Goal: Information Seeking & Learning: Get advice/opinions

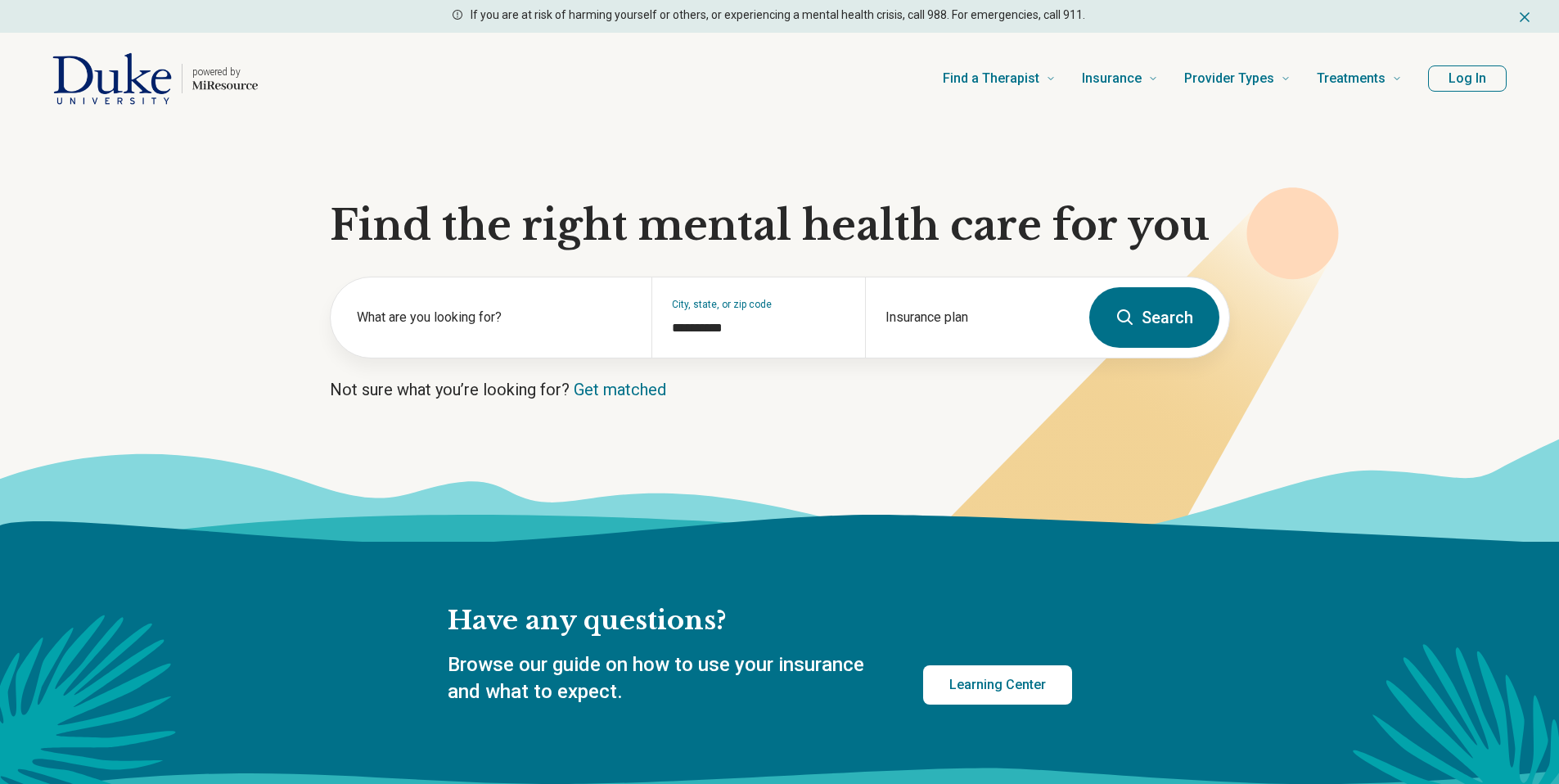
click at [1126, 318] on icon at bounding box center [1125, 317] width 20 height 20
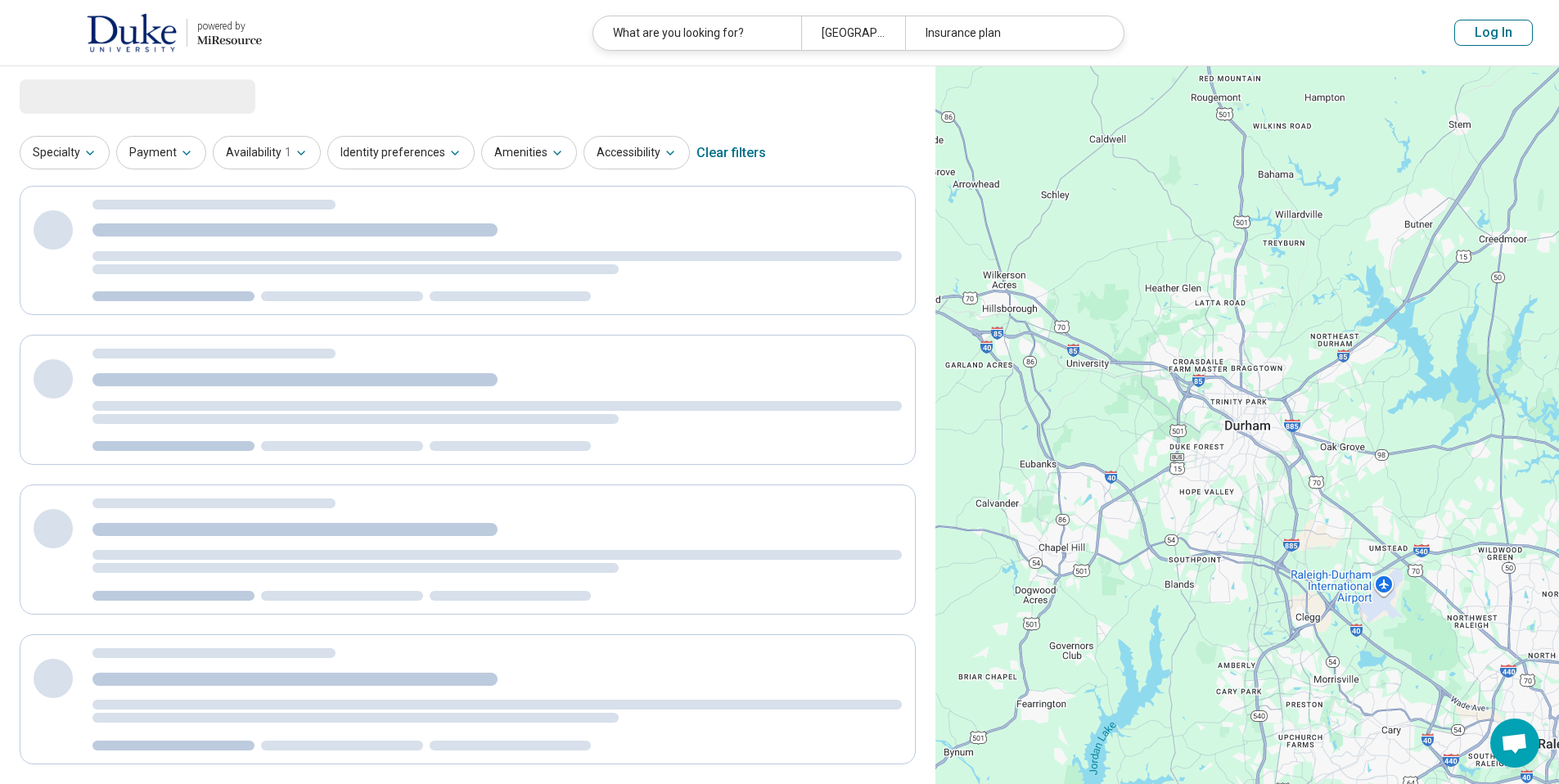
select select "***"
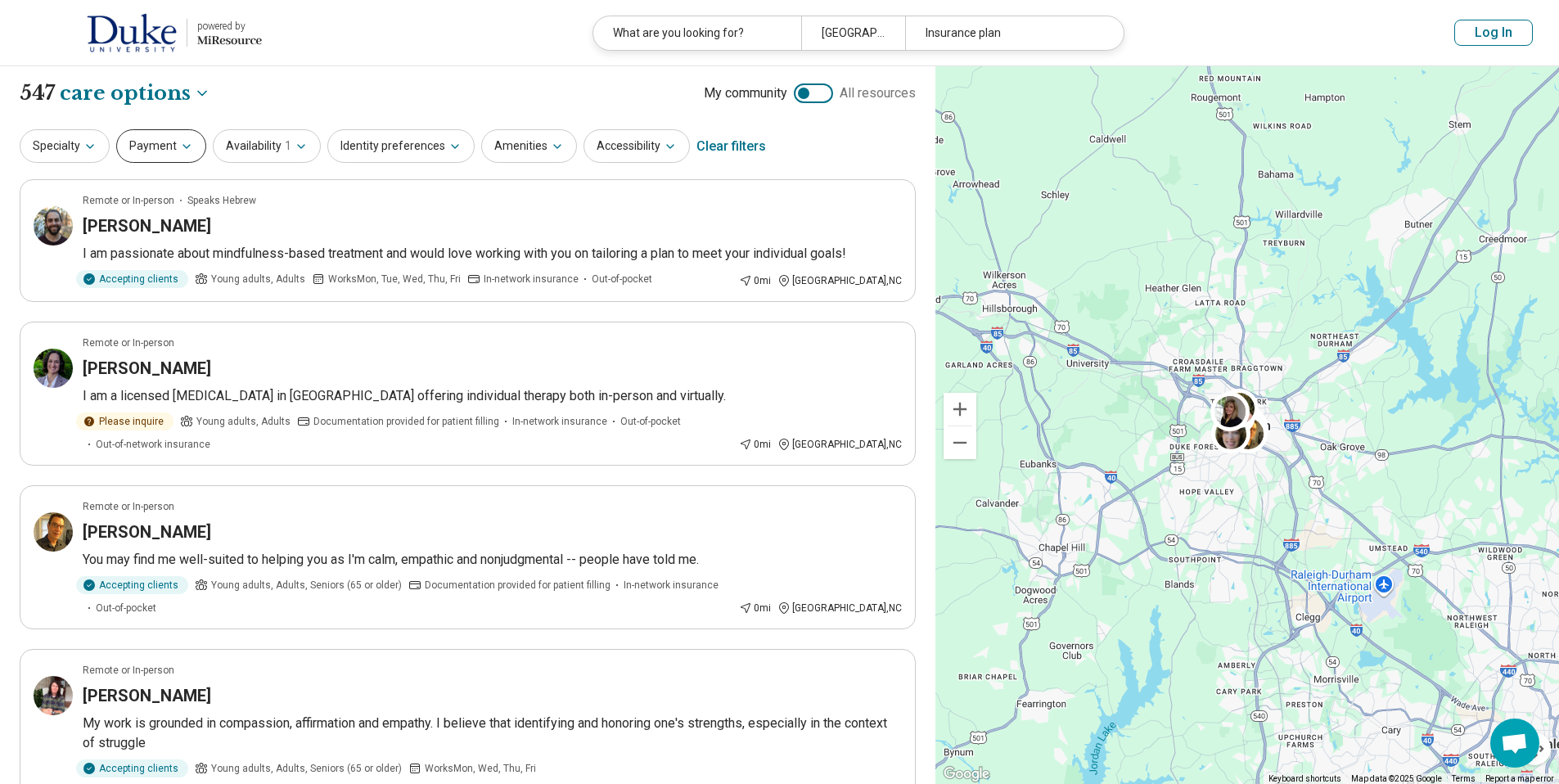
click at [165, 156] on button "Payment" at bounding box center [161, 146] width 90 height 34
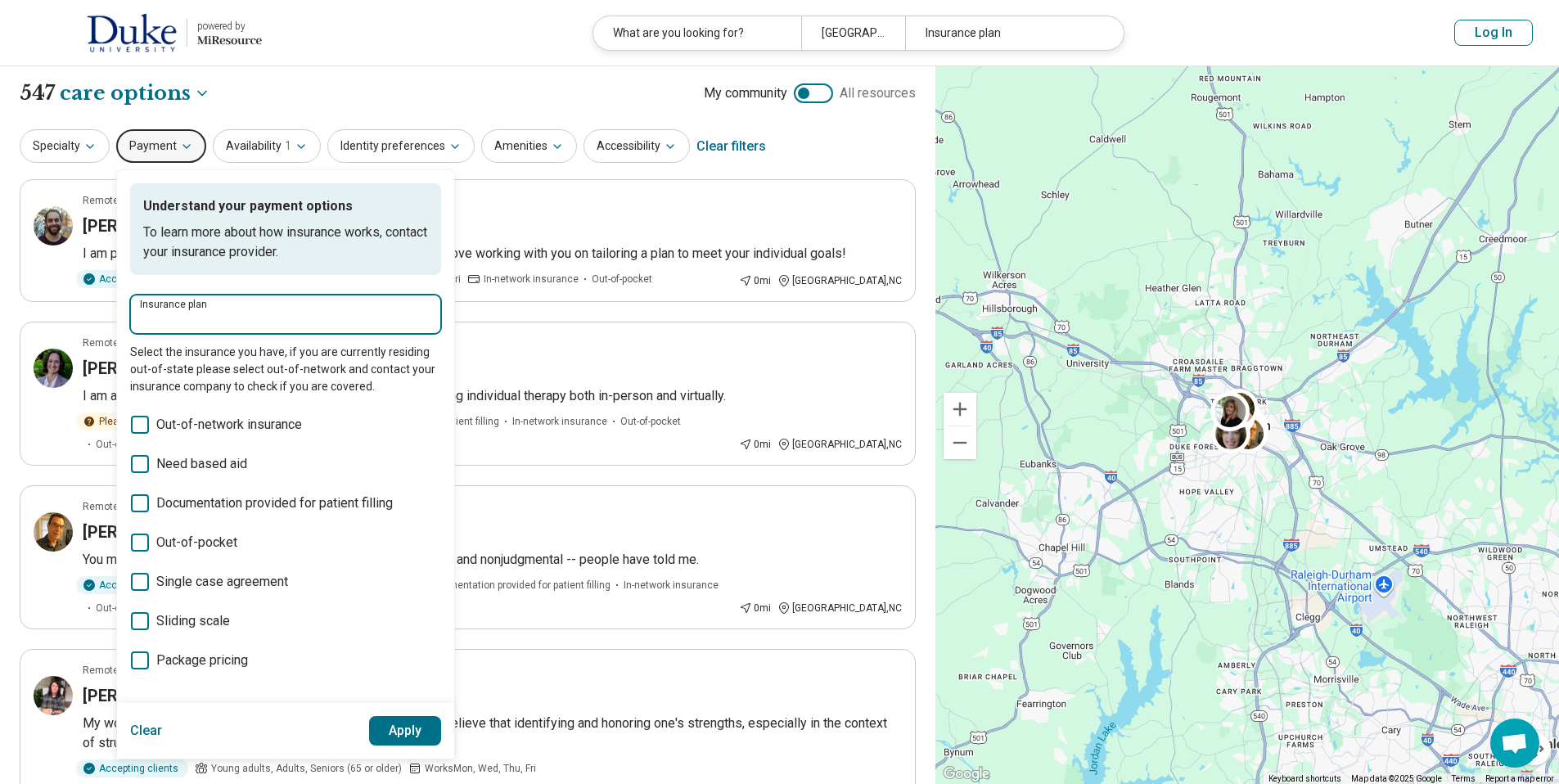
click at [201, 319] on input "Insurance plan" at bounding box center [286, 320] width 292 height 20
click at [183, 360] on div "DSHIP" at bounding box center [166, 364] width 72 height 33
type input "*****"
click at [382, 737] on button "Apply" at bounding box center [405, 730] width 72 height 29
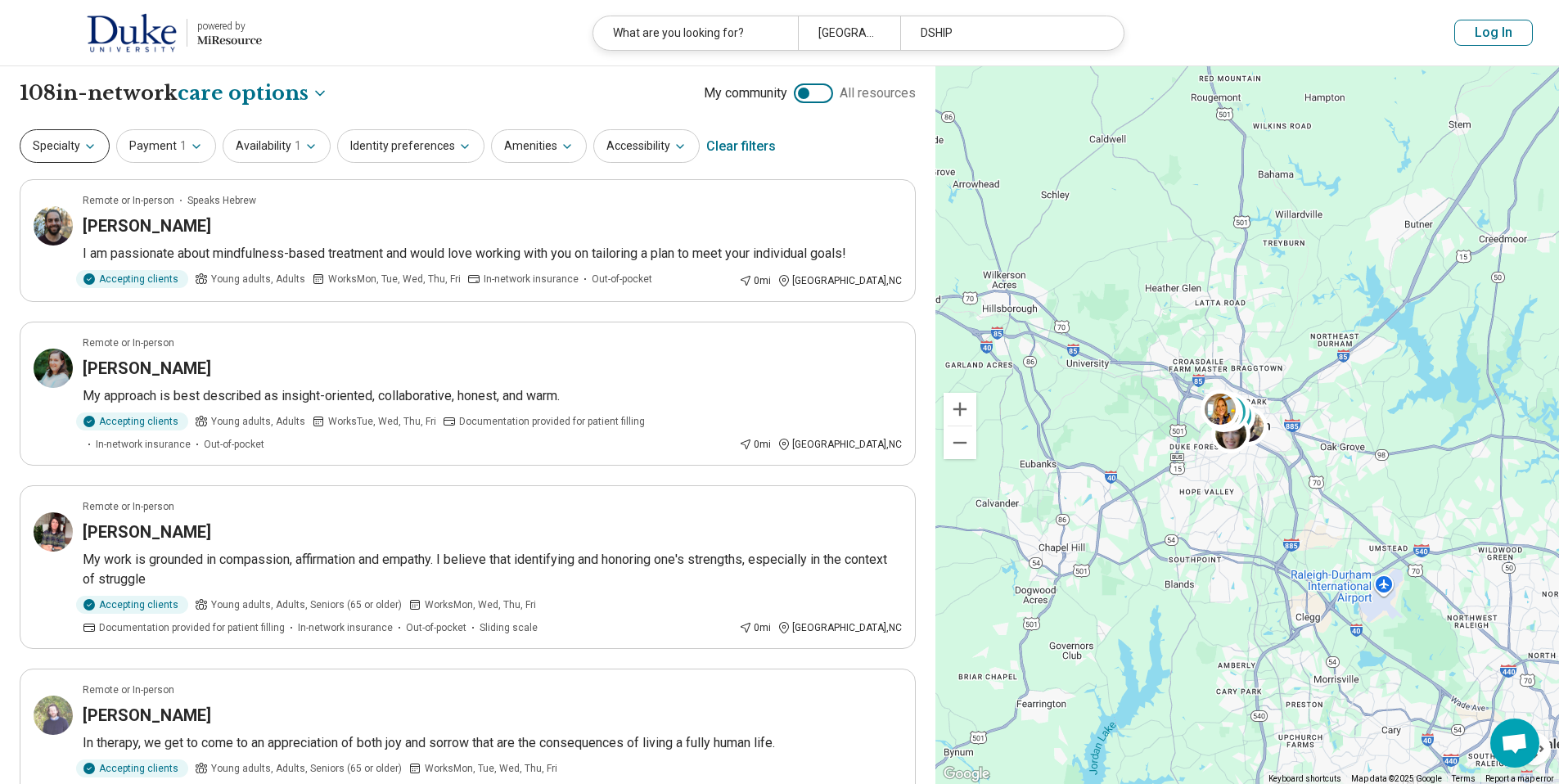
click at [79, 145] on button "Specialty" at bounding box center [65, 146] width 90 height 34
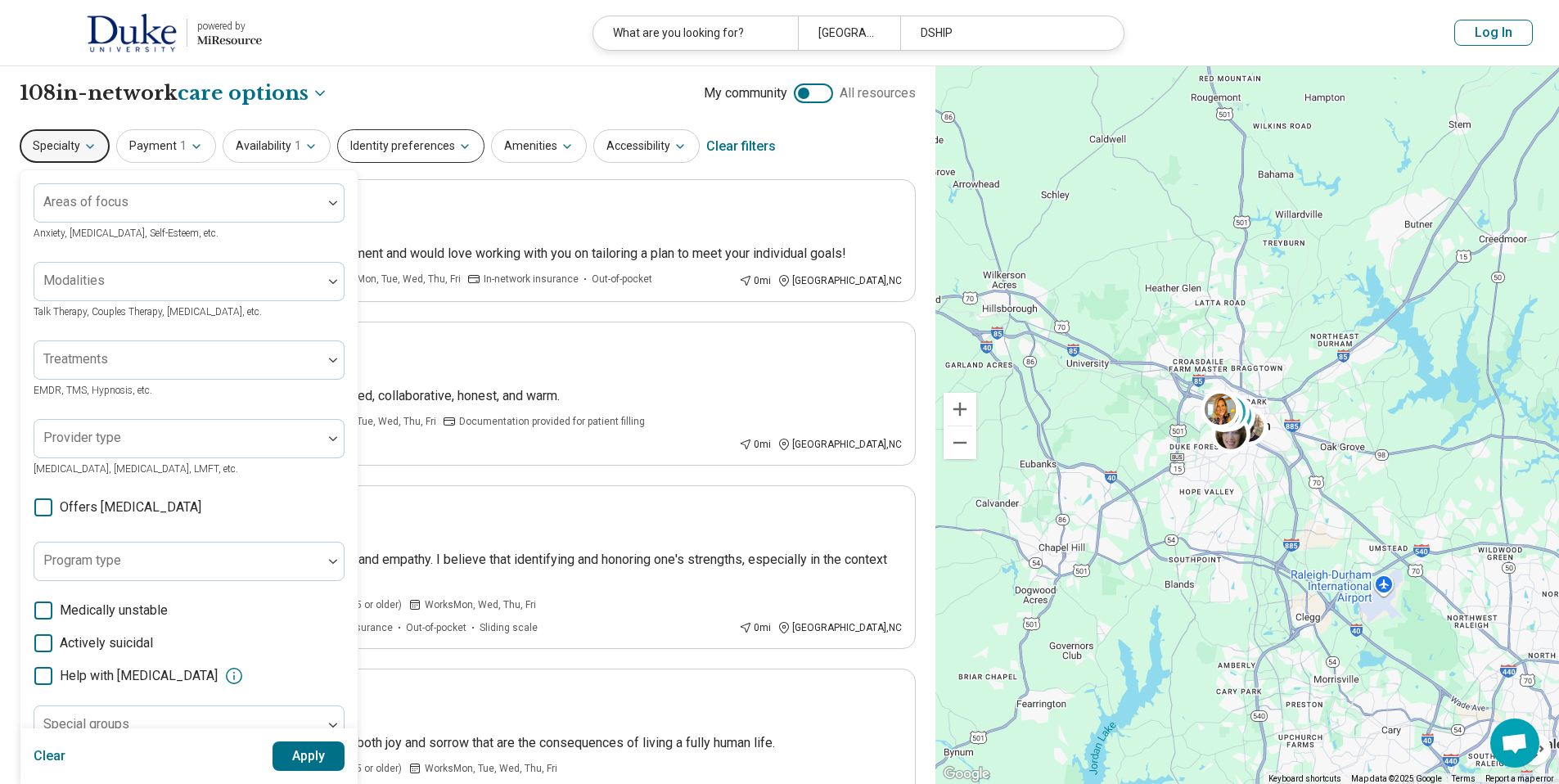
click at [403, 160] on button "Identity preferences" at bounding box center [410, 146] width 148 height 34
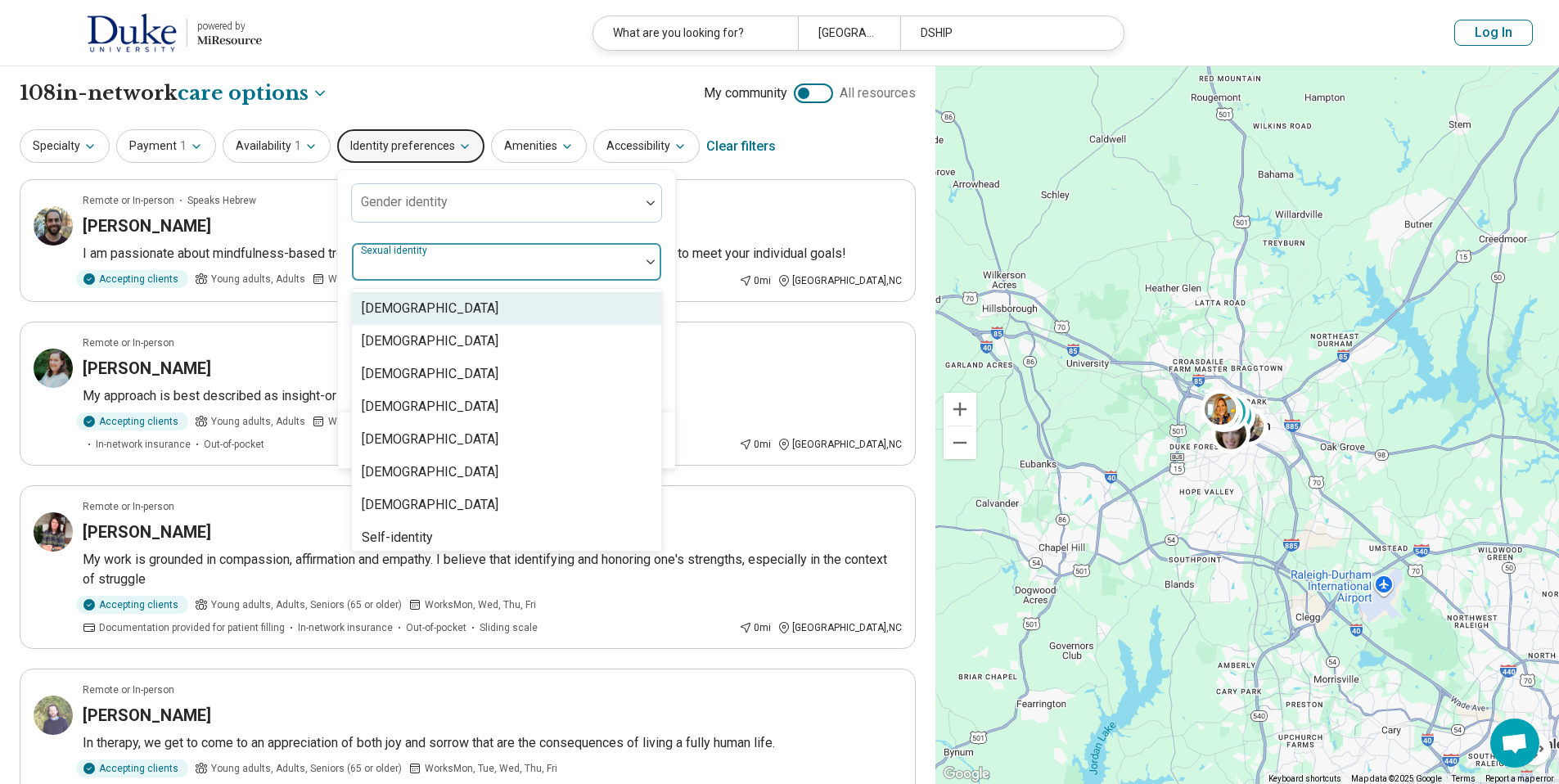
click at [649, 266] on div at bounding box center [651, 262] width 22 height 38
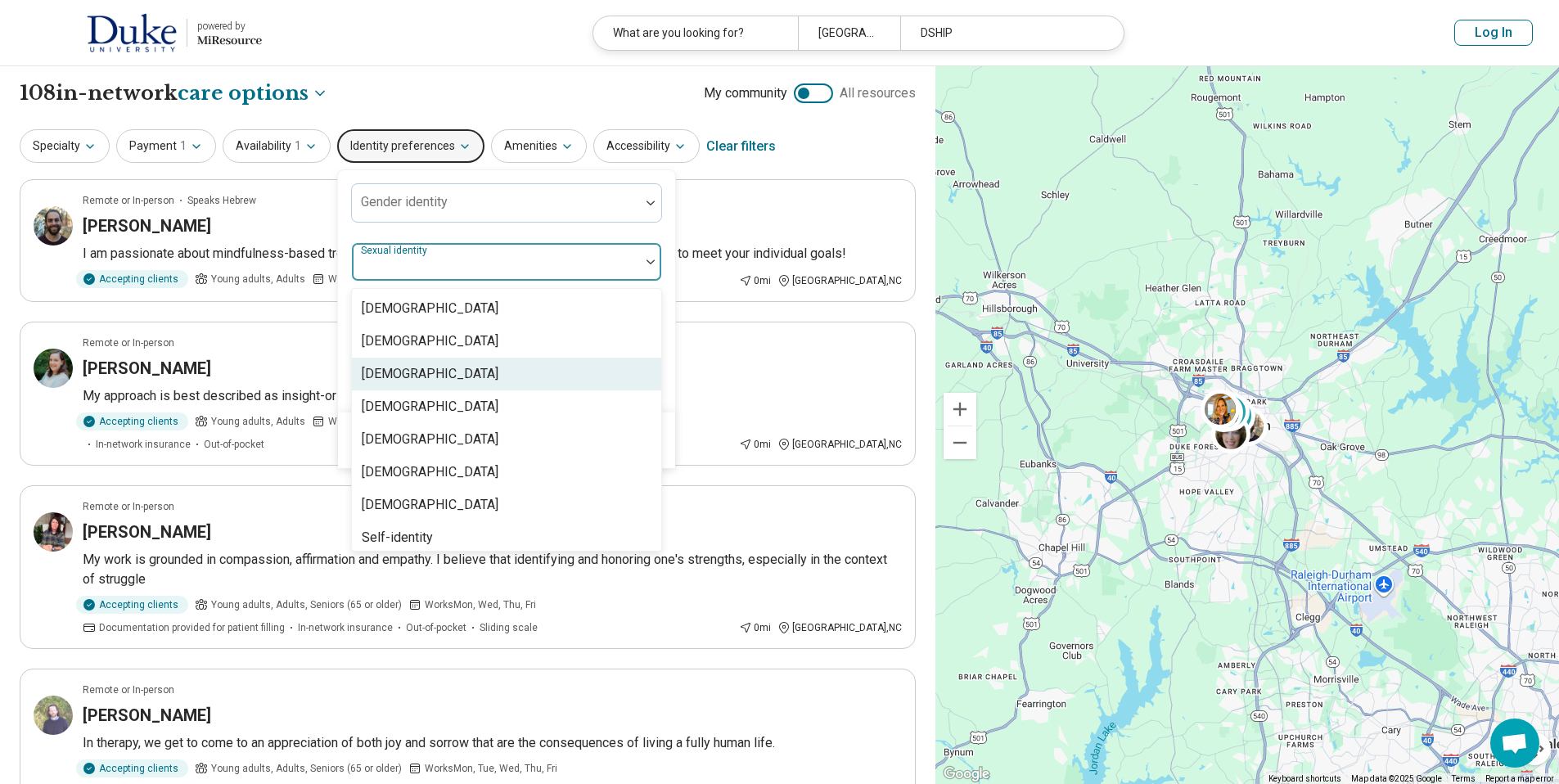
click at [594, 359] on div "[DEMOGRAPHIC_DATA]" at bounding box center [506, 374] width 310 height 33
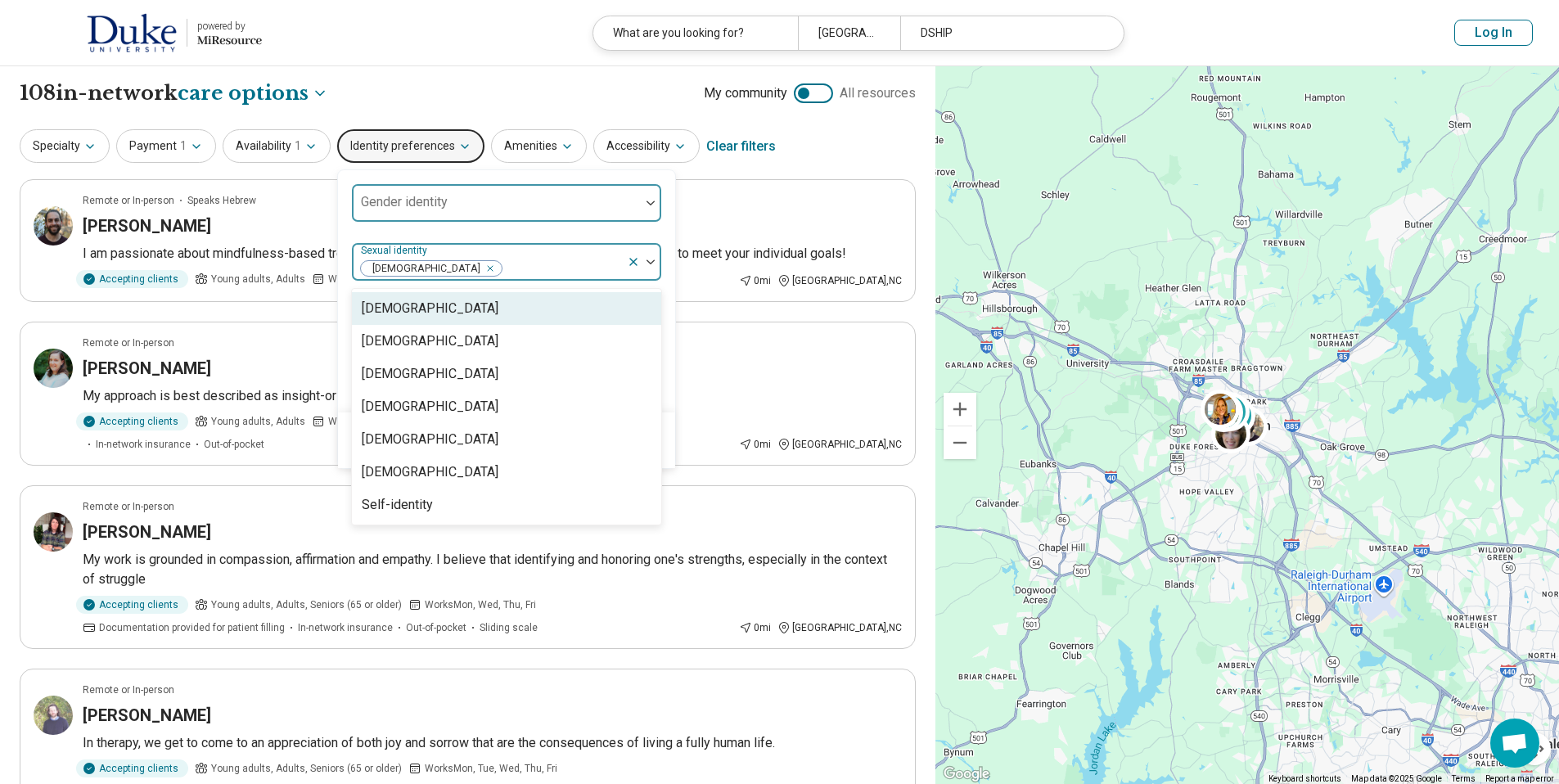
click at [647, 204] on img at bounding box center [651, 202] width 8 height 5
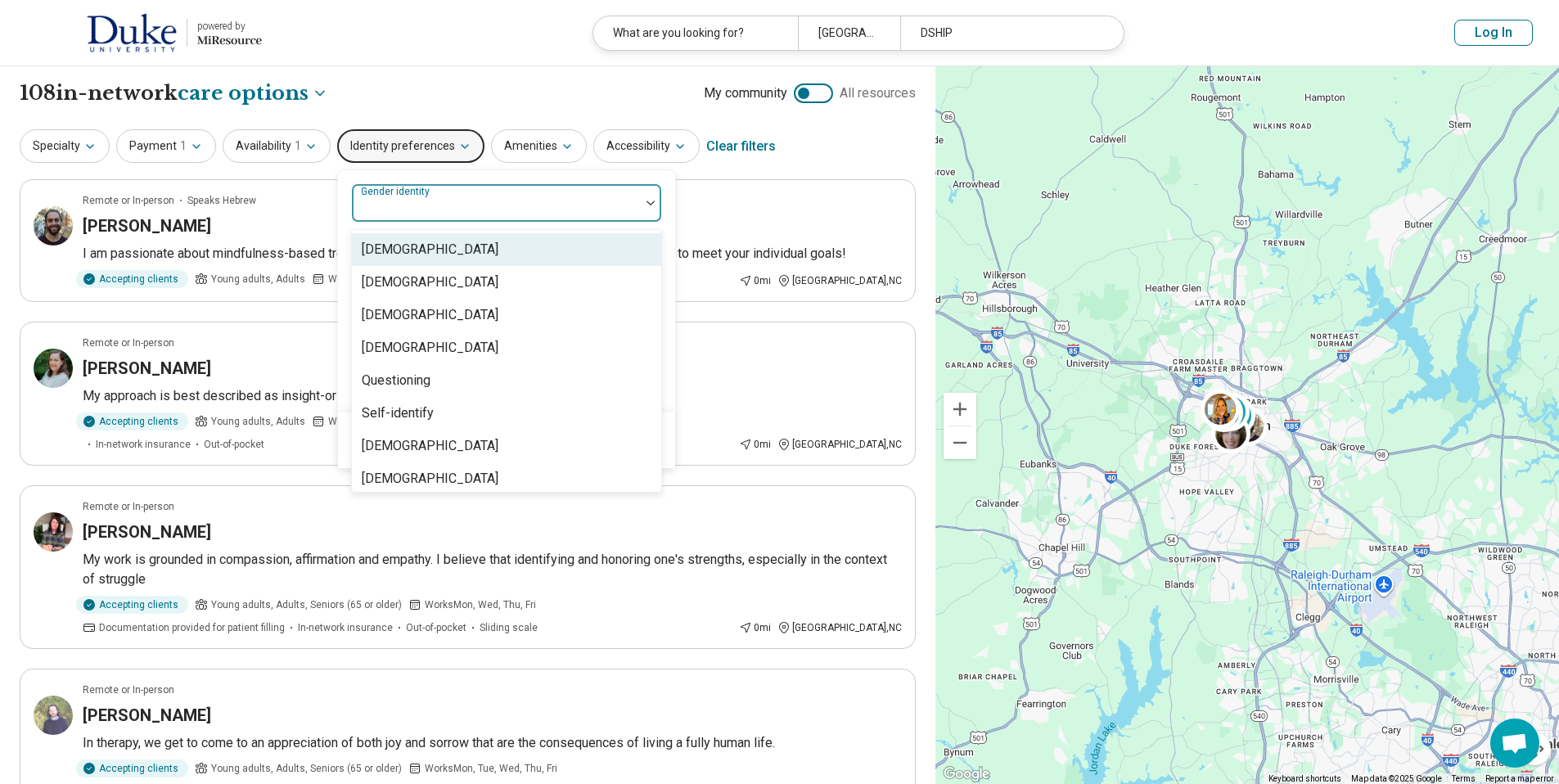
click at [622, 260] on div "[DEMOGRAPHIC_DATA]" at bounding box center [506, 249] width 310 height 33
click at [647, 207] on div at bounding box center [644, 203] width 35 height 38
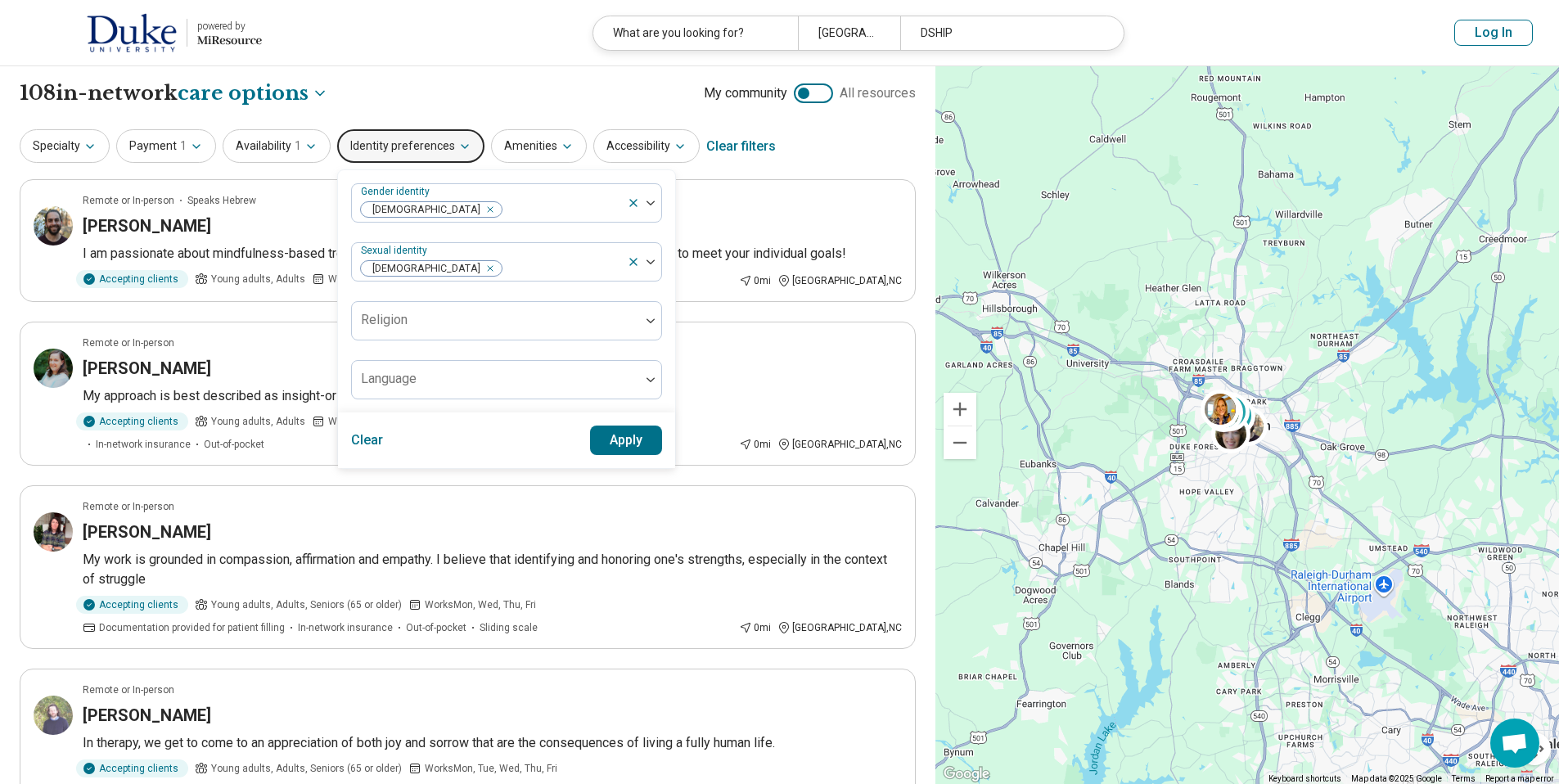
click at [634, 442] on button "Apply" at bounding box center [626, 440] width 72 height 29
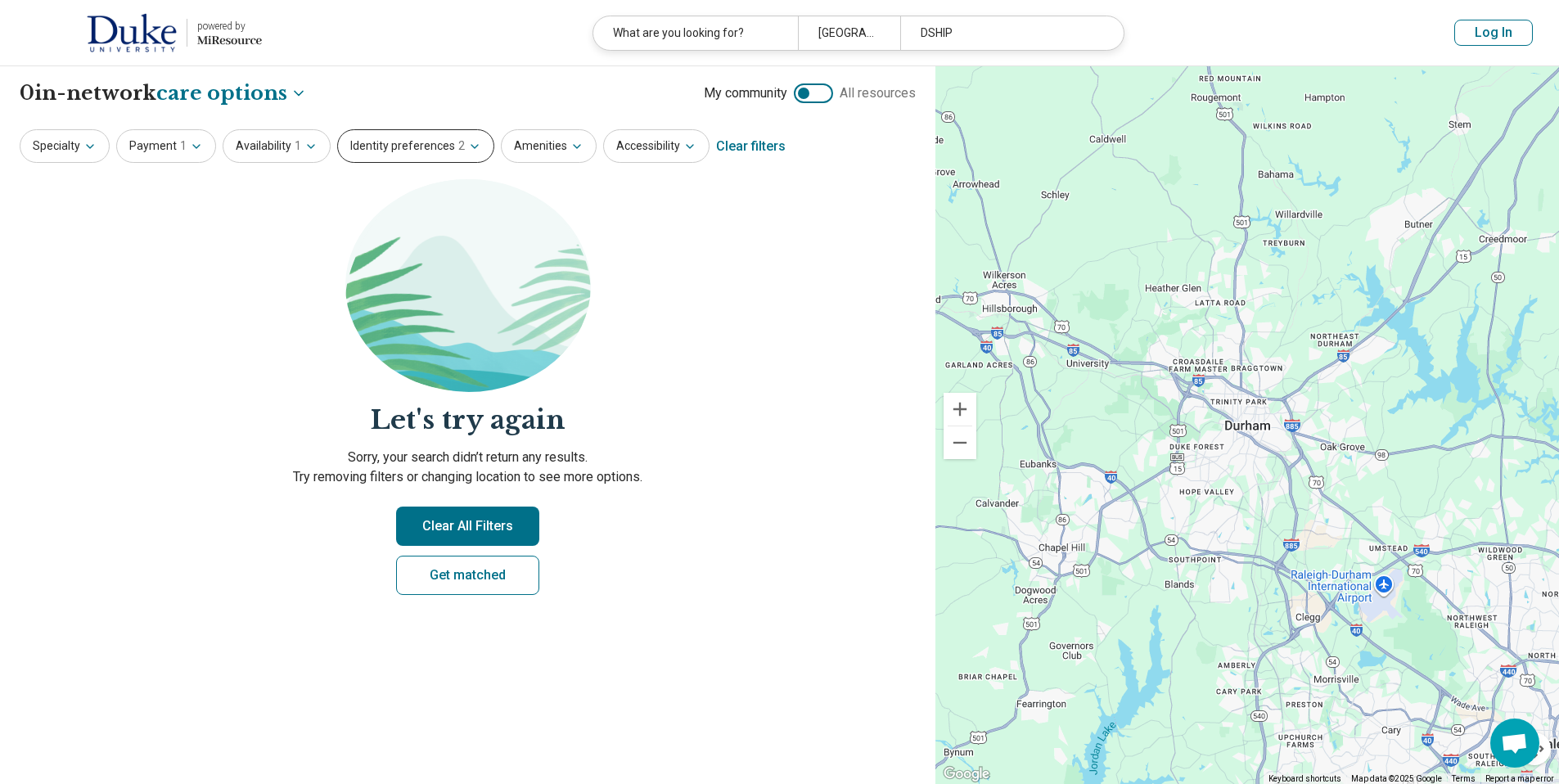
click at [468, 145] on icon "button" at bounding box center [474, 147] width 13 height 13
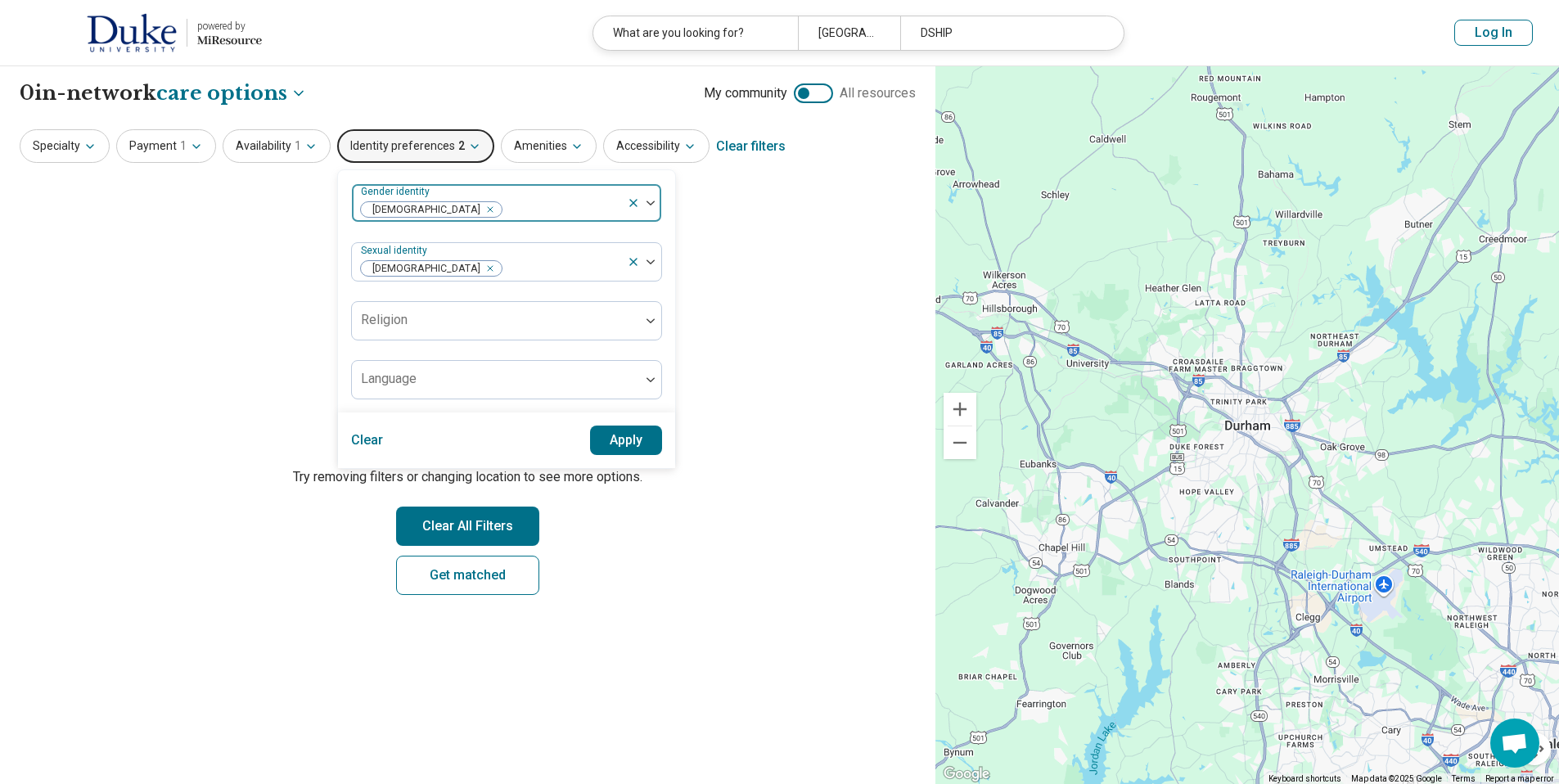
click at [480, 211] on icon "Remove [object Object]" at bounding box center [486, 209] width 11 height 11
click at [647, 446] on button "Apply" at bounding box center [626, 440] width 72 height 29
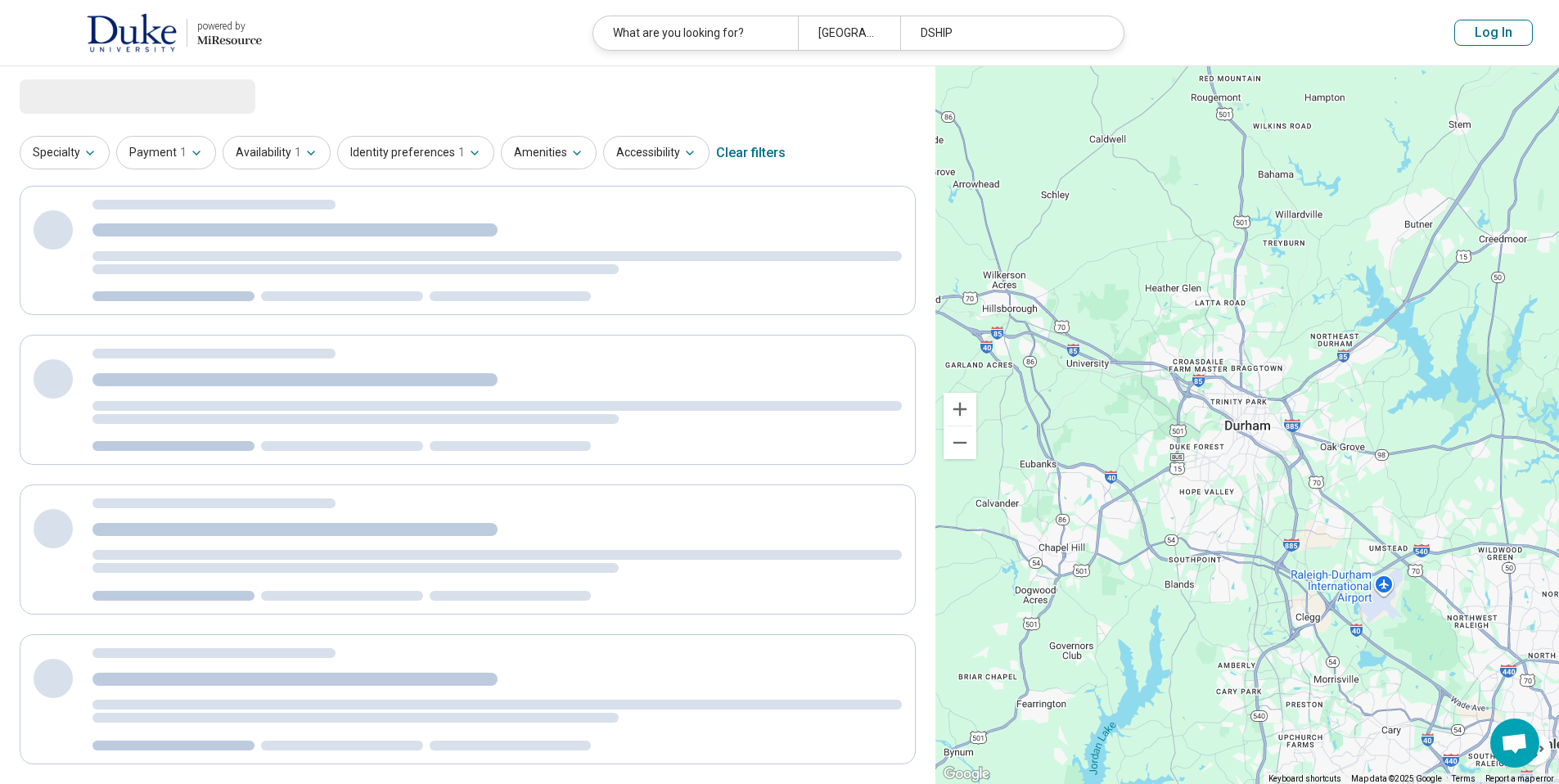
select select "***"
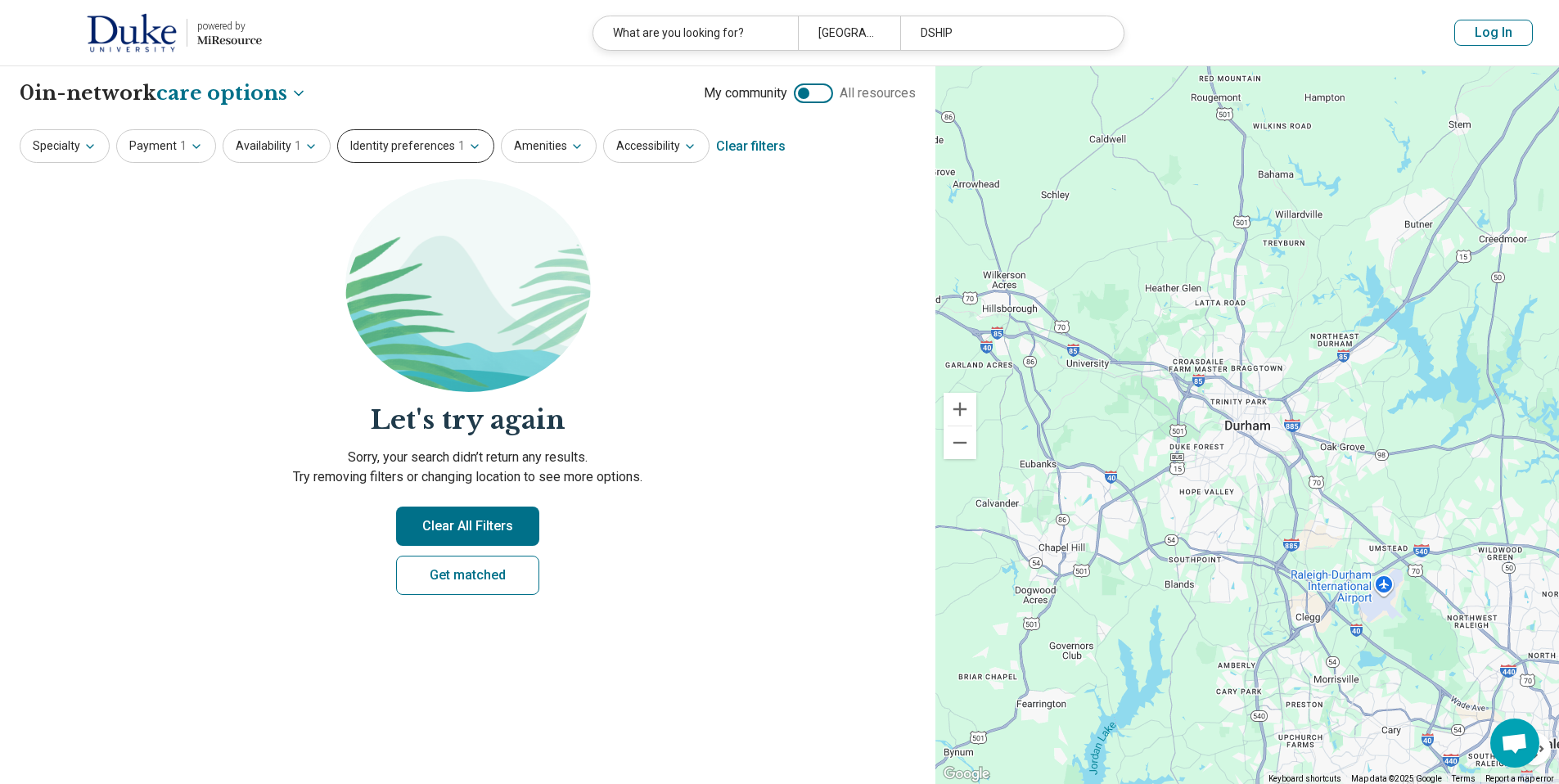
click at [468, 148] on icon "button" at bounding box center [474, 147] width 13 height 13
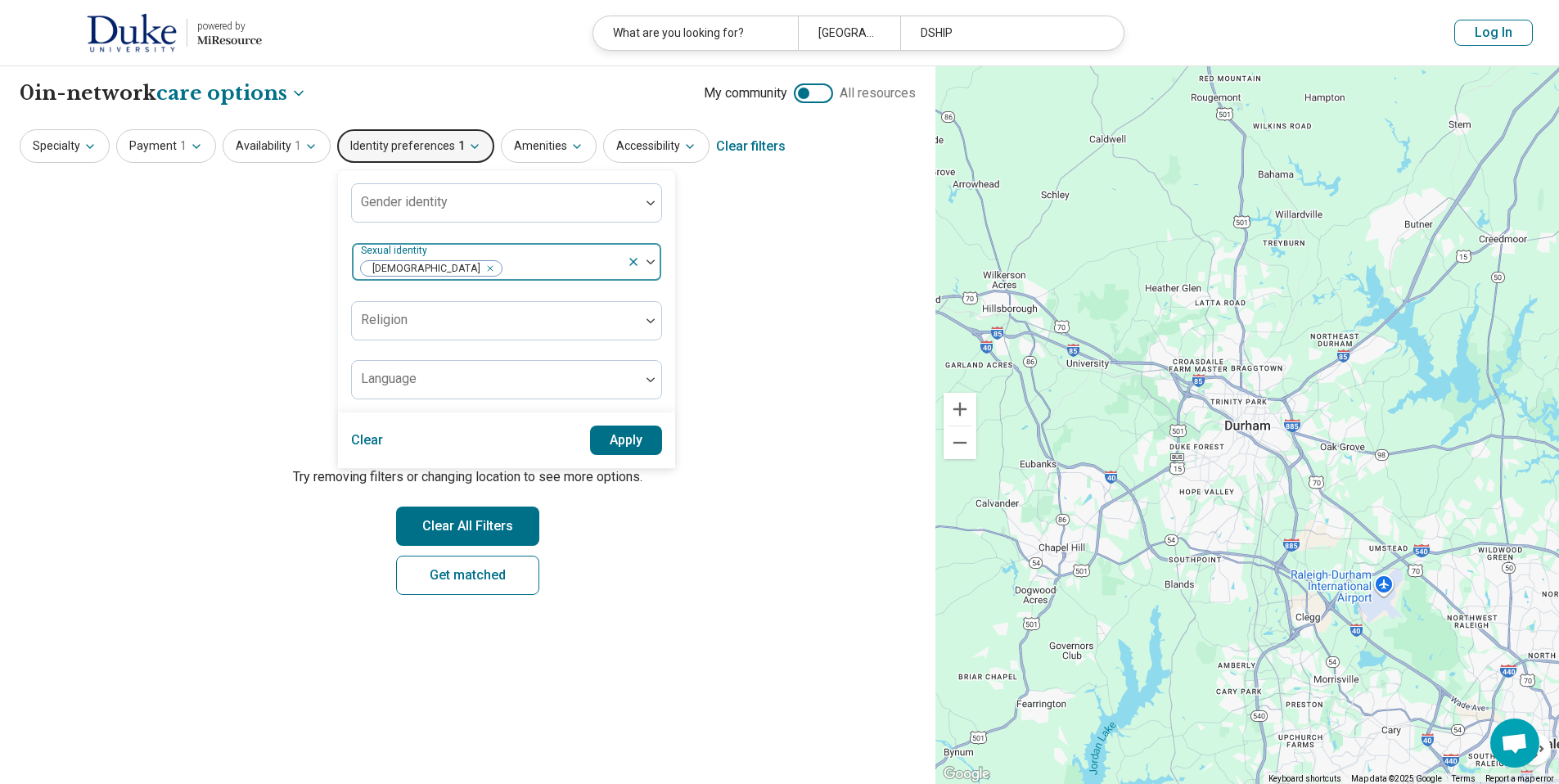
click at [486, 269] on button "button" at bounding box center [493, 268] width 16 height 16
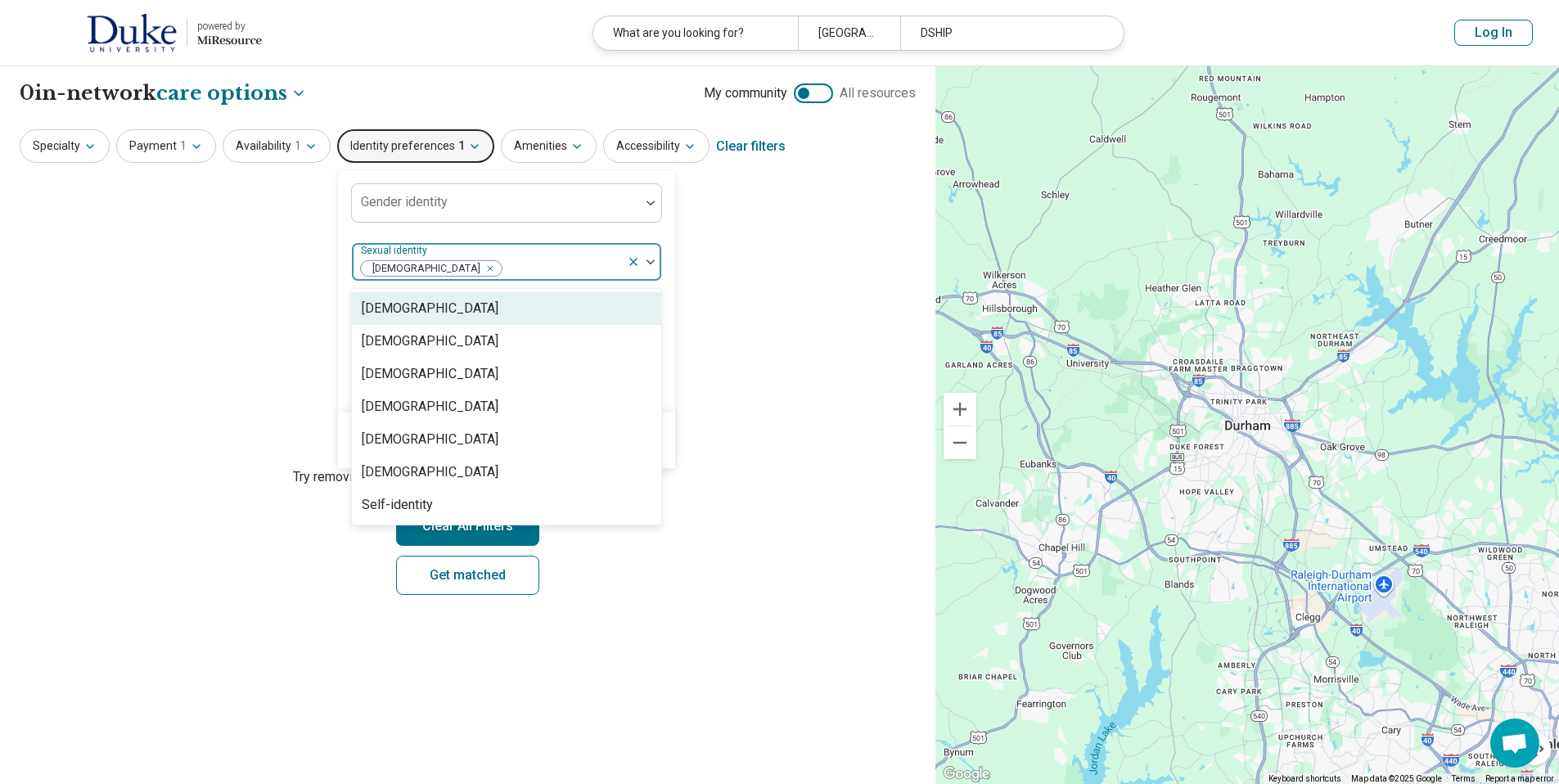
click at [480, 266] on icon "Remove [object Object]" at bounding box center [486, 268] width 11 height 11
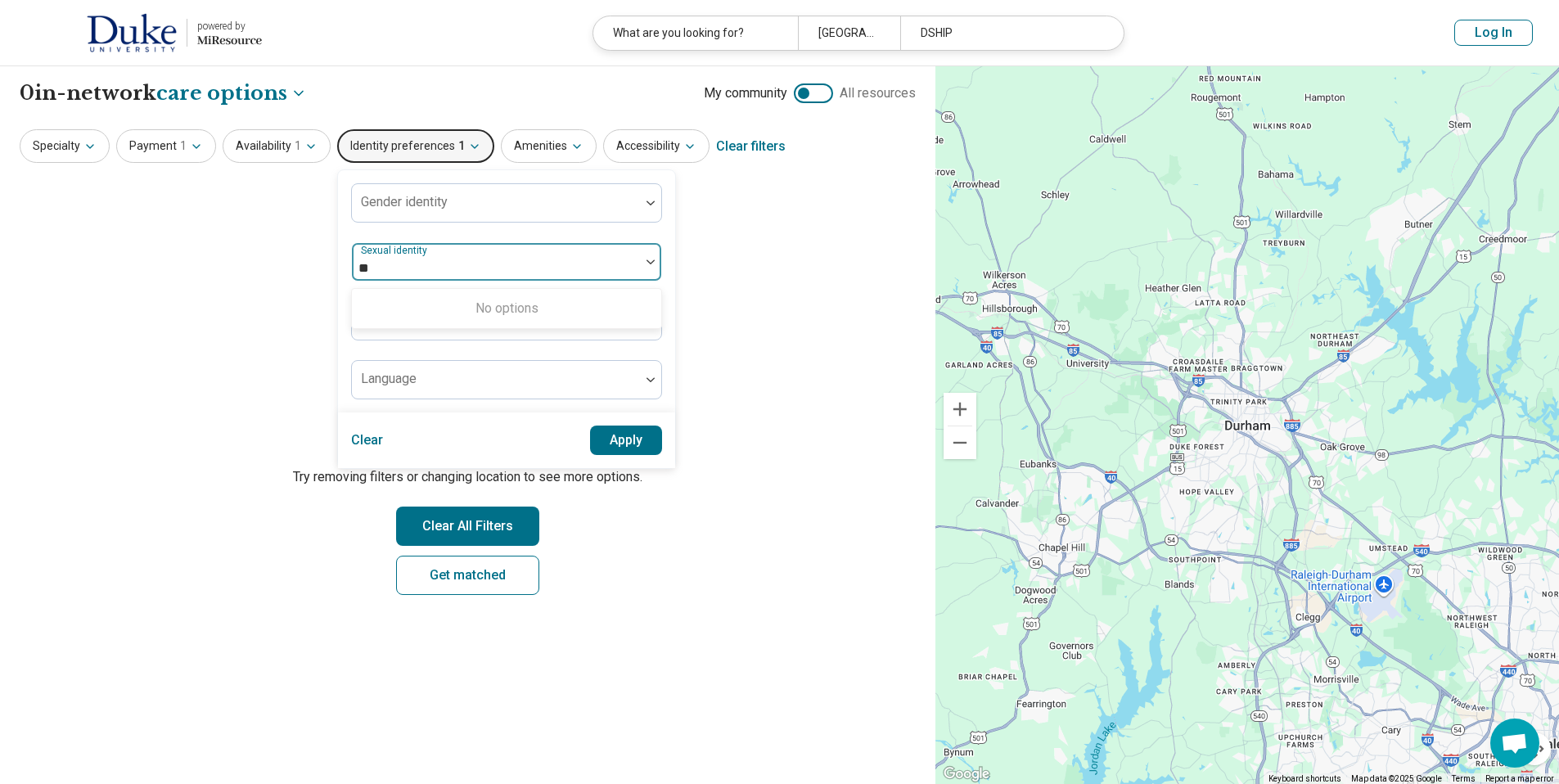
type input "*"
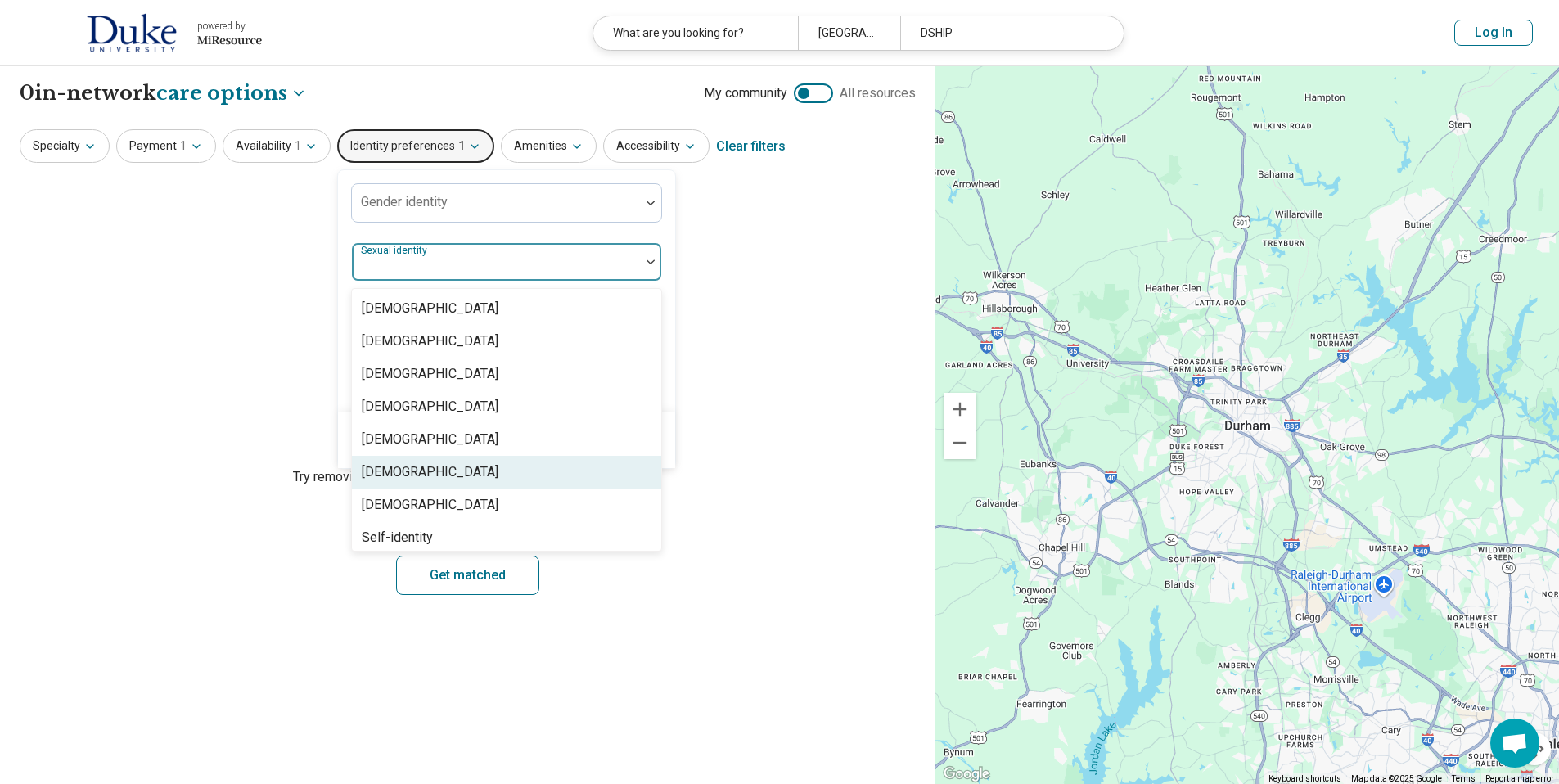
click at [751, 434] on h2 "Let's try again" at bounding box center [468, 420] width 896 height 37
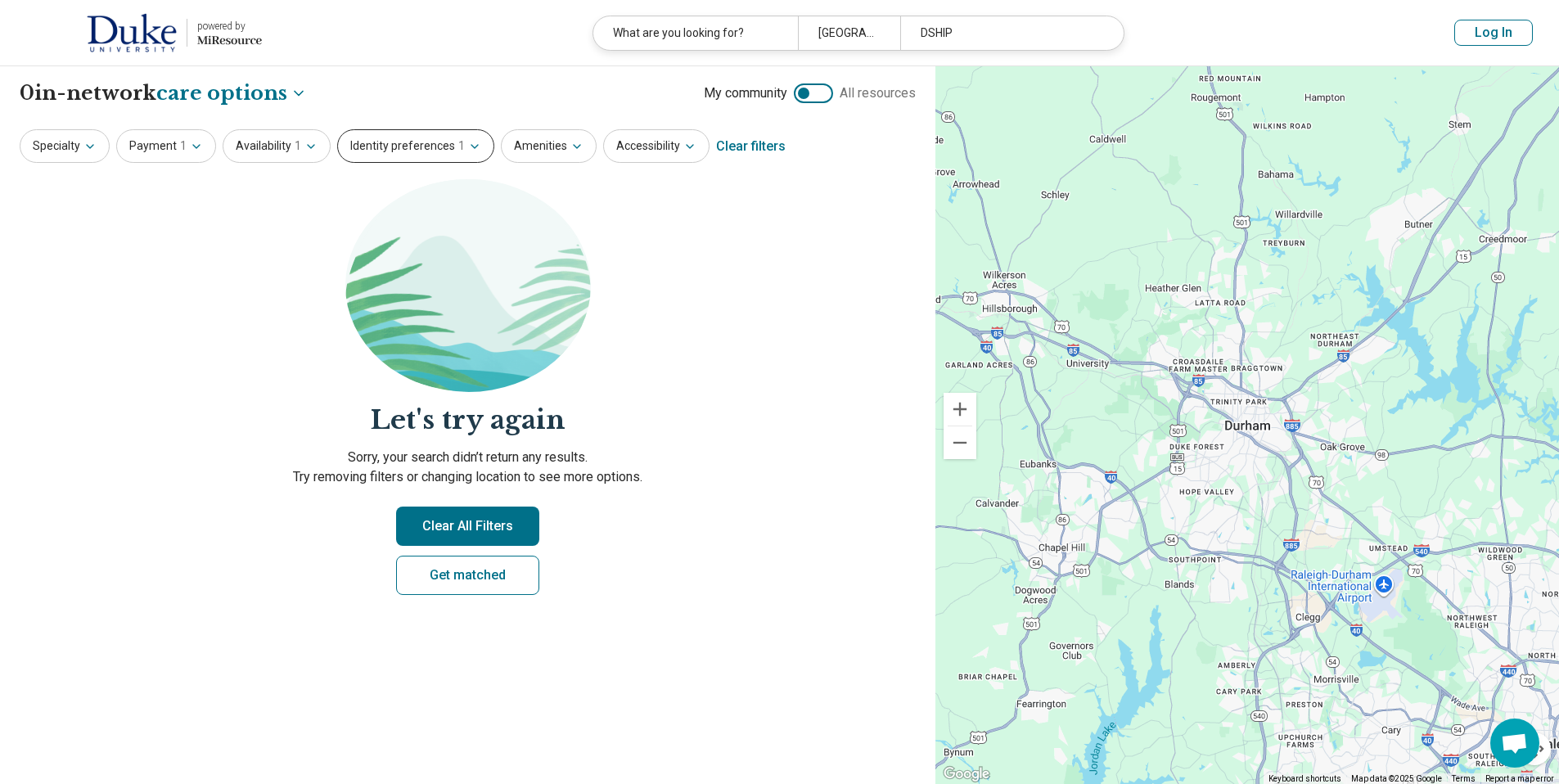
click at [468, 141] on icon "button" at bounding box center [474, 147] width 13 height 13
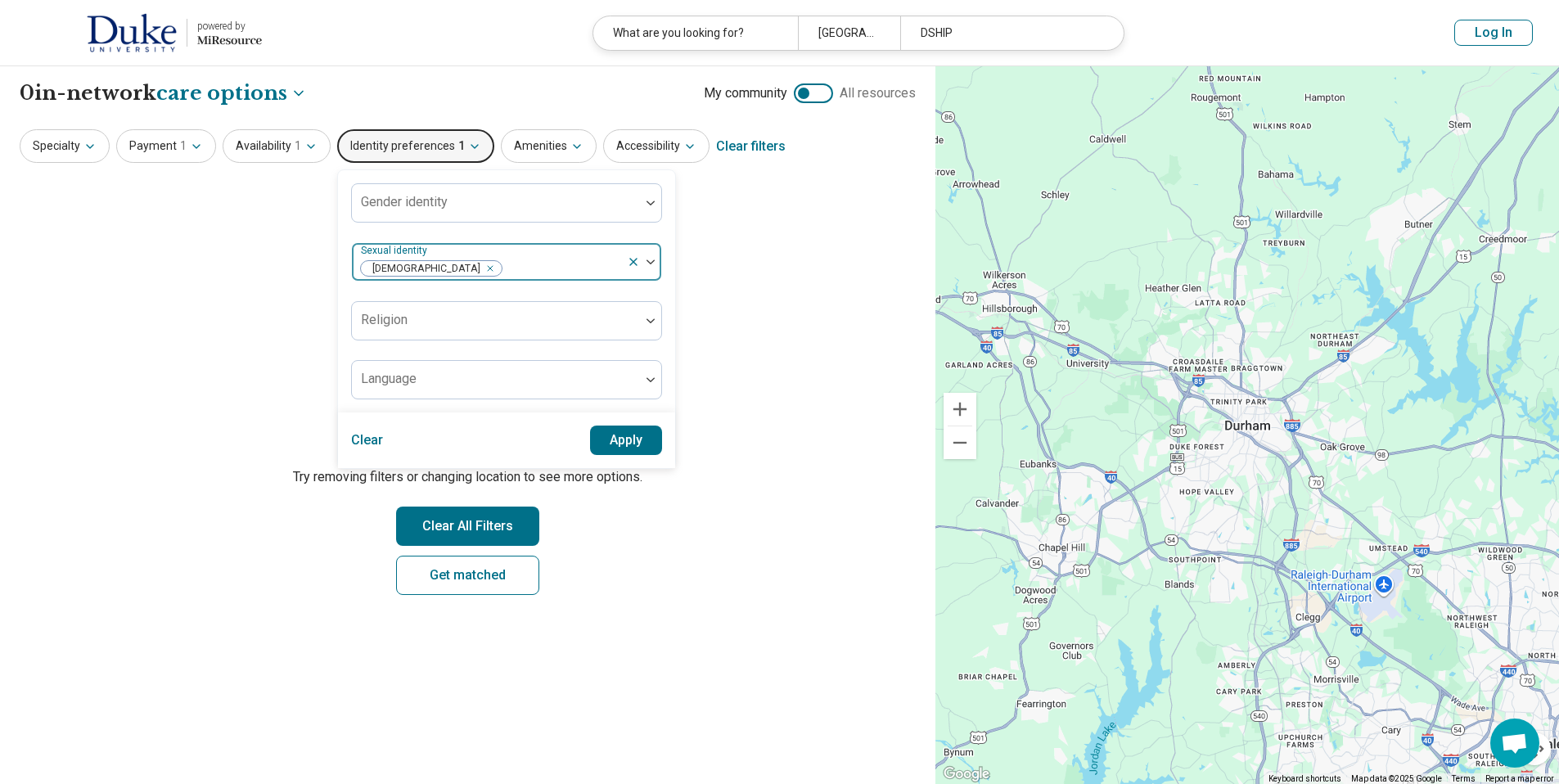
click at [406, 266] on span "[DEMOGRAPHIC_DATA]" at bounding box center [431, 268] width 142 height 17
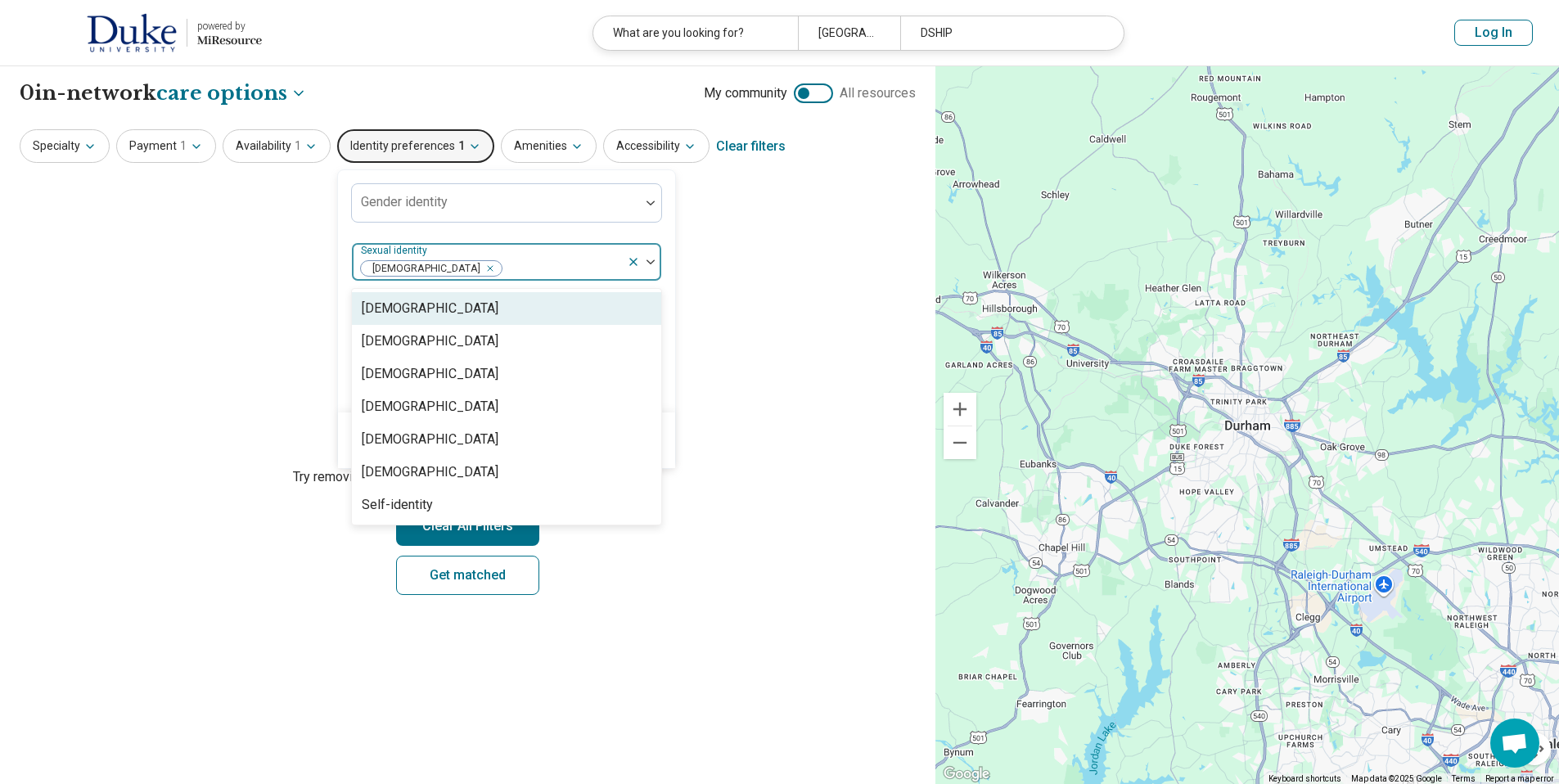
click at [477, 268] on div "Remove [object Object]" at bounding box center [487, 268] width 20 height 20
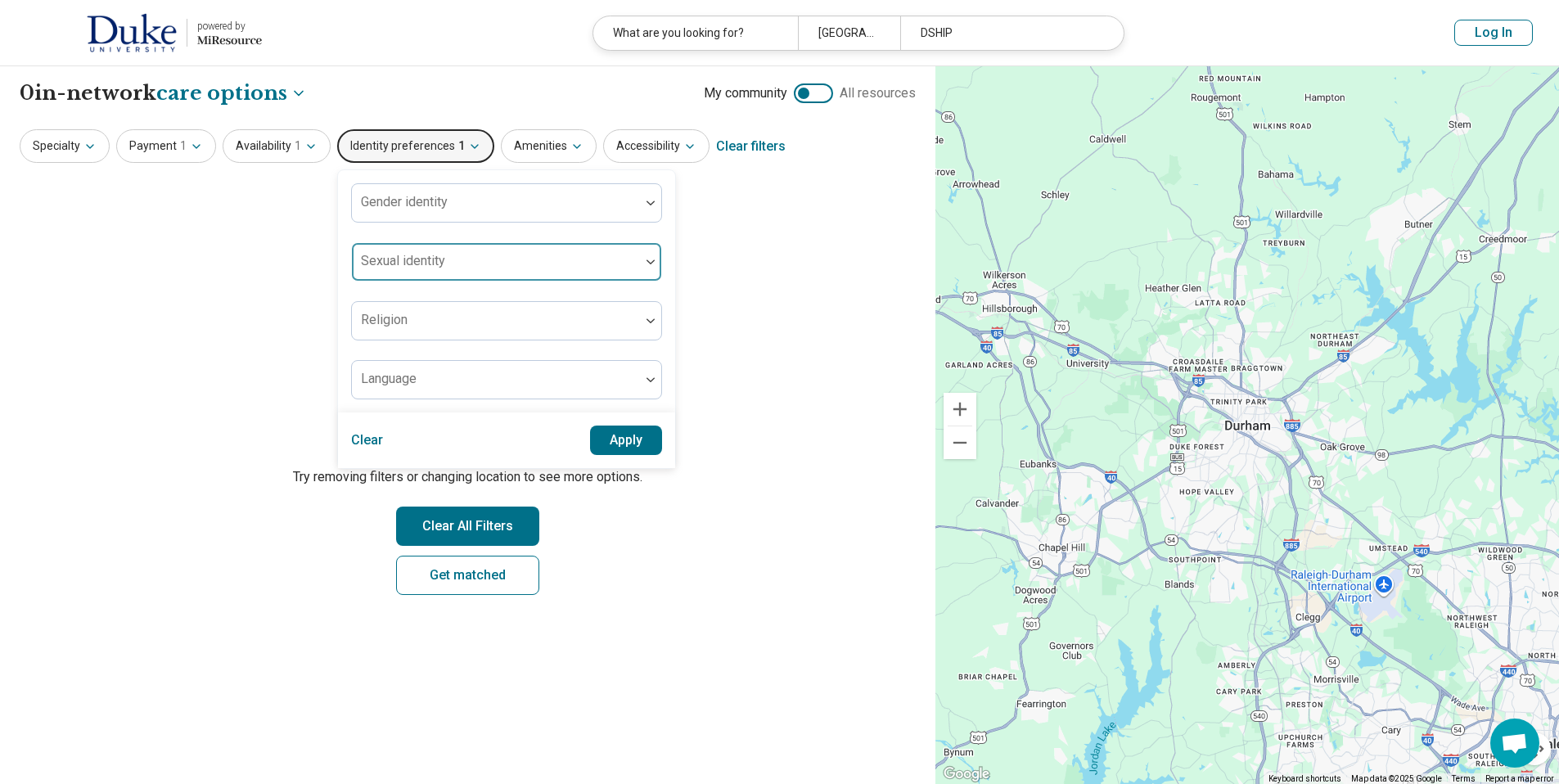
click at [836, 403] on h2 "Let's try again" at bounding box center [468, 420] width 896 height 37
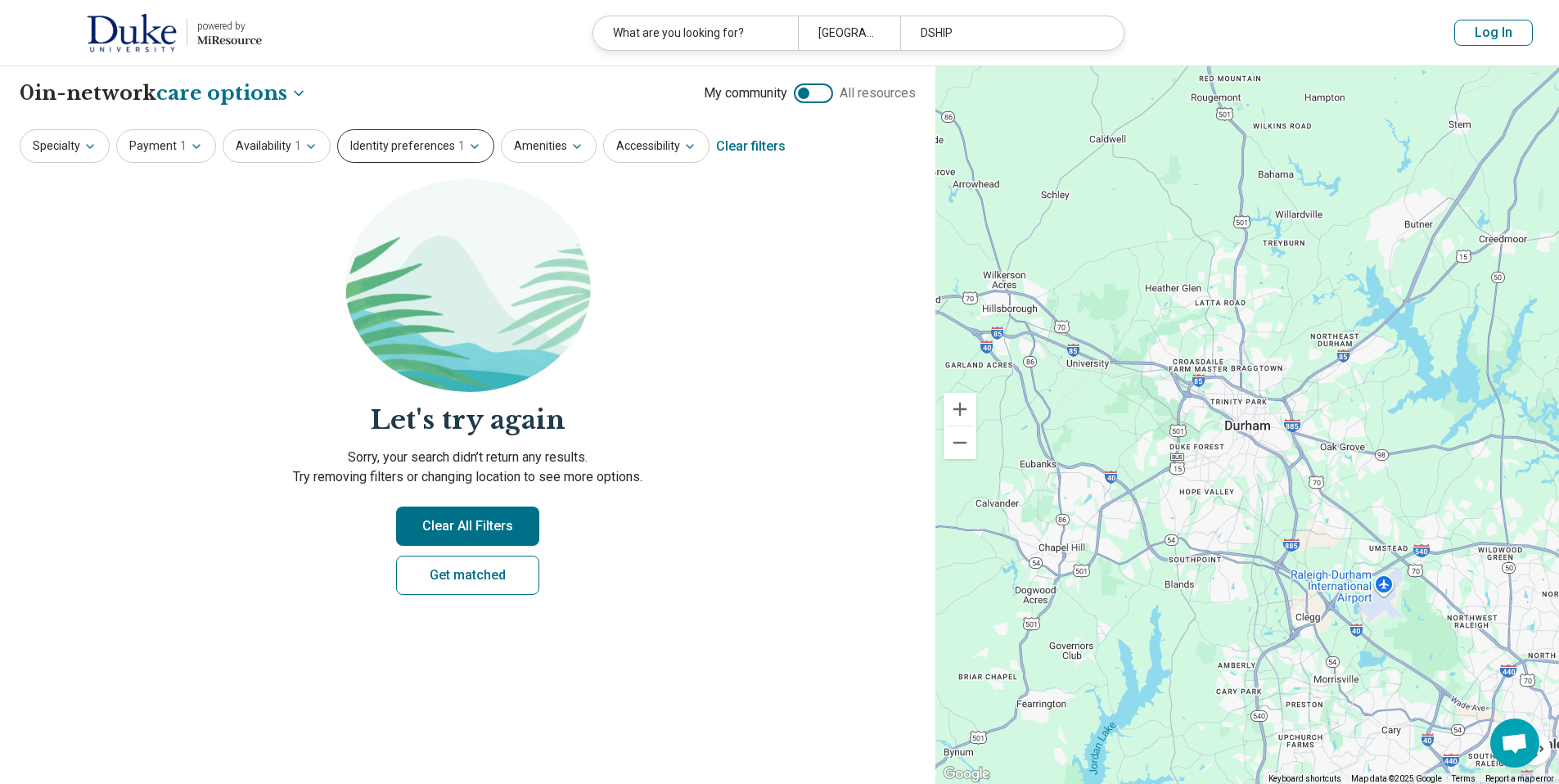
click at [468, 141] on icon "button" at bounding box center [474, 147] width 13 height 13
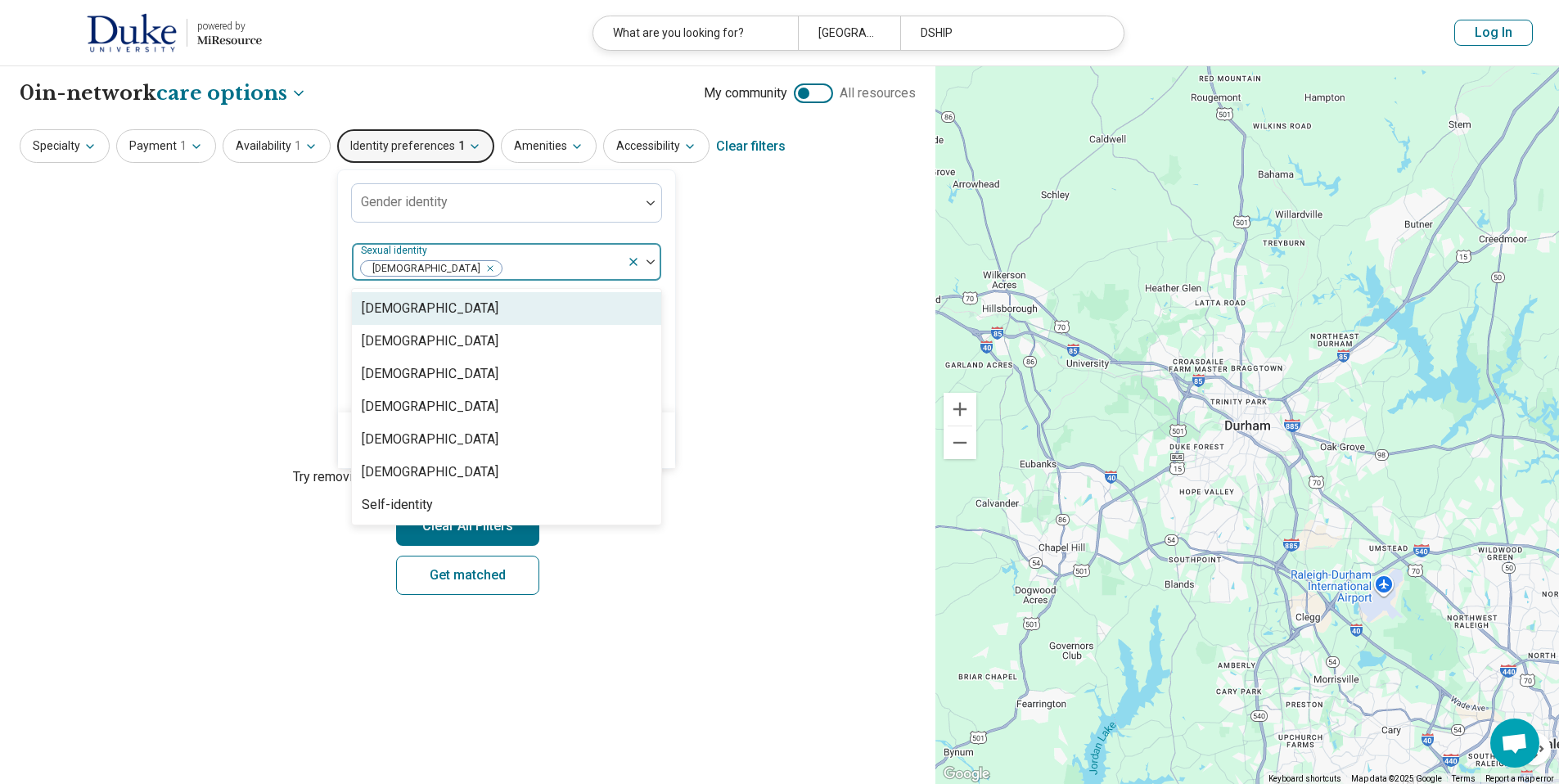
click at [486, 266] on button "button" at bounding box center [493, 268] width 16 height 16
click at [477, 267] on div "Remove [object Object]" at bounding box center [487, 268] width 20 height 20
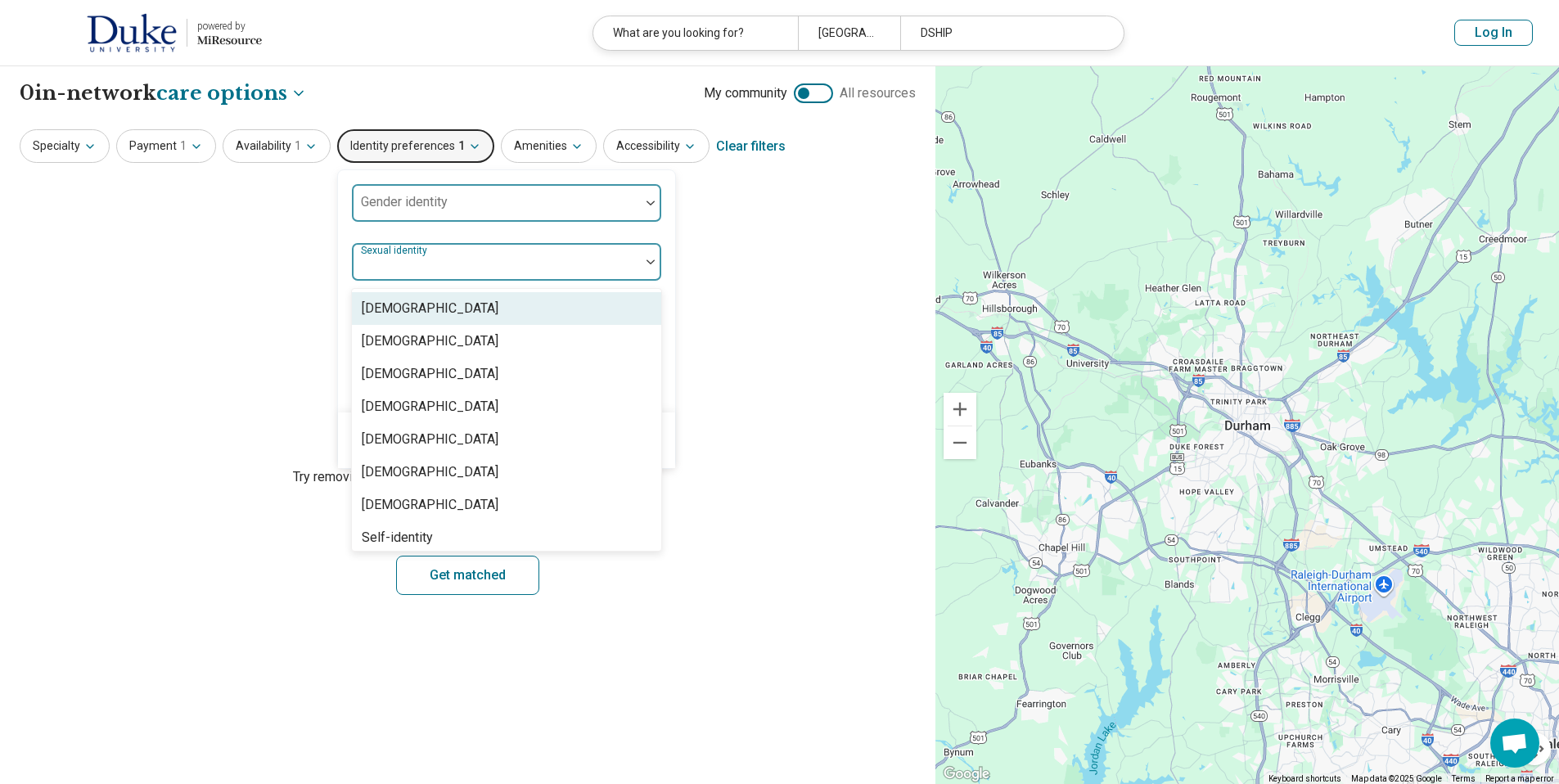
click at [581, 203] on div at bounding box center [496, 209] width 275 height 23
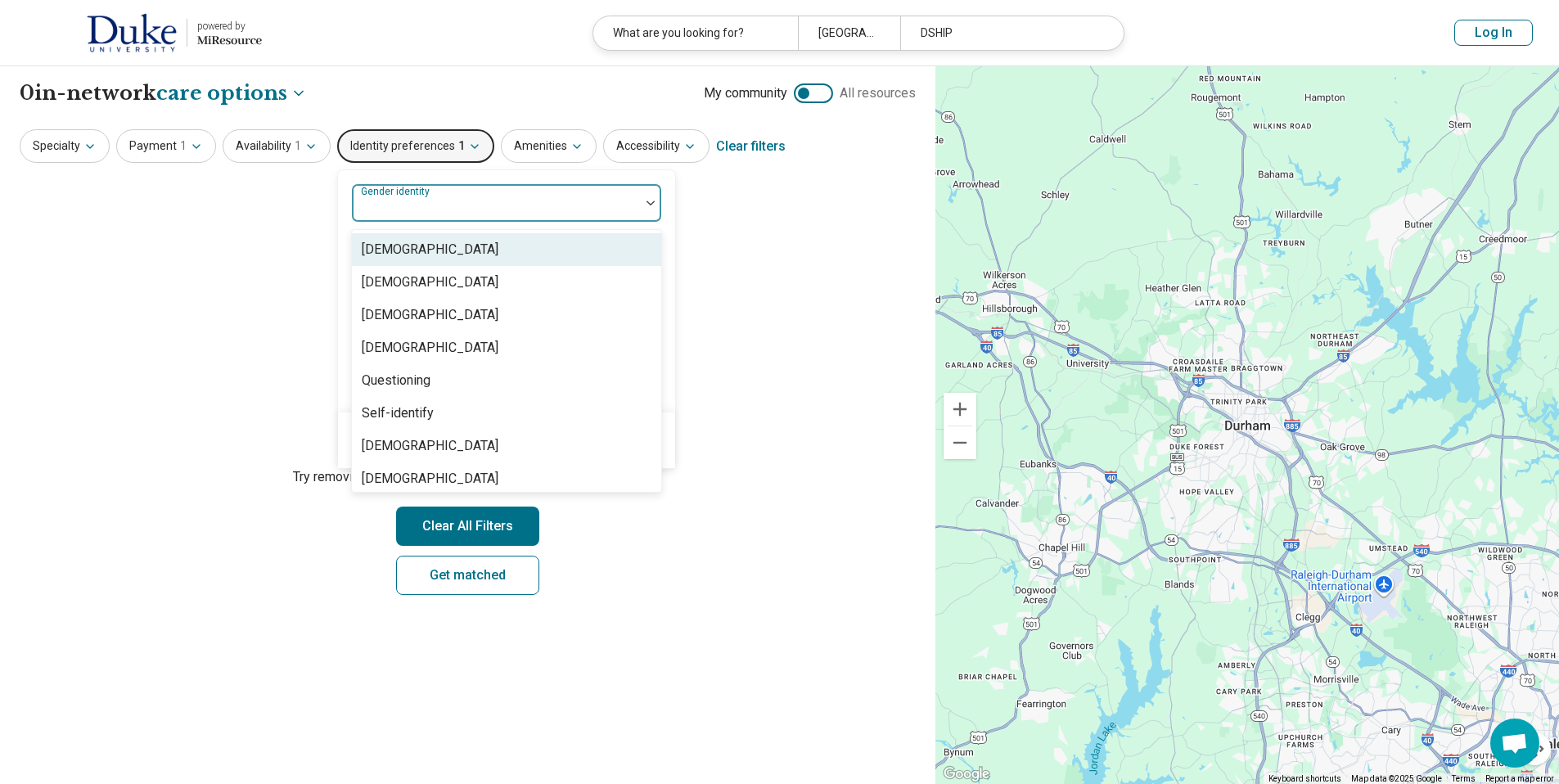
click at [576, 211] on div at bounding box center [496, 209] width 275 height 23
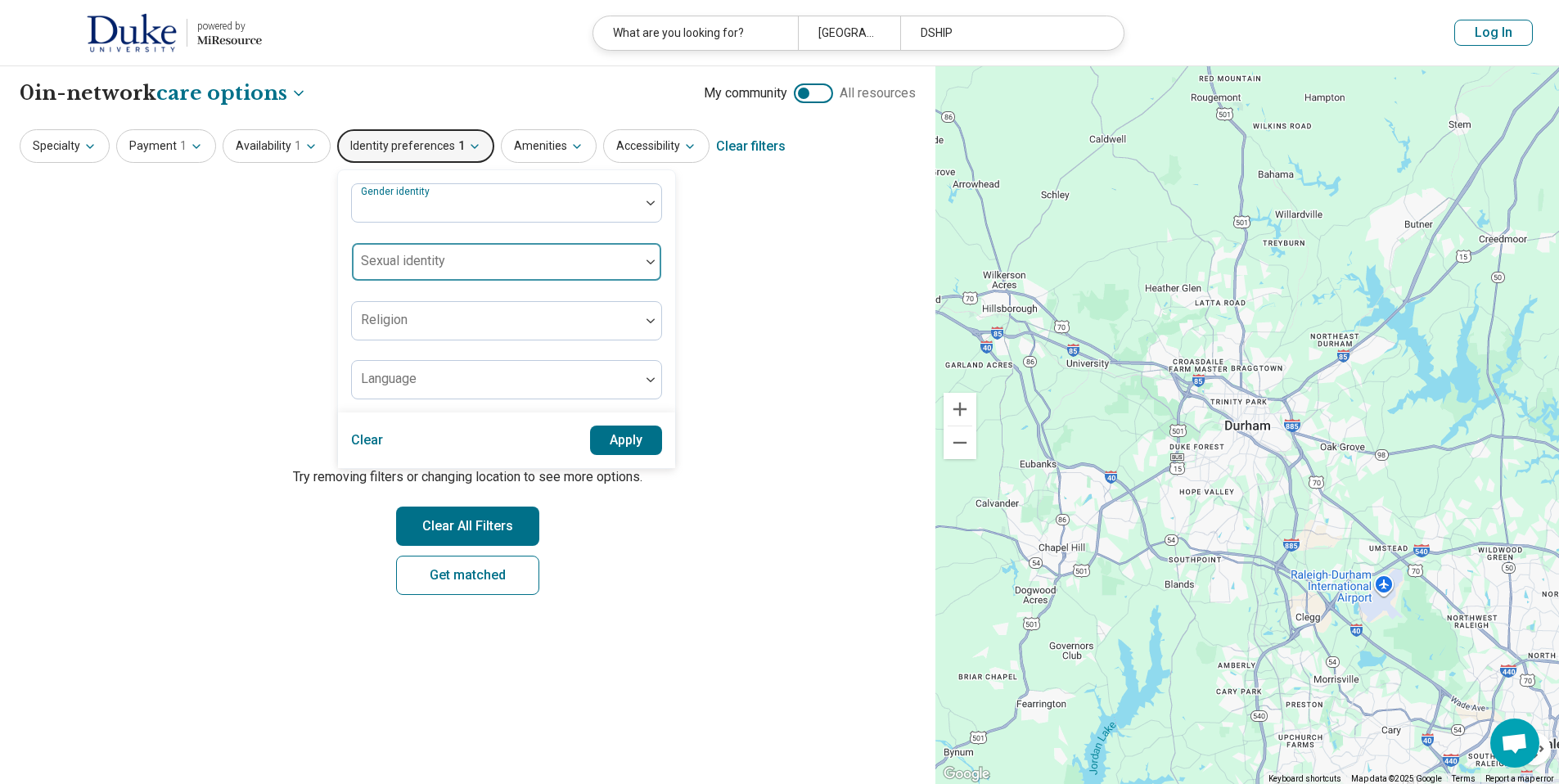
click at [616, 445] on button "Apply" at bounding box center [626, 440] width 72 height 29
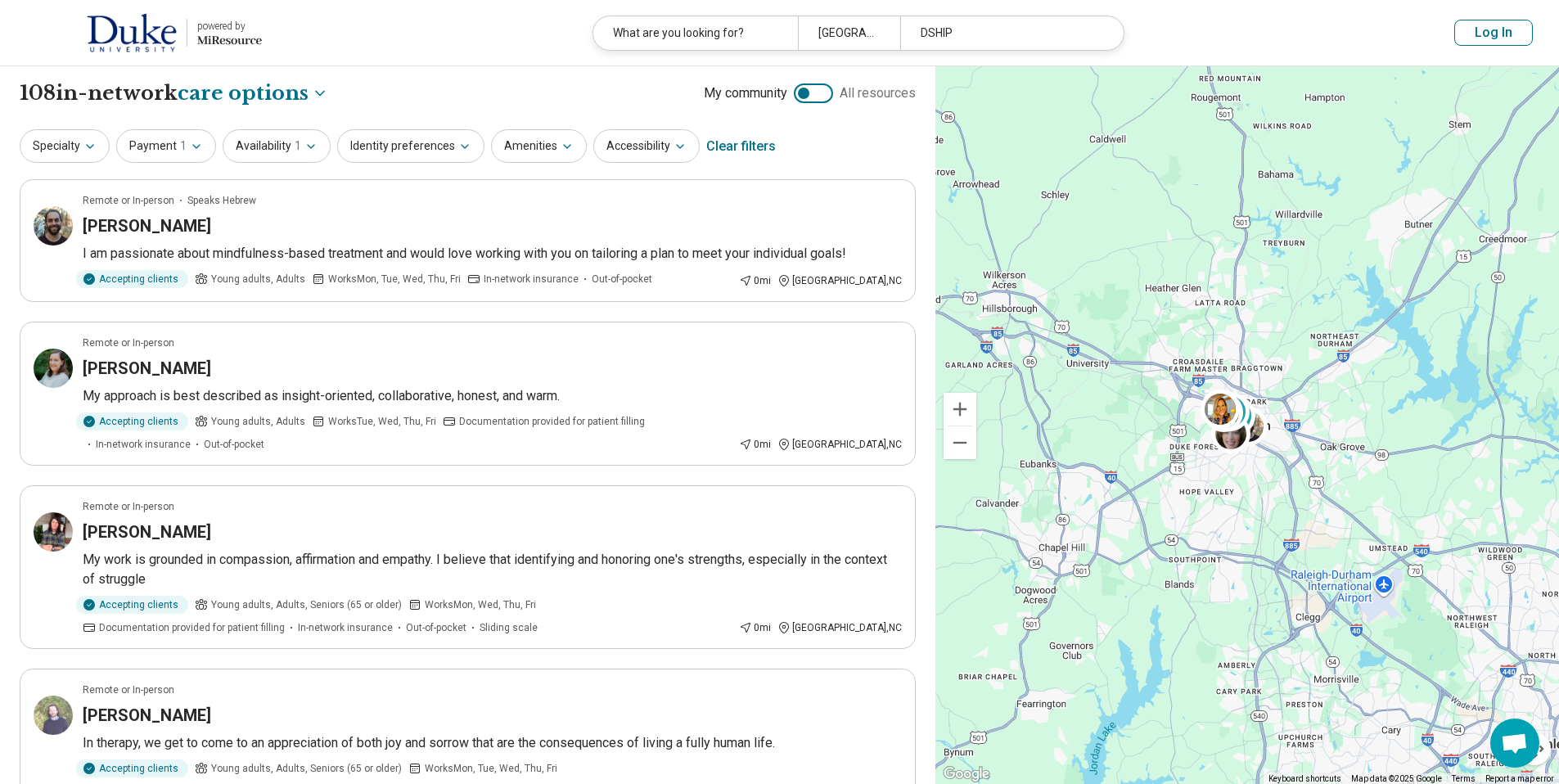
click at [1485, 40] on button "Log In" at bounding box center [1493, 33] width 78 height 26
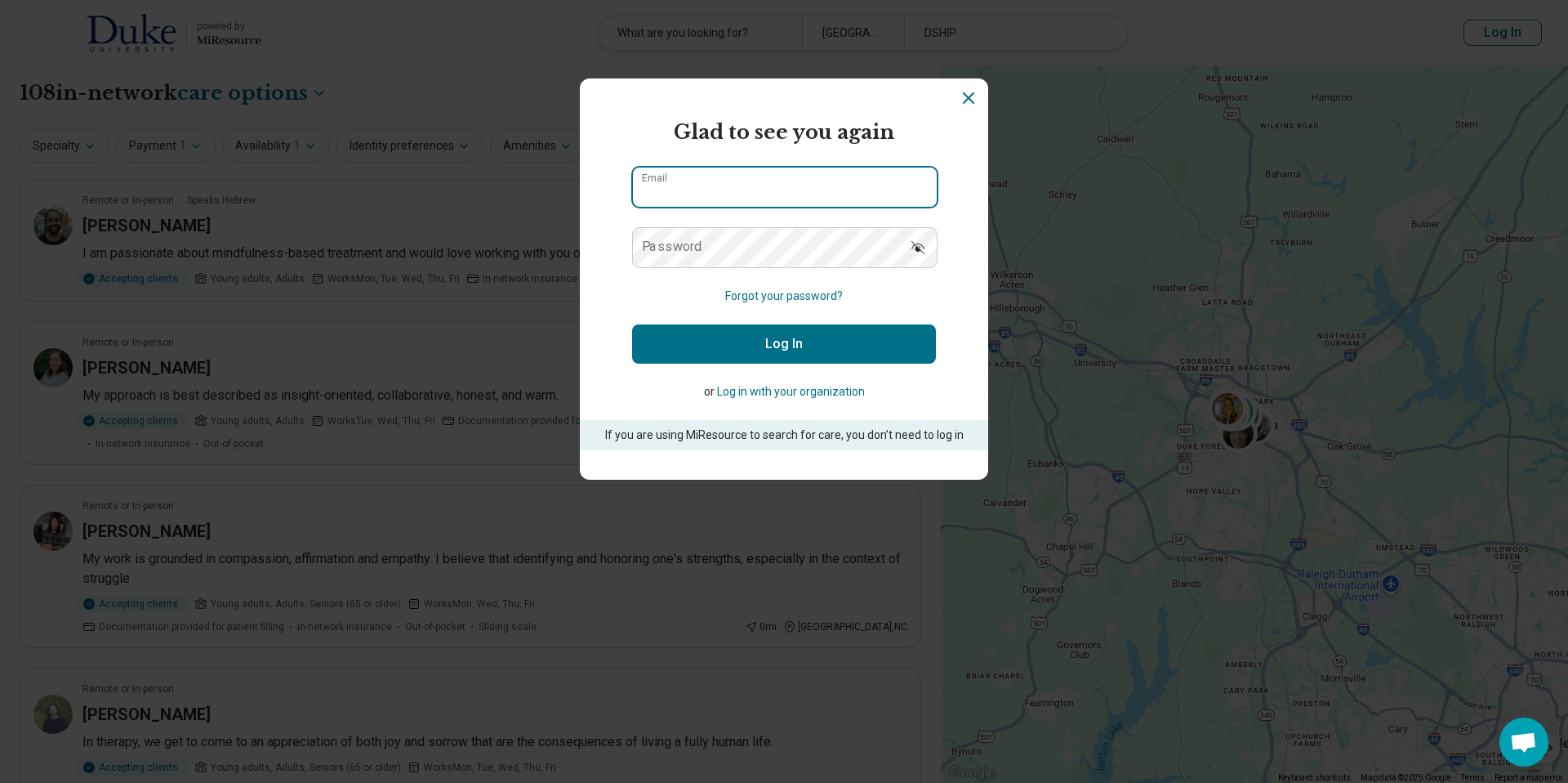
type input "**********"
click at [845, 339] on button "Log In" at bounding box center [784, 344] width 303 height 39
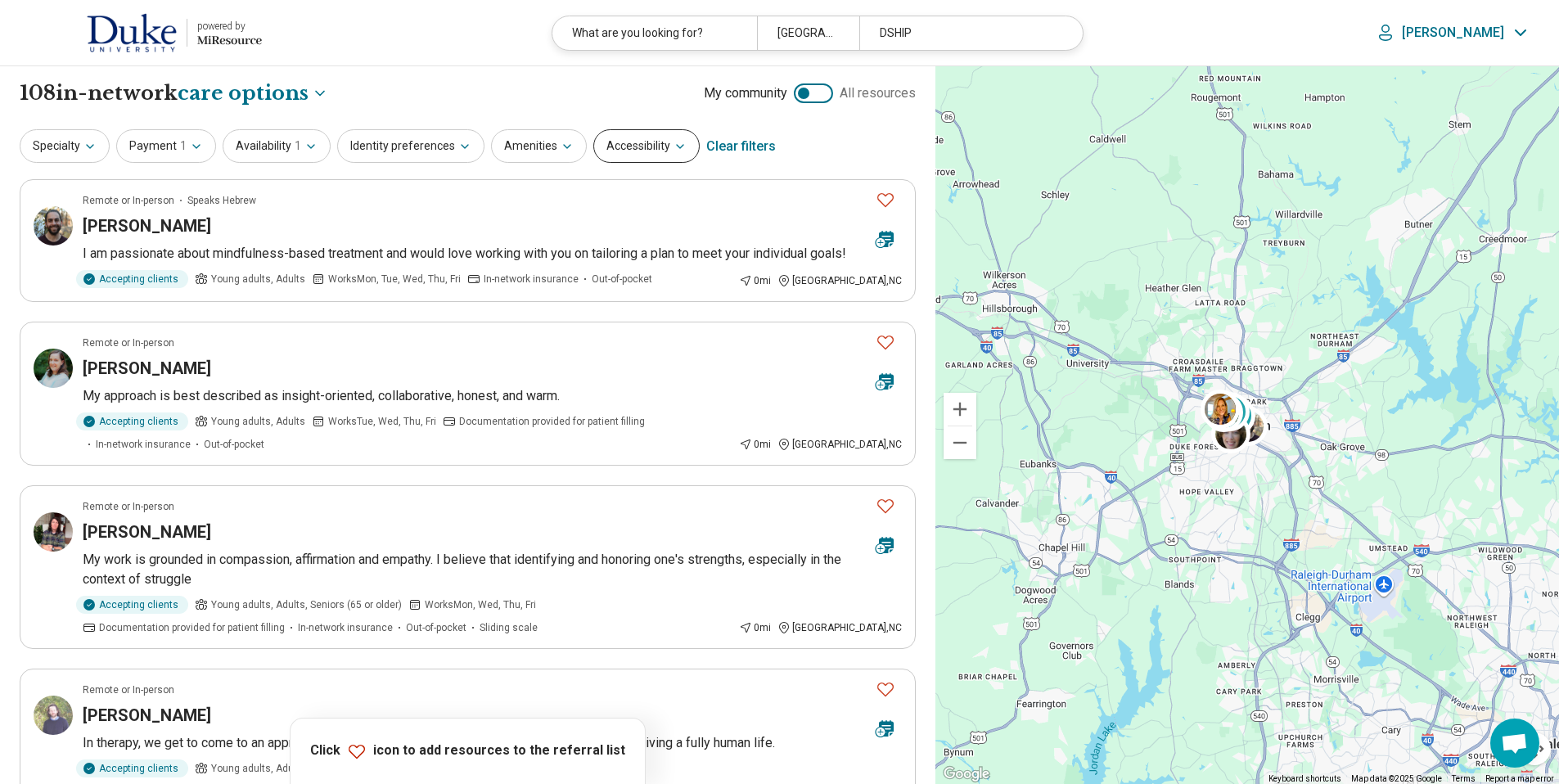
click at [674, 151] on icon "button" at bounding box center [681, 147] width 13 height 13
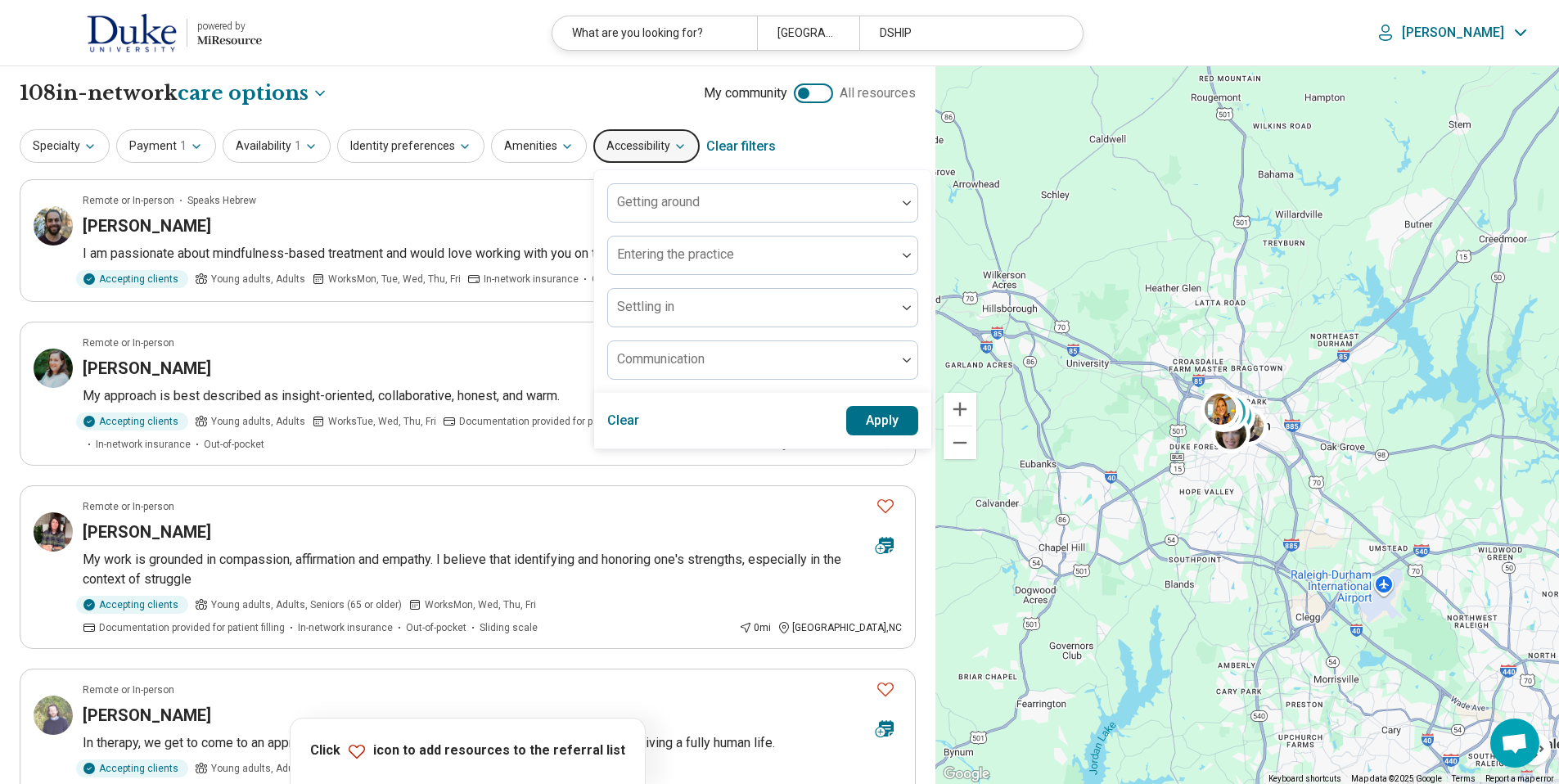
click at [674, 151] on icon "button" at bounding box center [681, 147] width 13 height 13
click at [561, 141] on icon "button" at bounding box center [568, 147] width 13 height 13
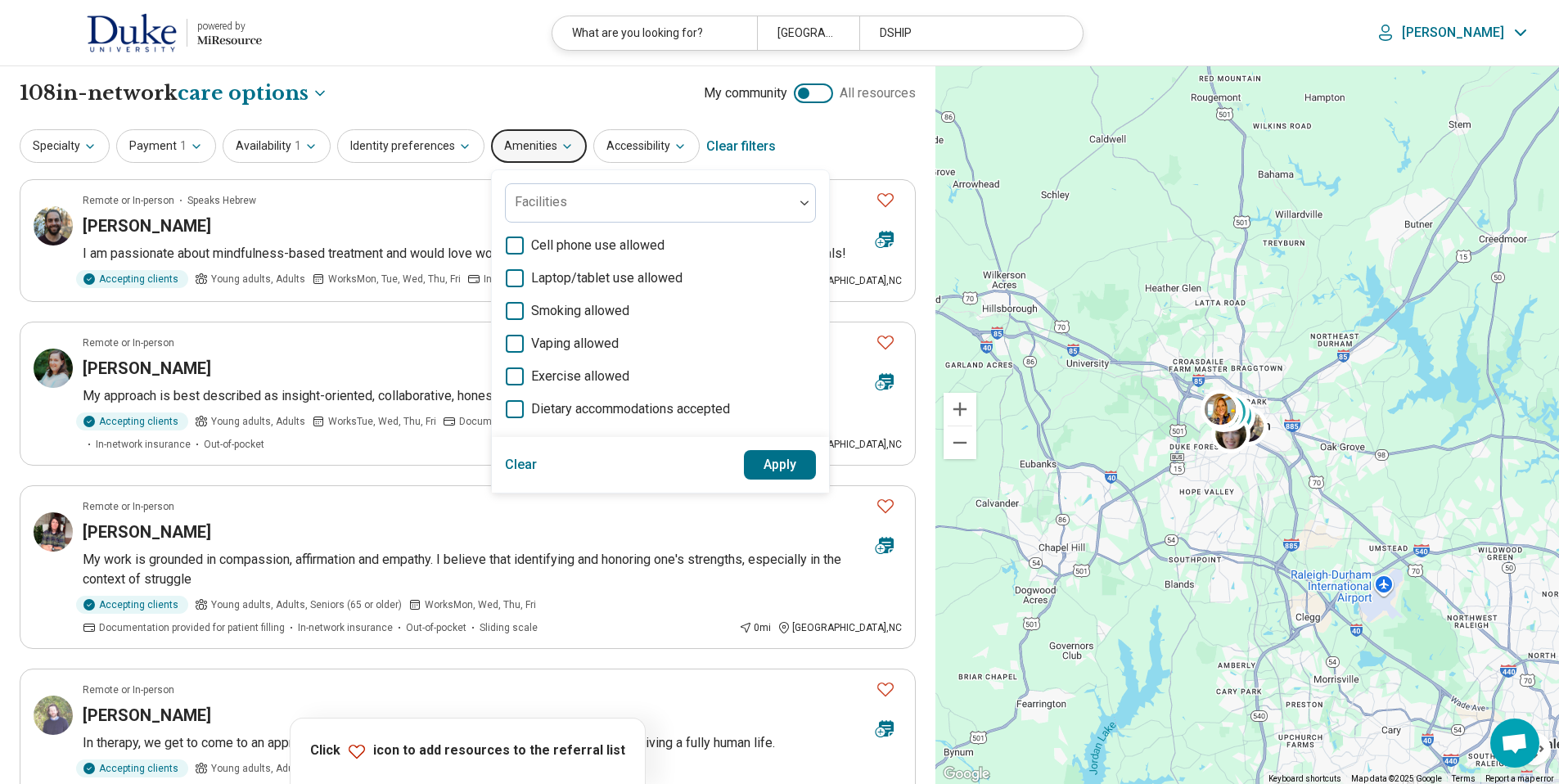
click at [561, 141] on icon "button" at bounding box center [568, 147] width 13 height 13
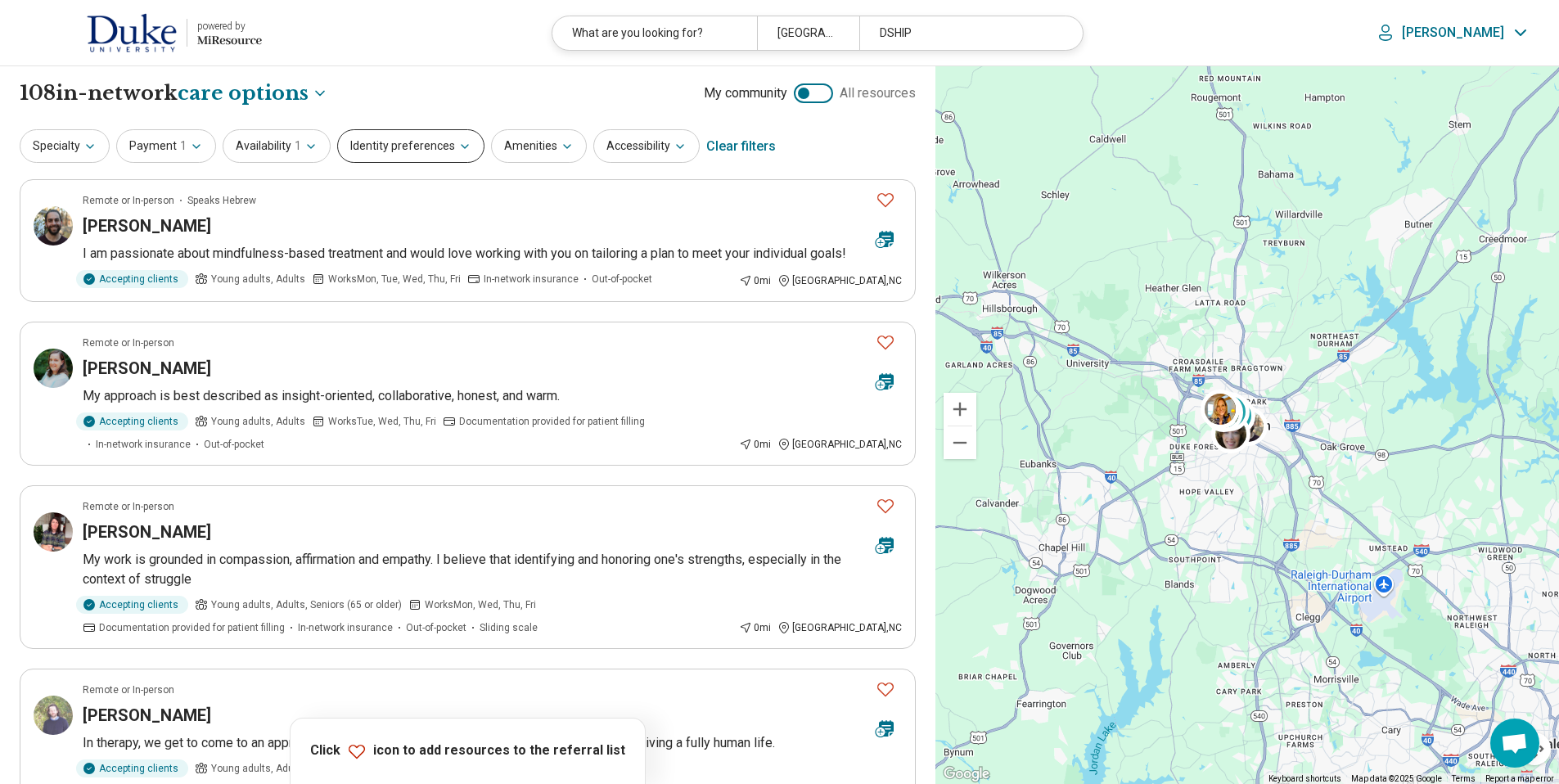
click at [459, 143] on icon "button" at bounding box center [465, 147] width 13 height 13
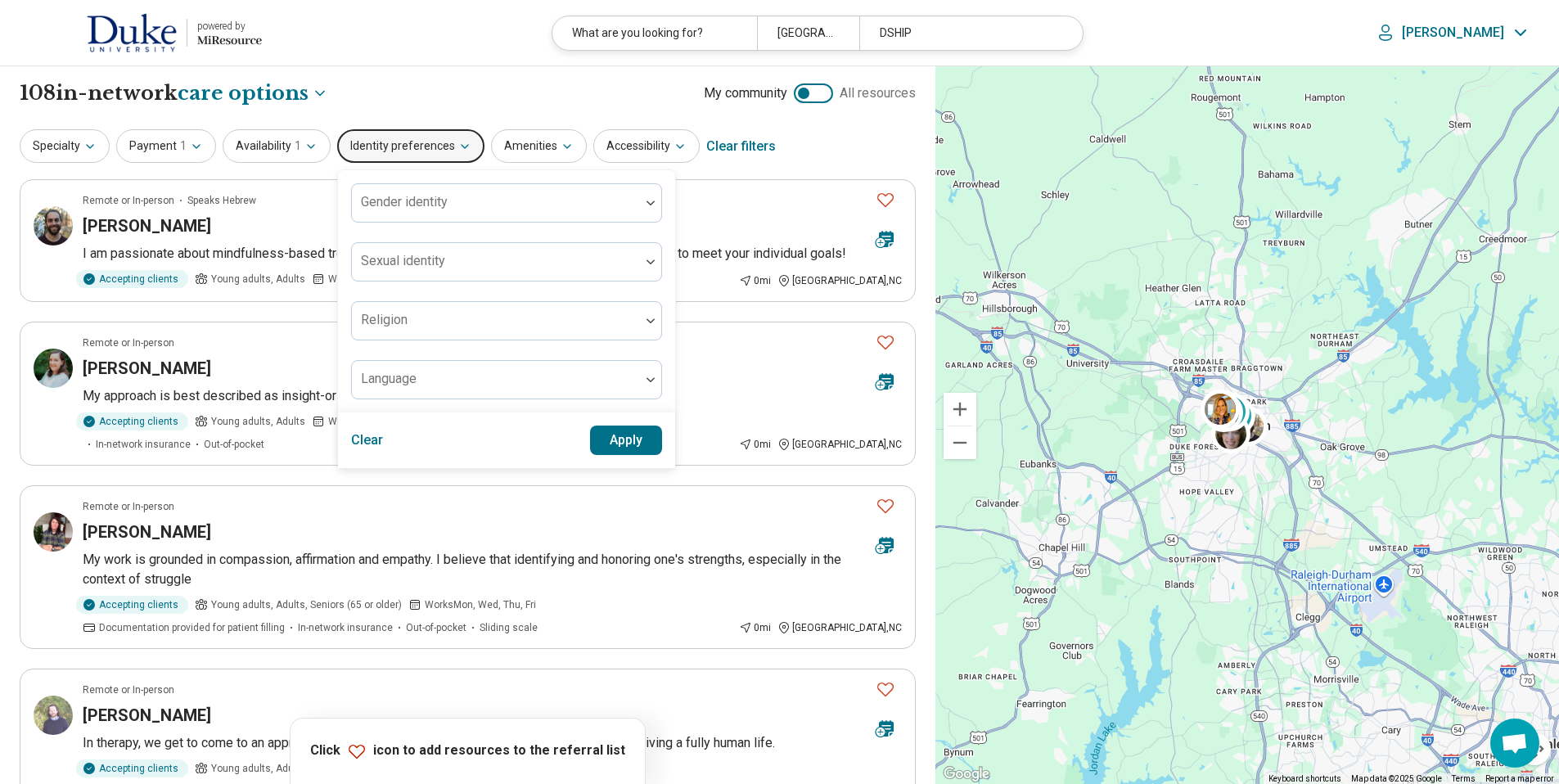
click at [521, 101] on div "**********" at bounding box center [468, 93] width 896 height 28
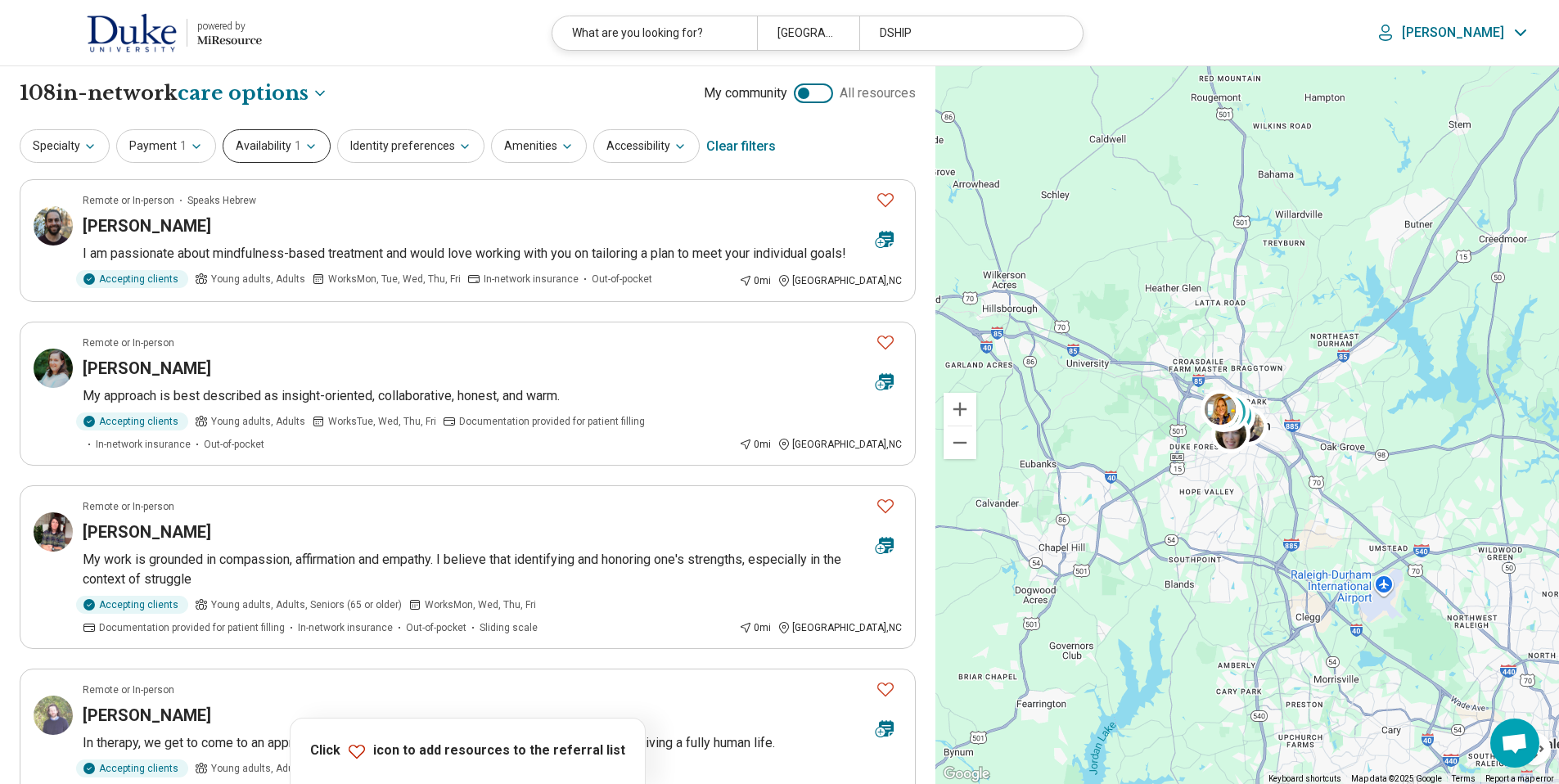
click at [304, 148] on icon "button" at bounding box center [311, 147] width 13 height 13
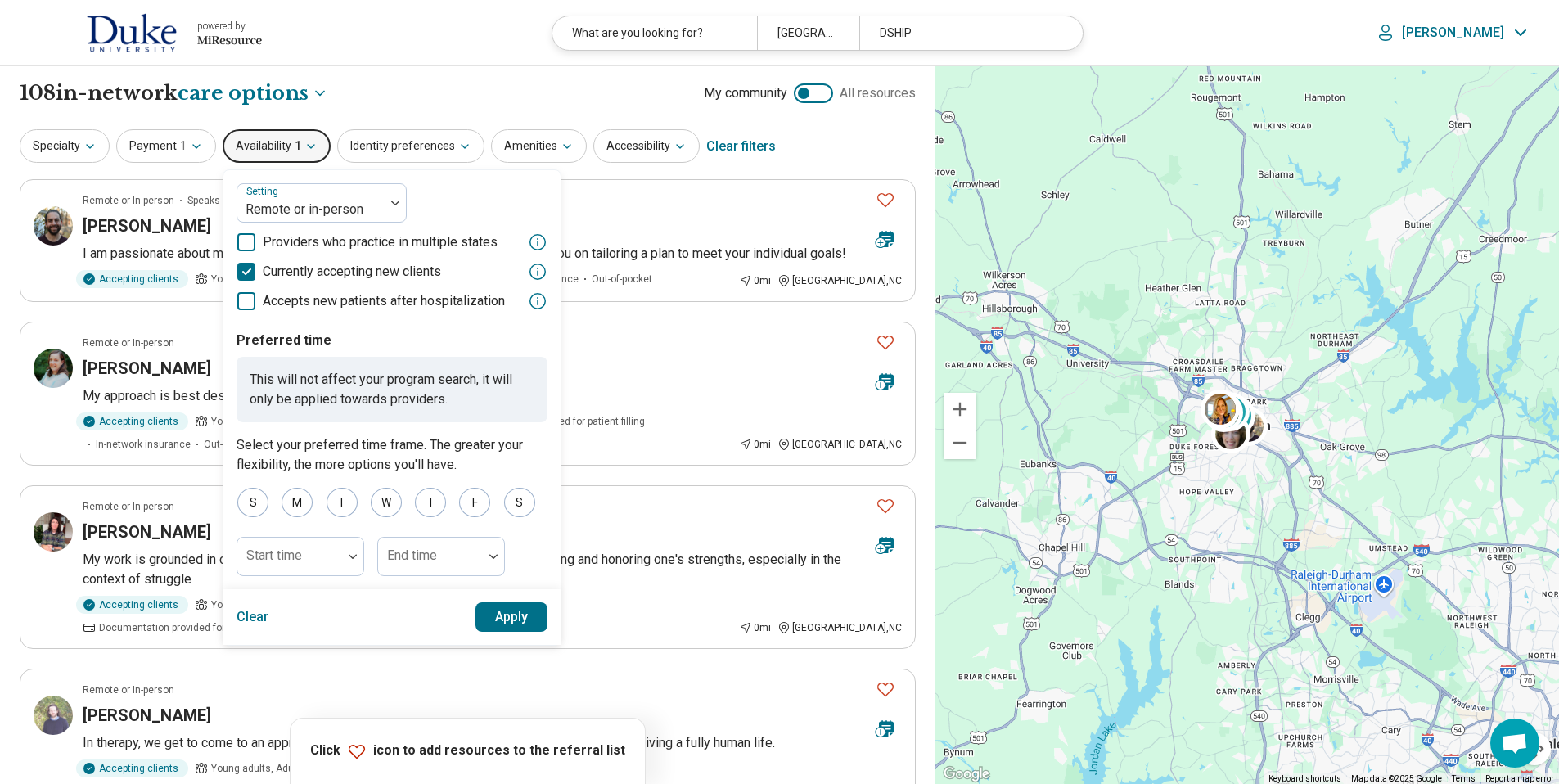
click at [304, 148] on icon "button" at bounding box center [311, 147] width 13 height 13
click at [363, 102] on div "**********" at bounding box center [468, 93] width 896 height 28
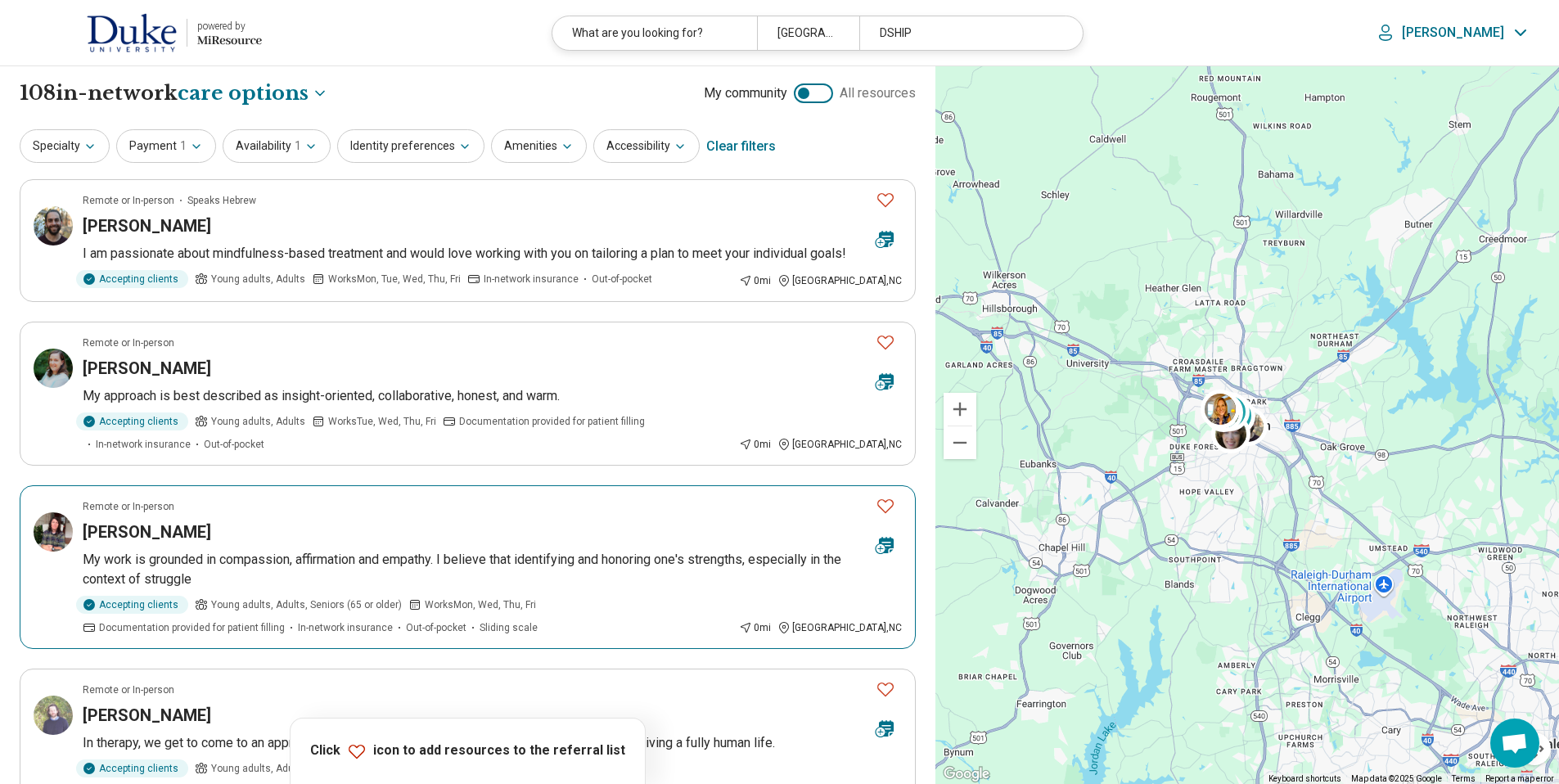
click at [885, 504] on icon "Favorite" at bounding box center [885, 505] width 20 height 20
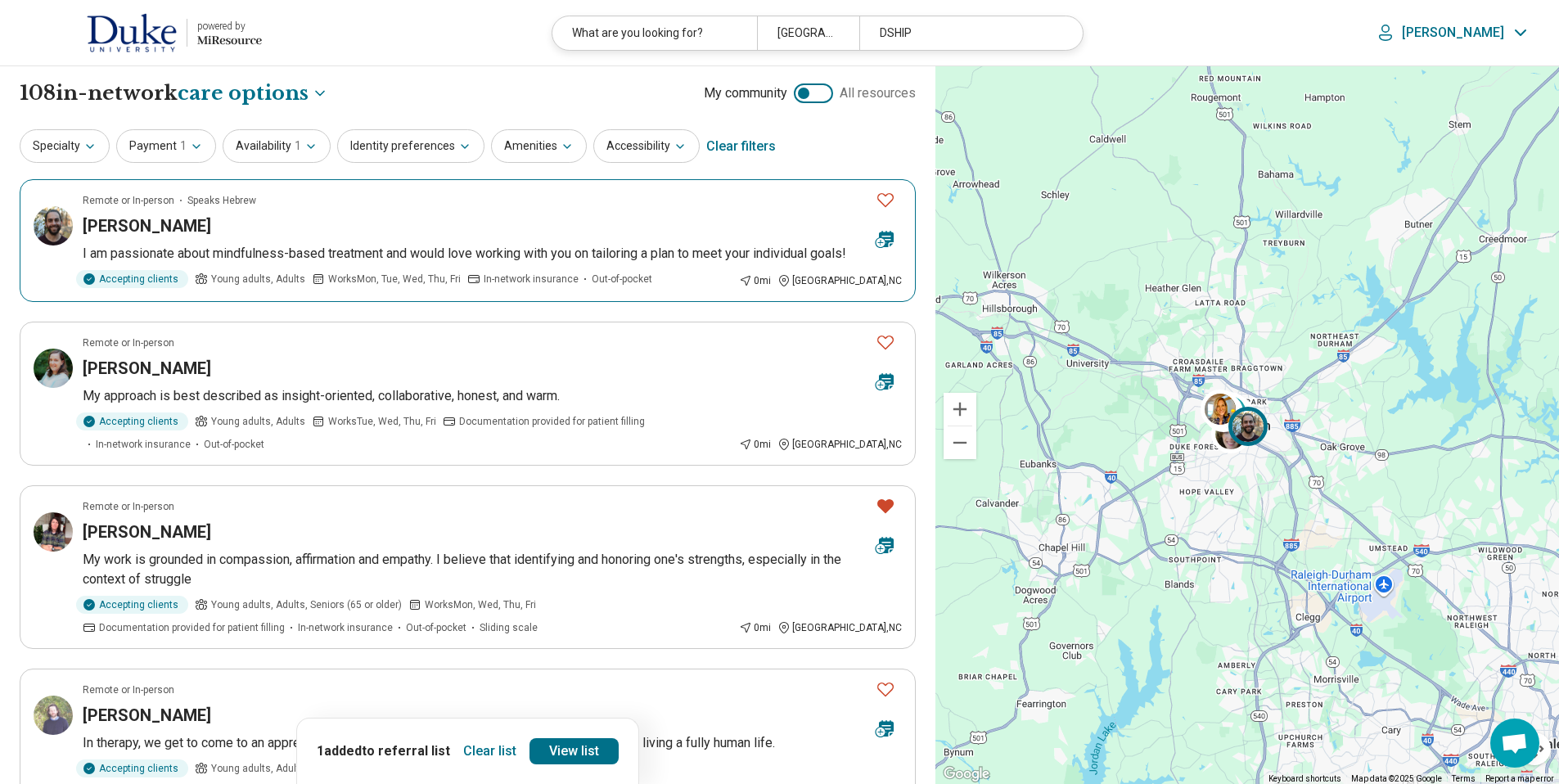
click at [881, 205] on icon "Favorite" at bounding box center [885, 200] width 20 height 20
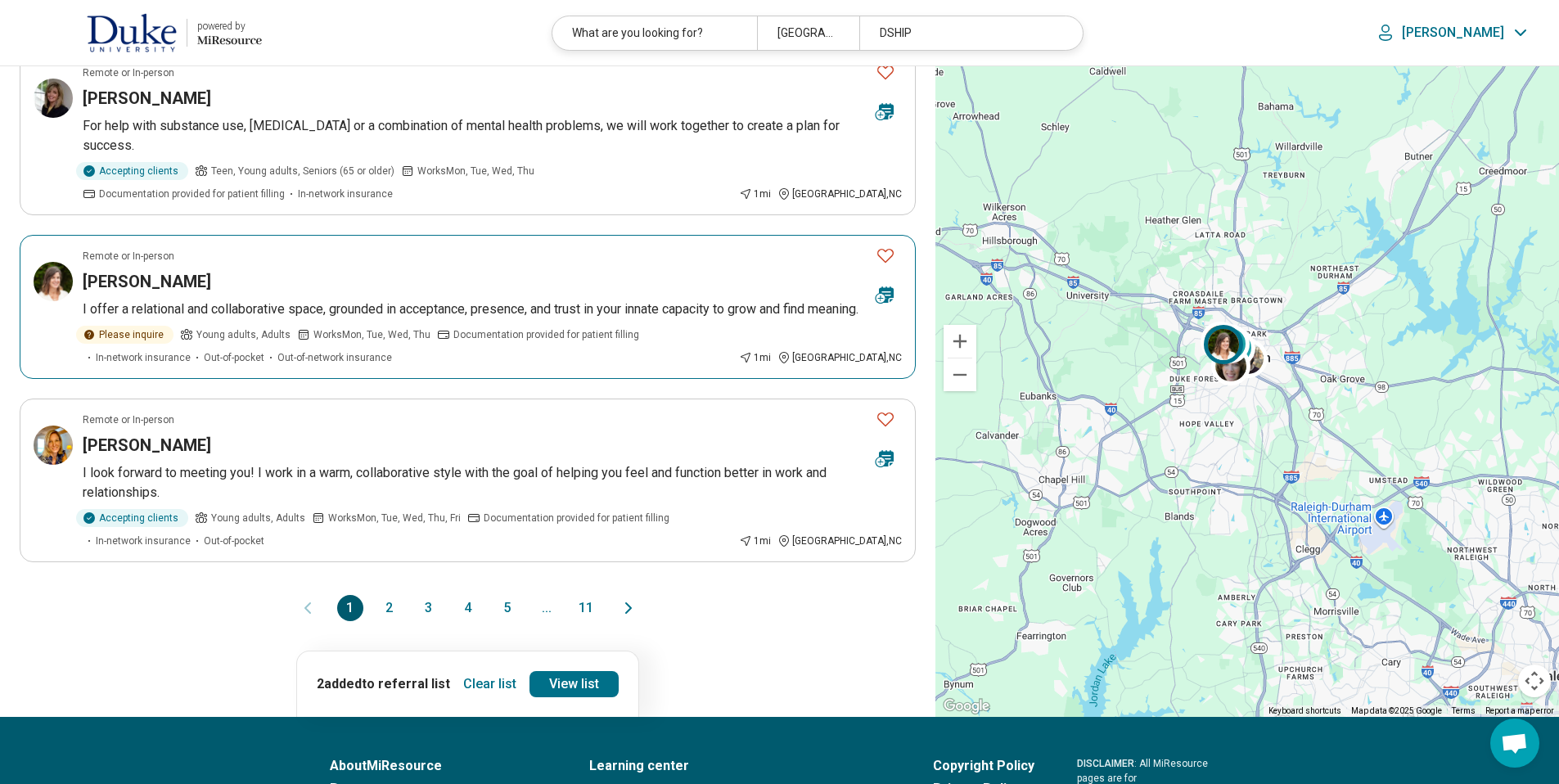
scroll to position [1504, 0]
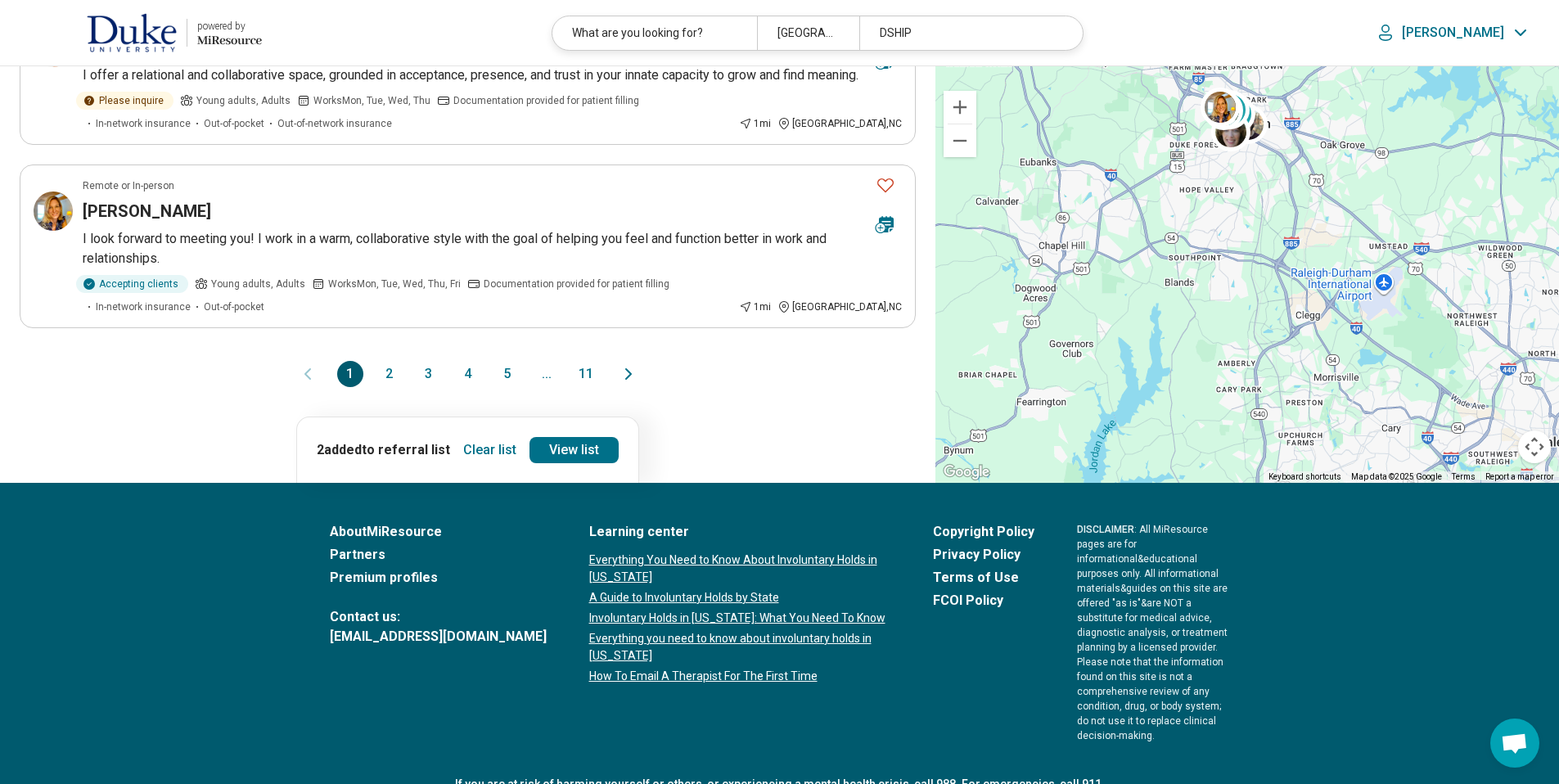
click at [388, 360] on button "2" at bounding box center [390, 374] width 26 height 26
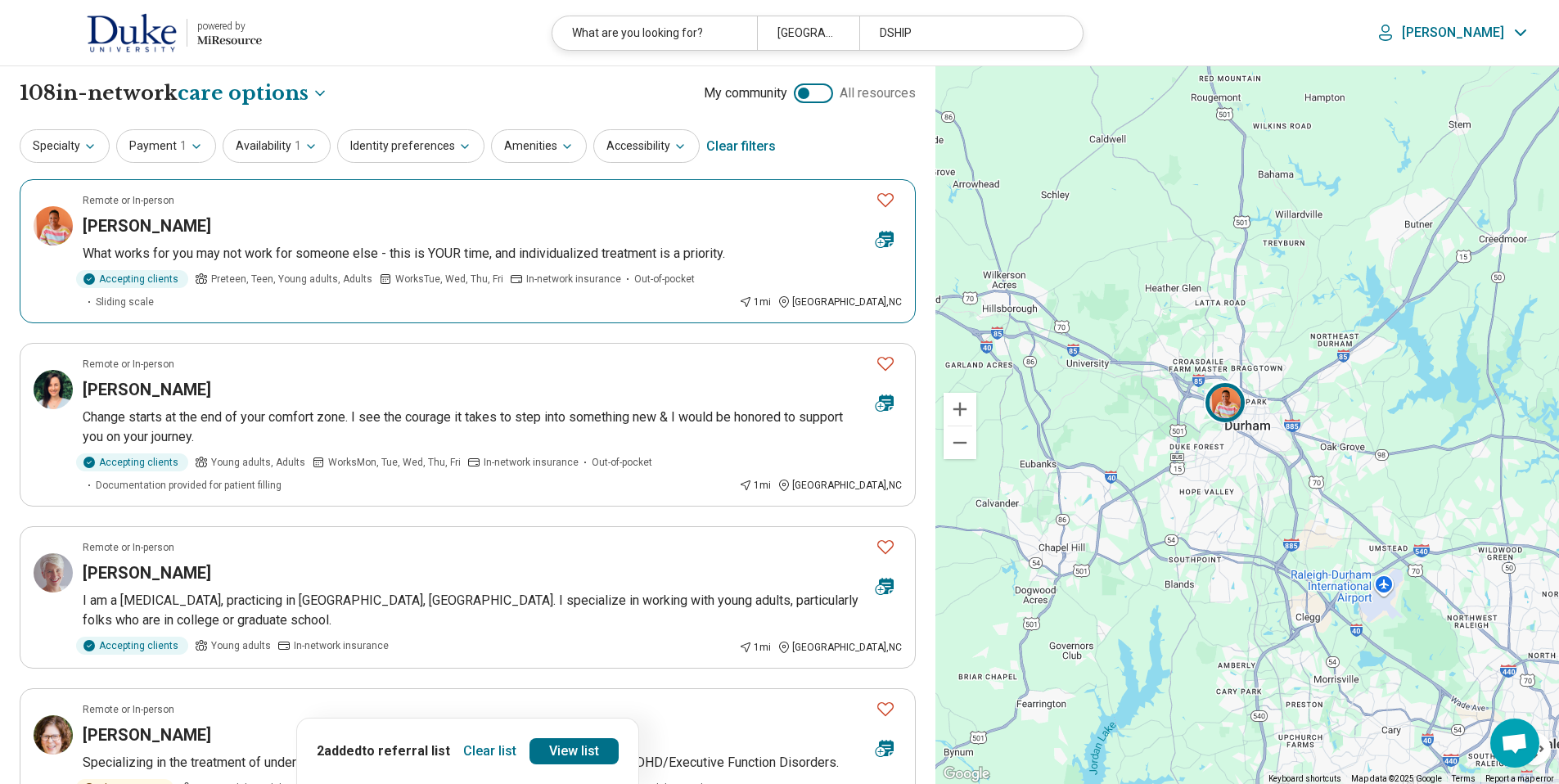
click at [893, 199] on icon "Favorite" at bounding box center [885, 200] width 20 height 20
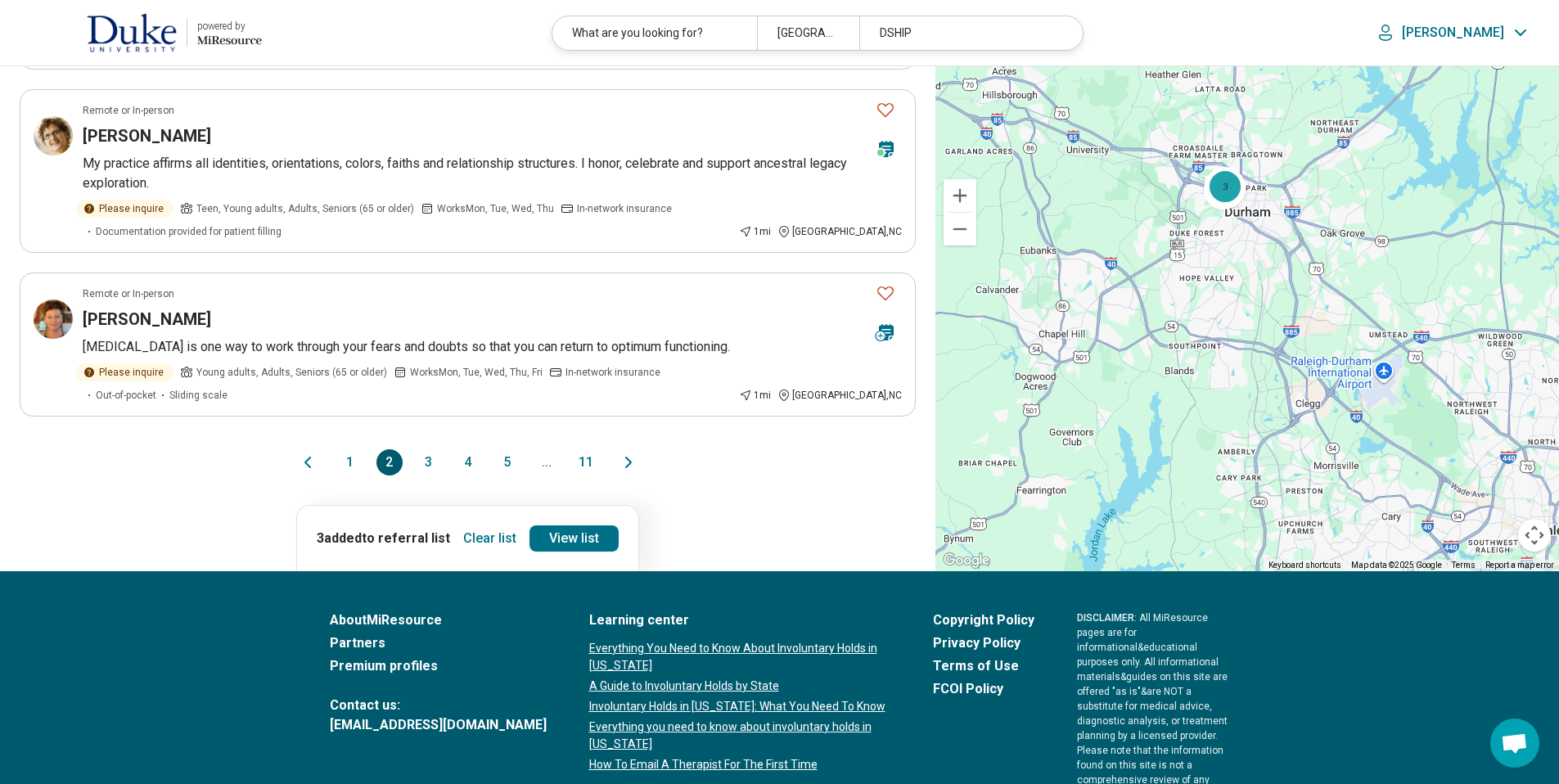
scroll to position [1436, 0]
click at [430, 448] on button "3" at bounding box center [429, 461] width 26 height 26
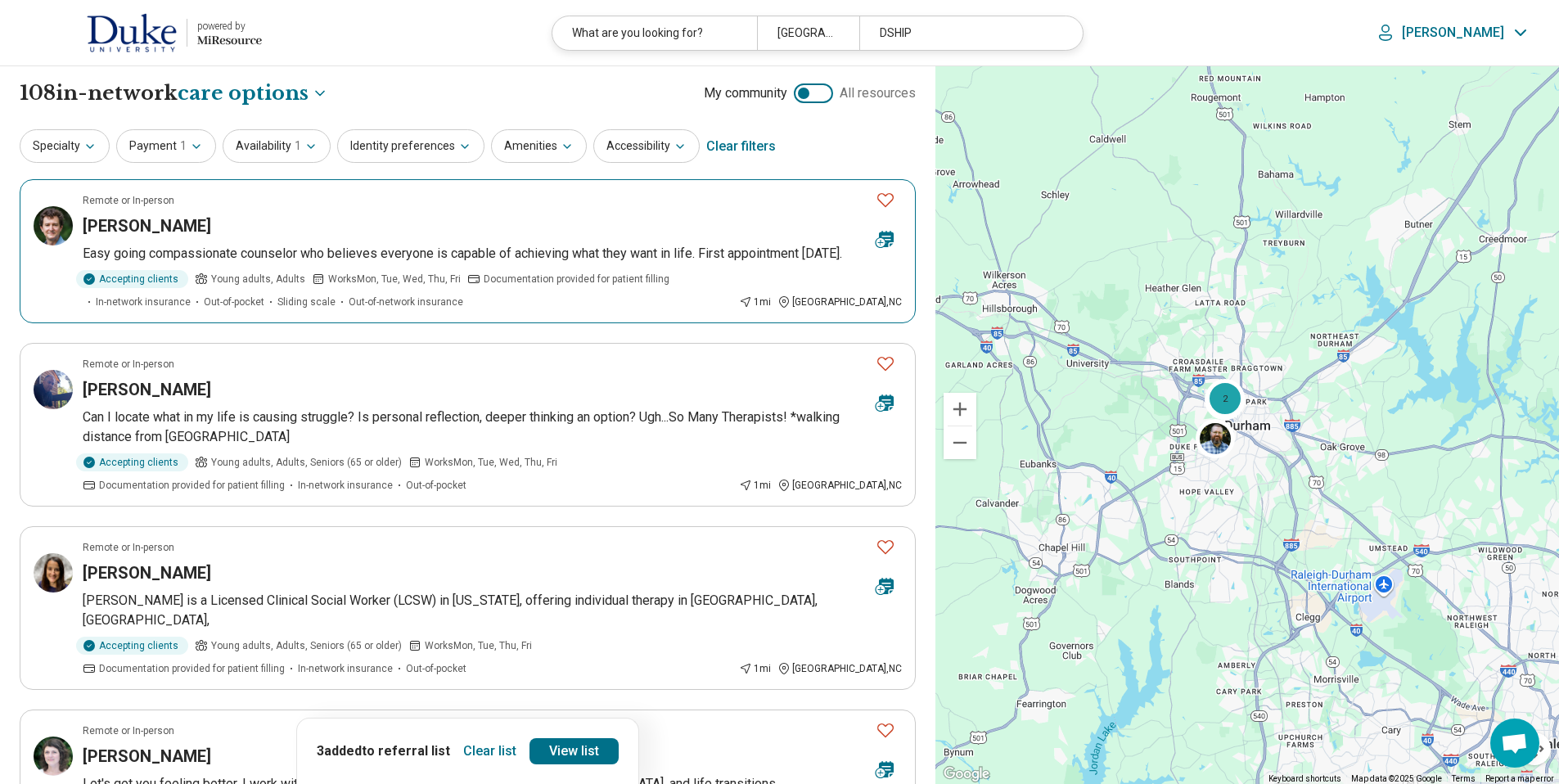
click at [888, 192] on icon "Favorite" at bounding box center [885, 200] width 20 height 20
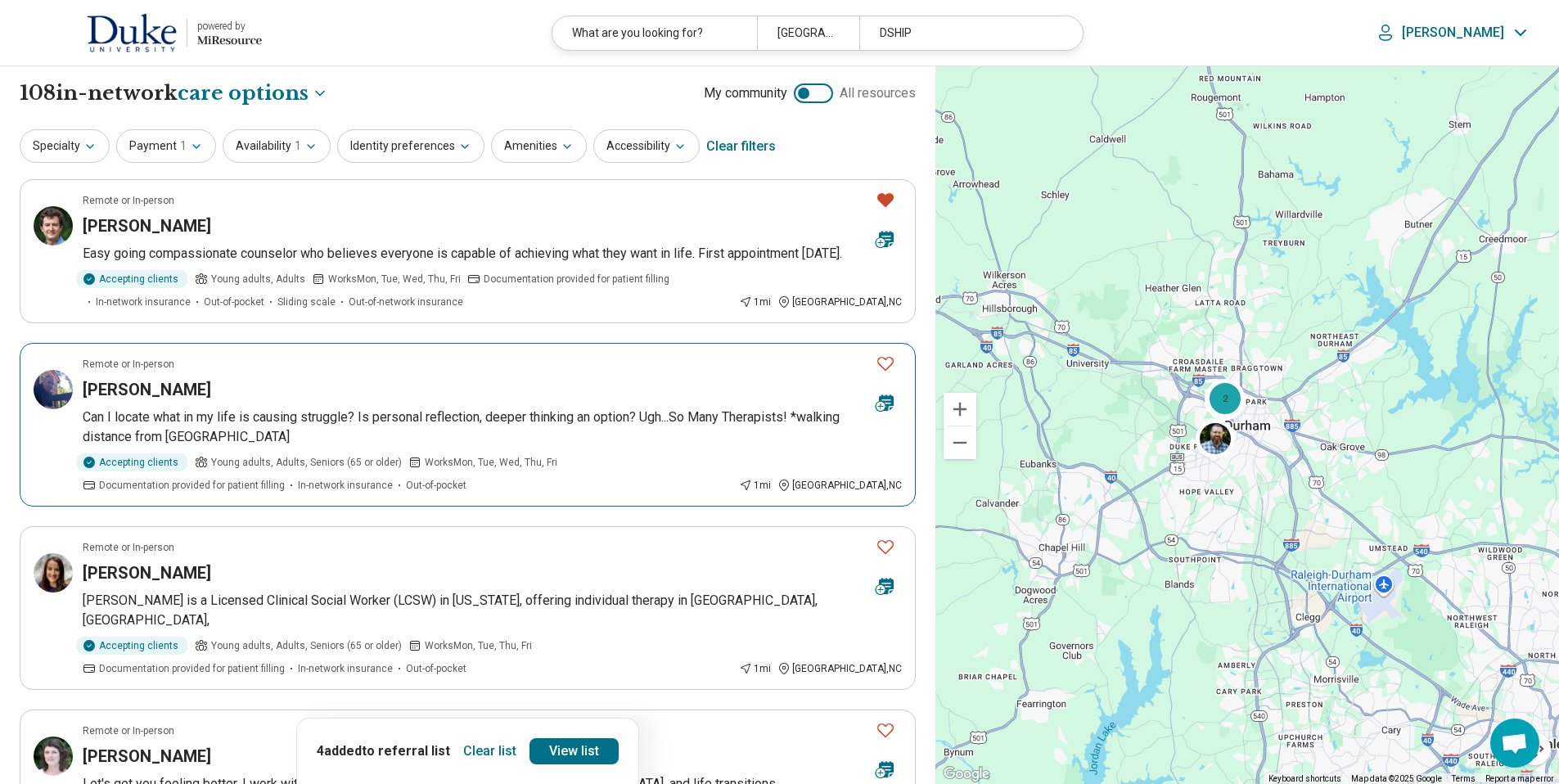
click at [884, 373] on icon "Favorite" at bounding box center [885, 363] width 20 height 20
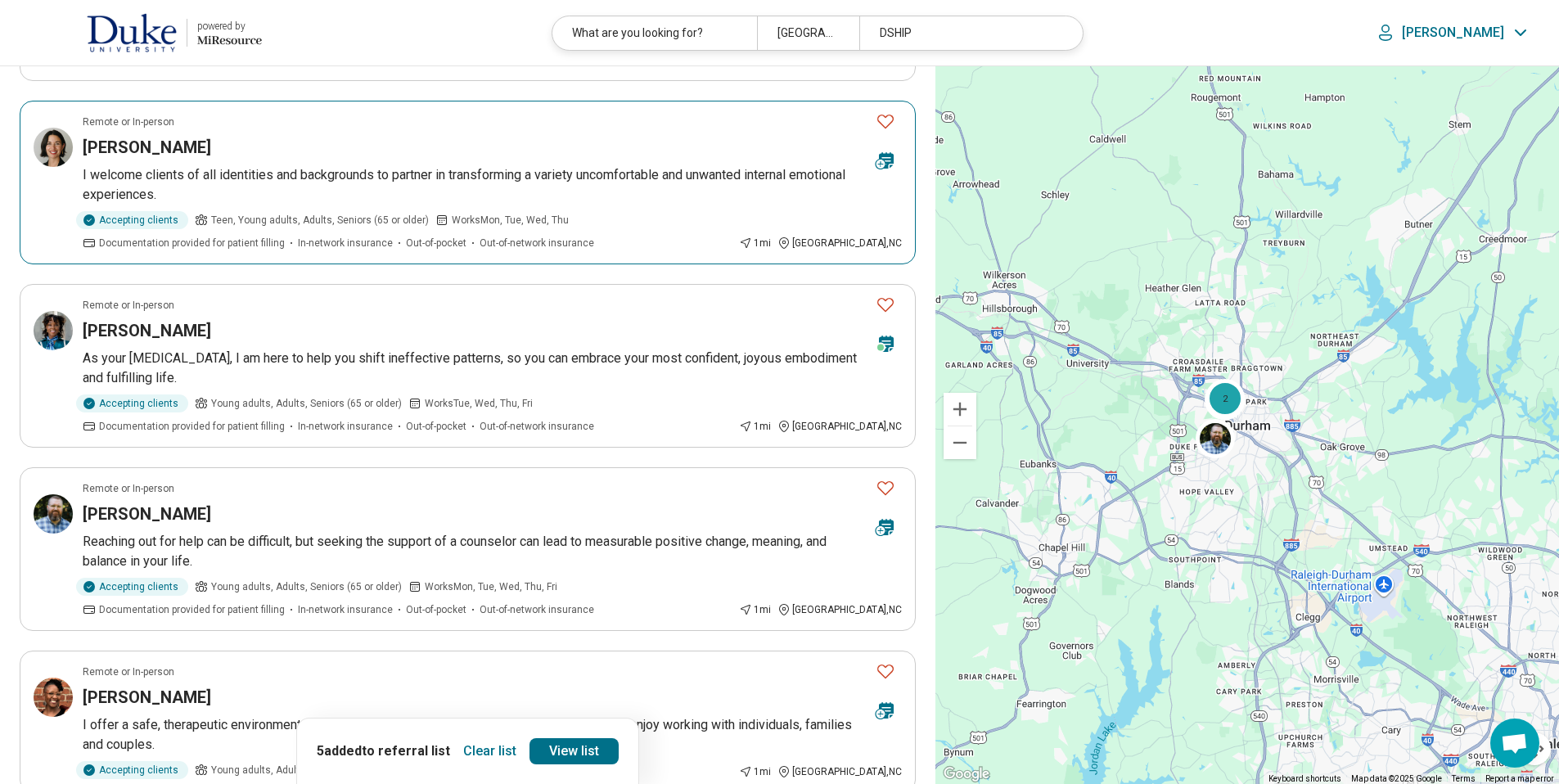
scroll to position [778, 0]
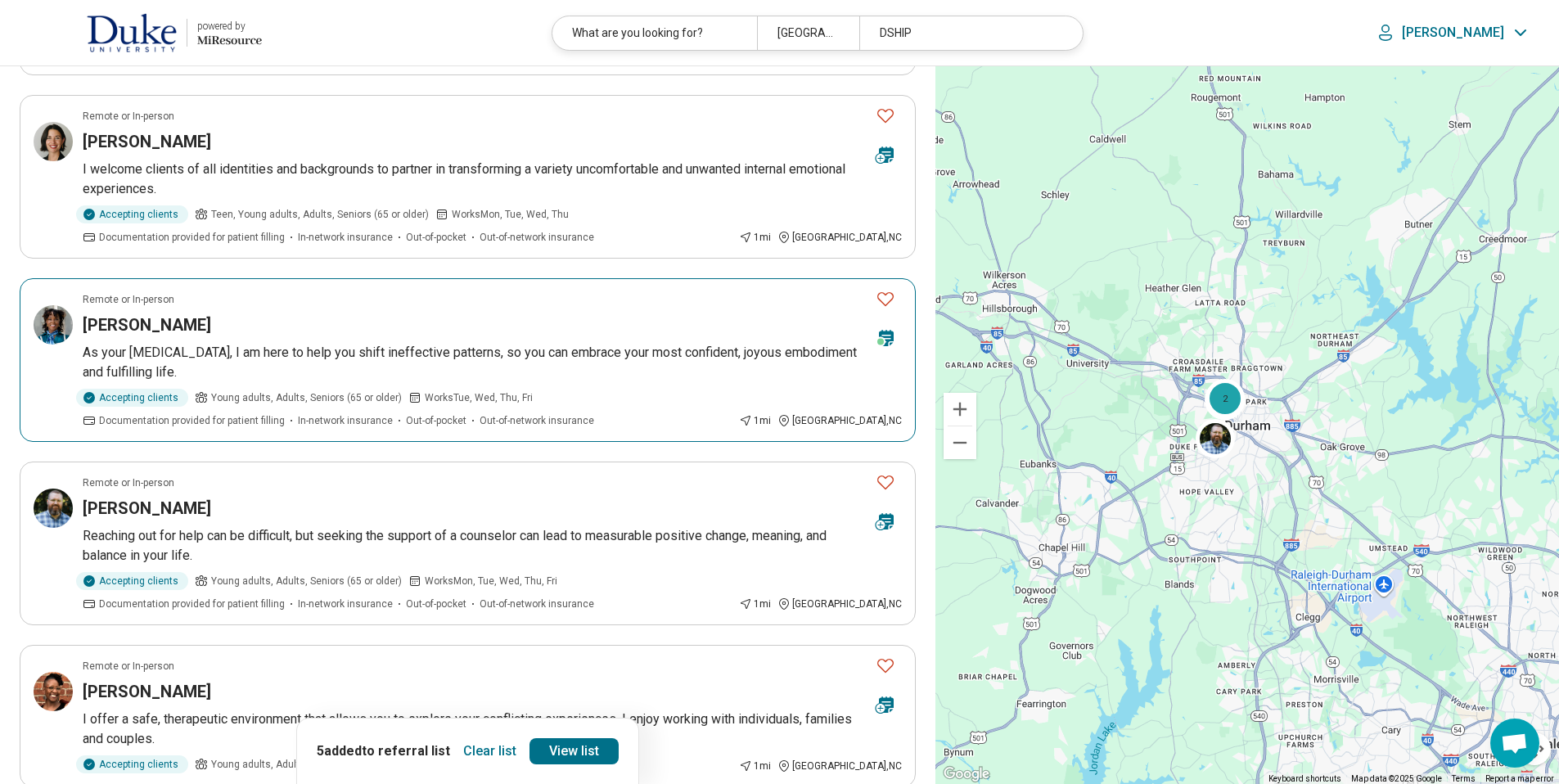
click at [886, 296] on icon "Favorite" at bounding box center [885, 298] width 20 height 20
click at [882, 482] on icon "Favorite" at bounding box center [885, 482] width 20 height 20
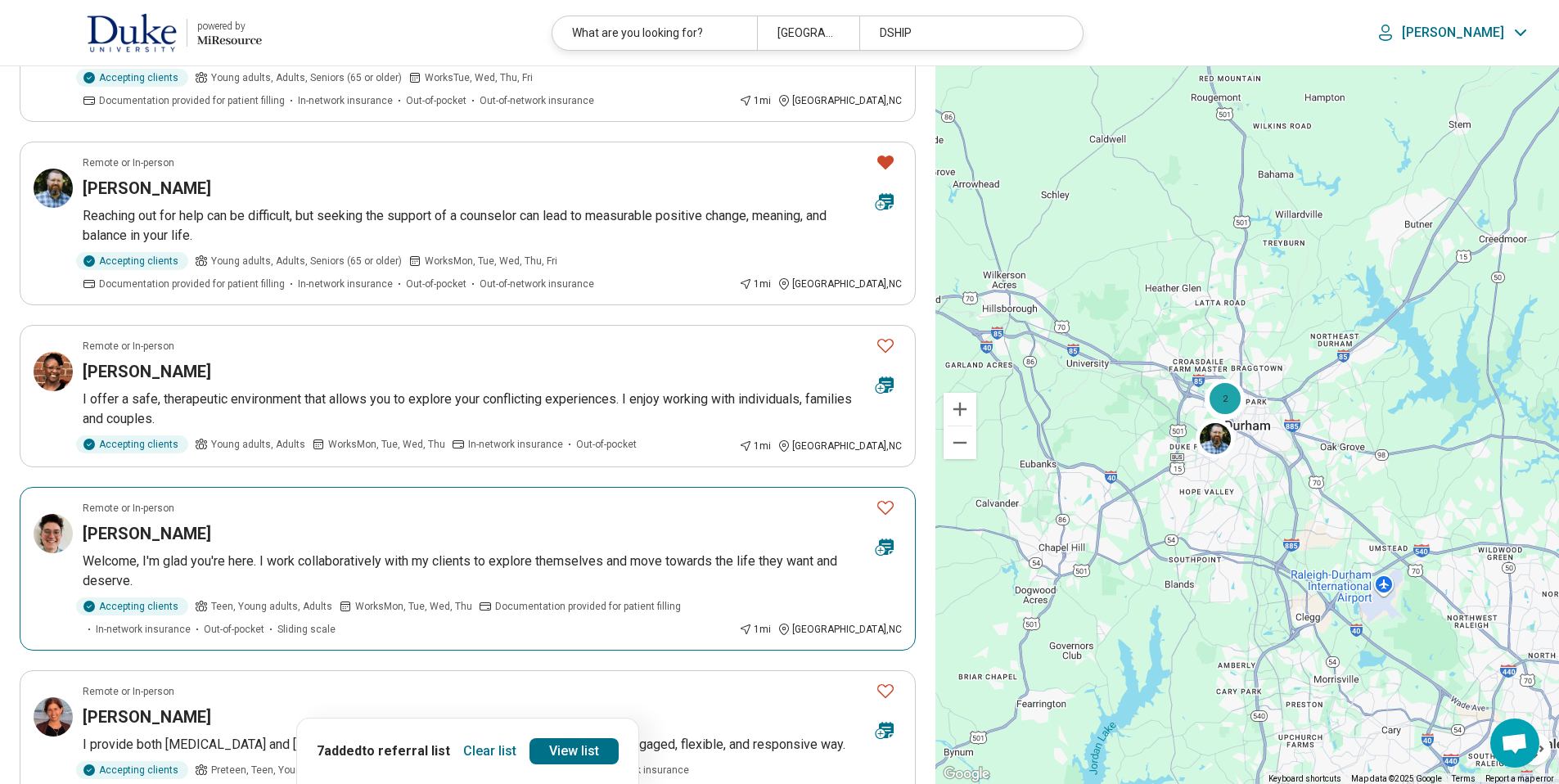
click at [887, 502] on icon "Favorite" at bounding box center [885, 507] width 20 height 20
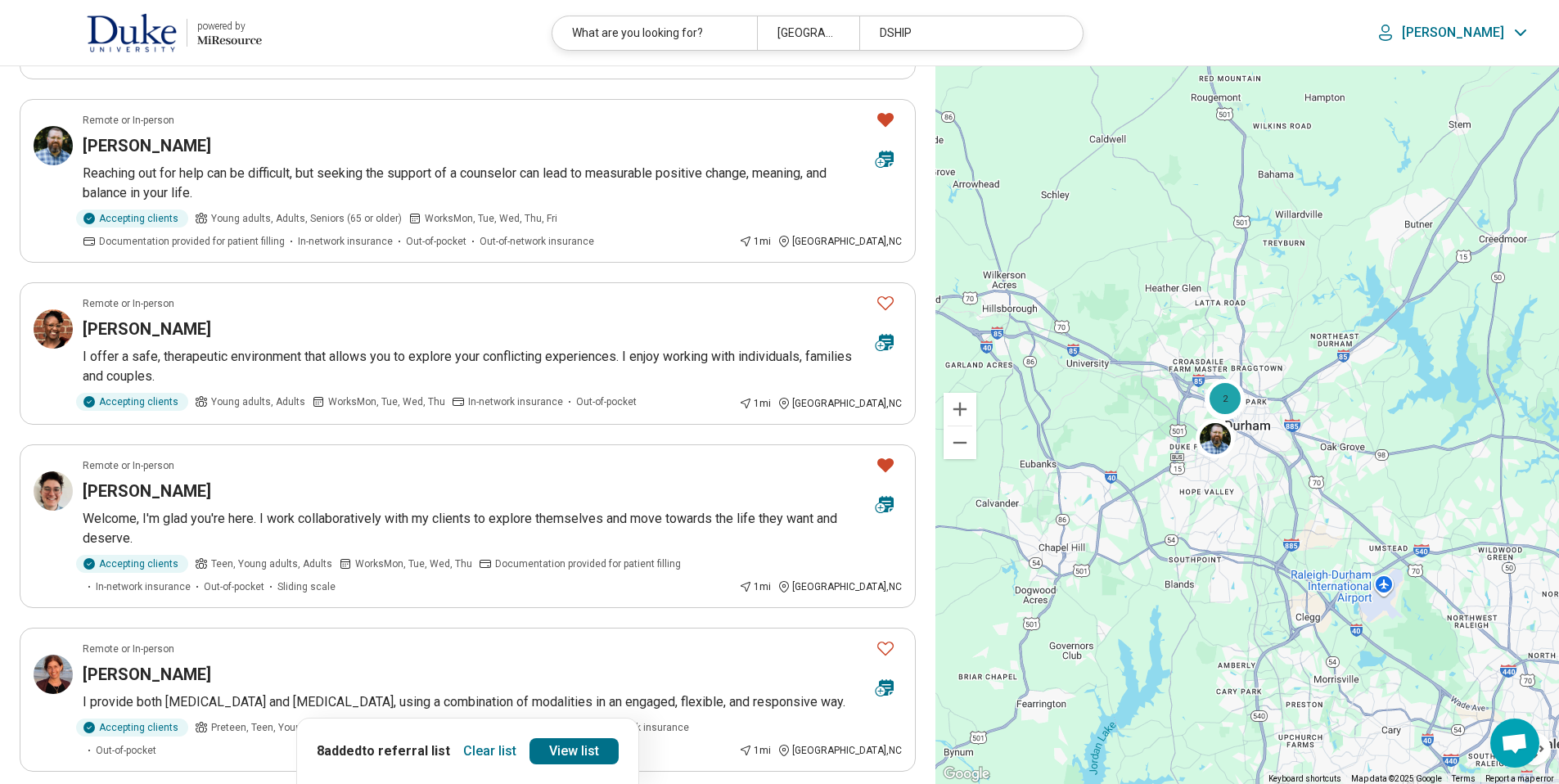
scroll to position [1403, 0]
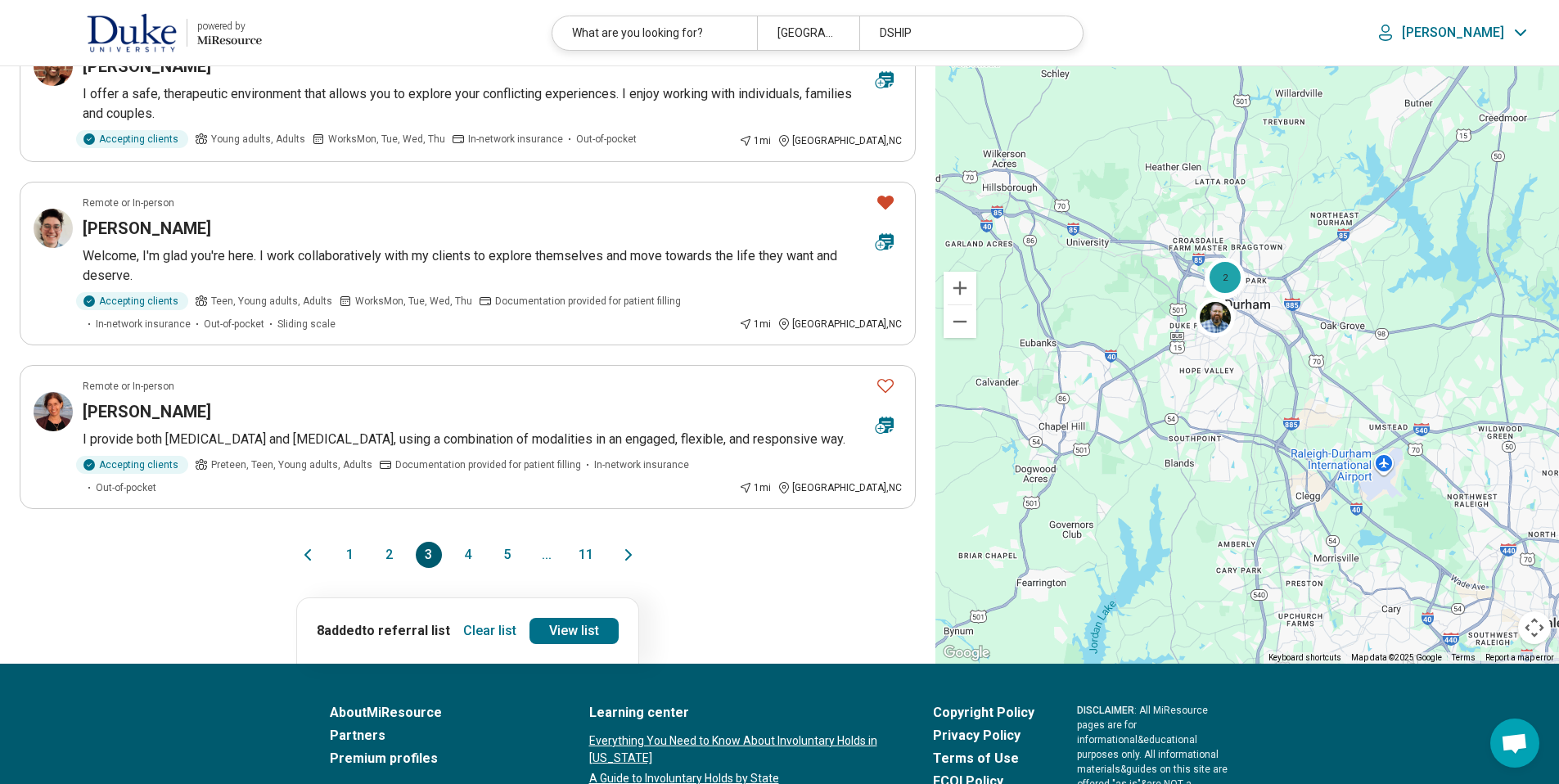
click at [464, 556] on button "4" at bounding box center [468, 555] width 26 height 26
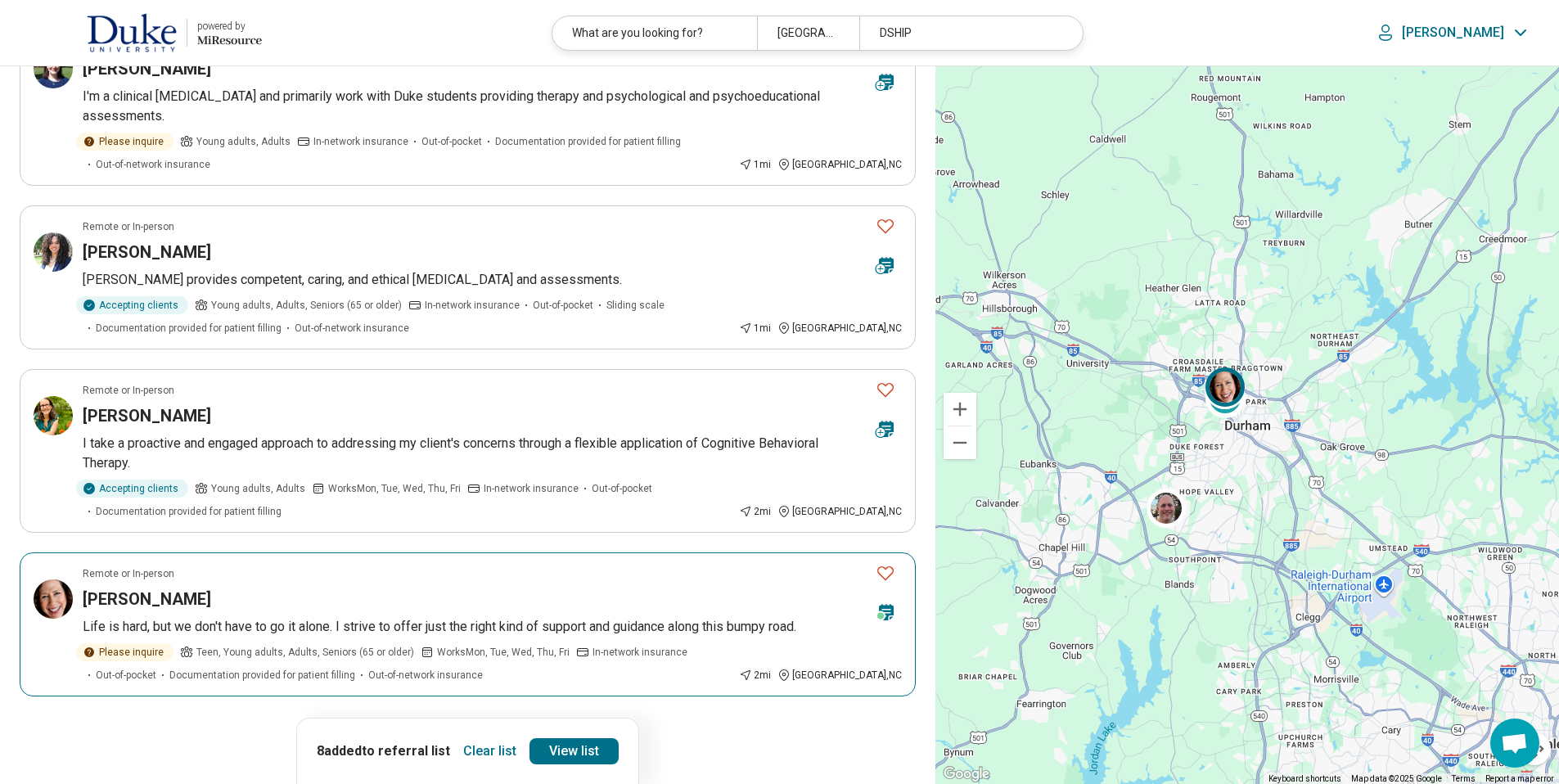
scroll to position [1504, 0]
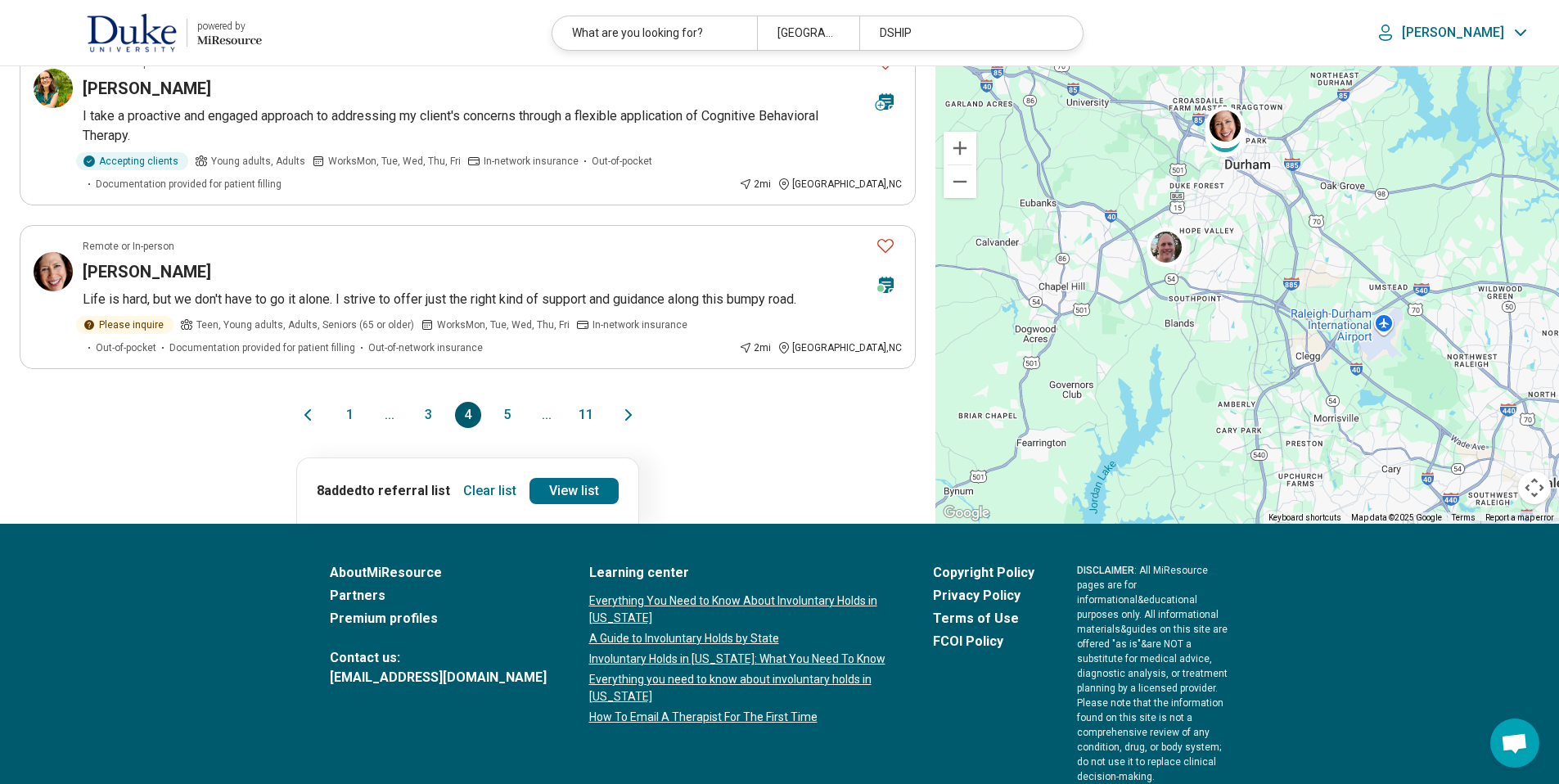
click at [508, 402] on button "5" at bounding box center [507, 415] width 26 height 26
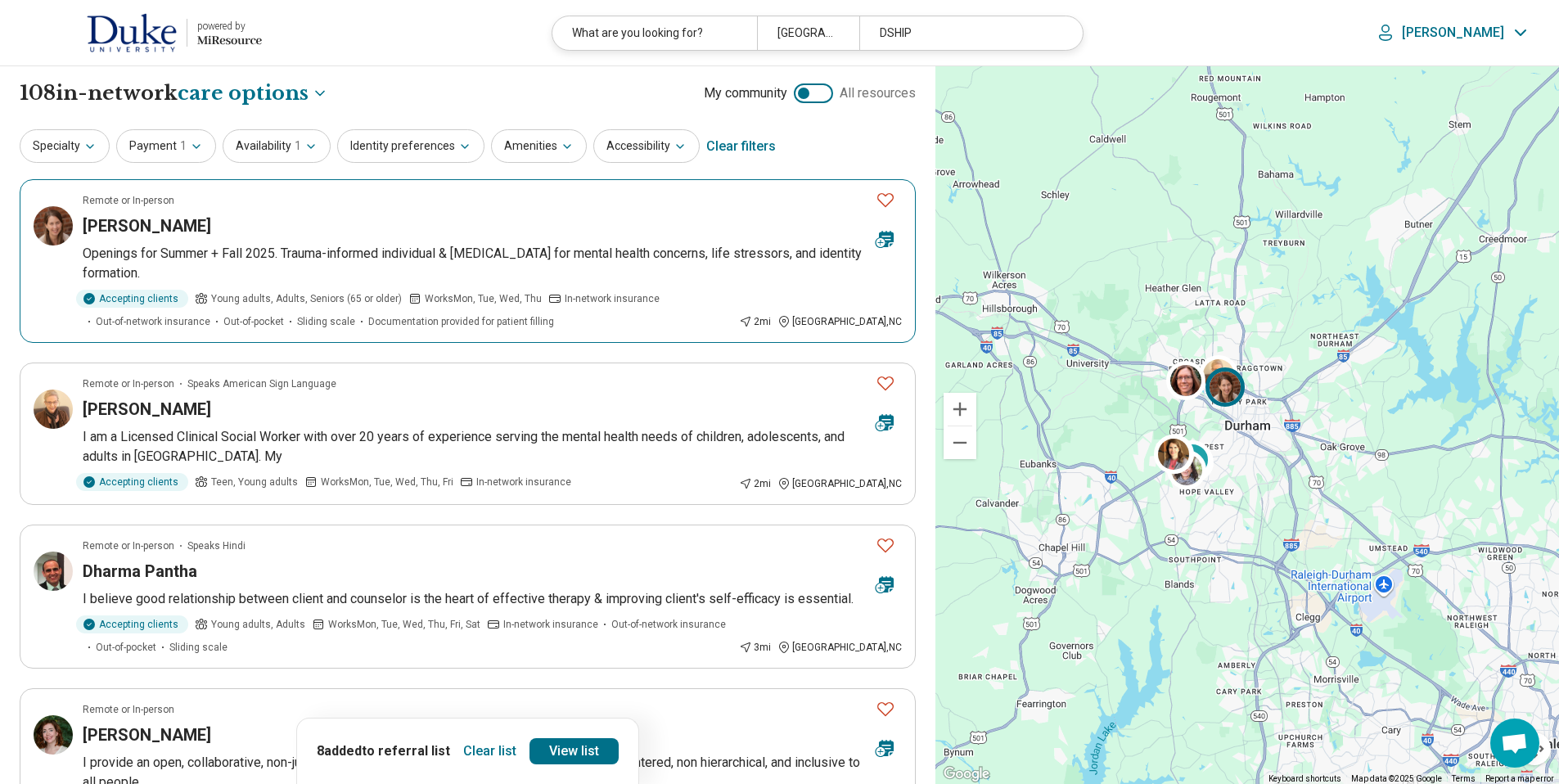
click at [888, 200] on icon "Favorite" at bounding box center [885, 200] width 20 height 20
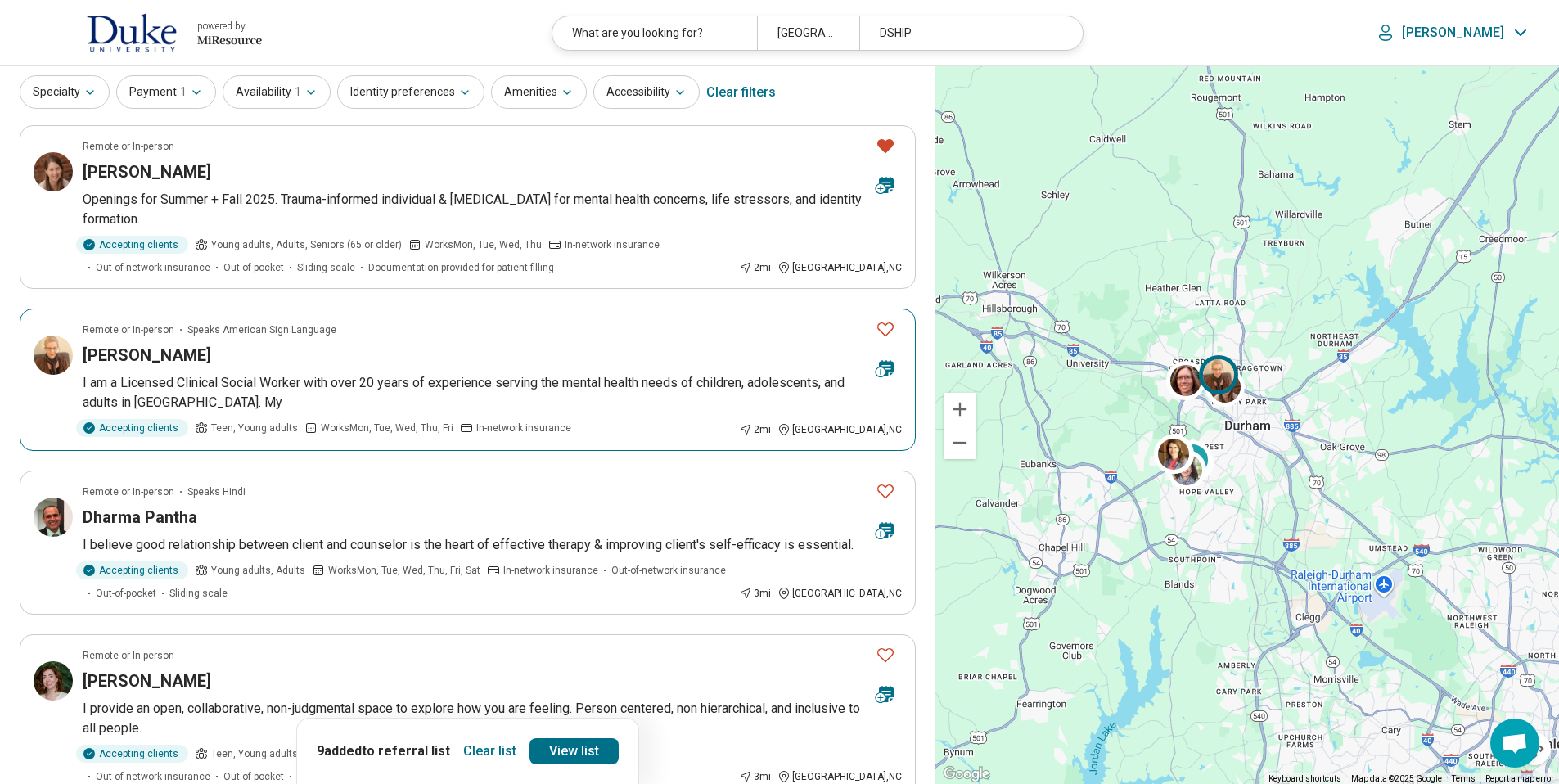
scroll to position [296, 0]
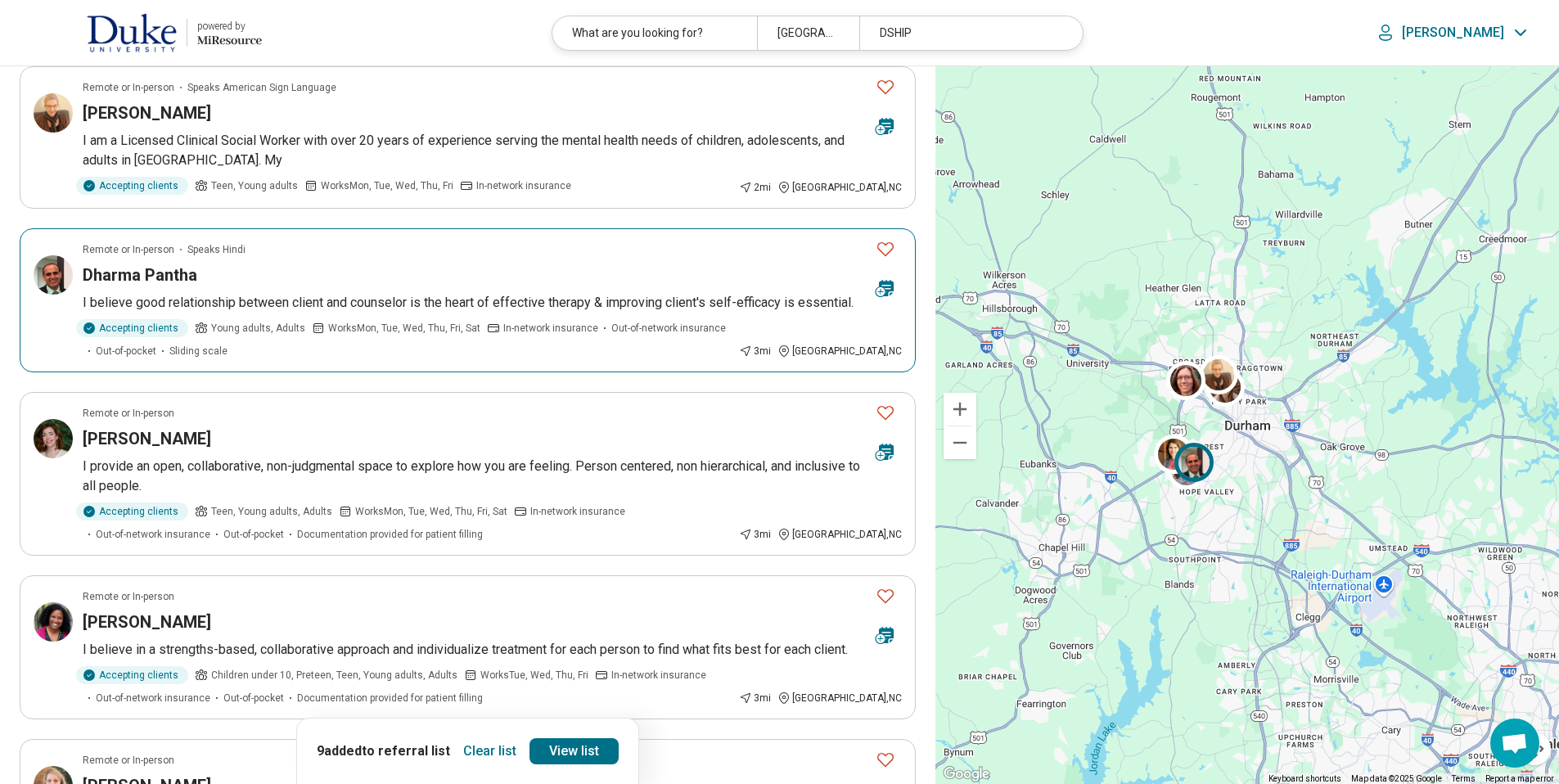
click at [886, 249] on icon "Favorite" at bounding box center [885, 248] width 20 height 20
click at [589, 751] on link "View list" at bounding box center [578, 751] width 89 height 26
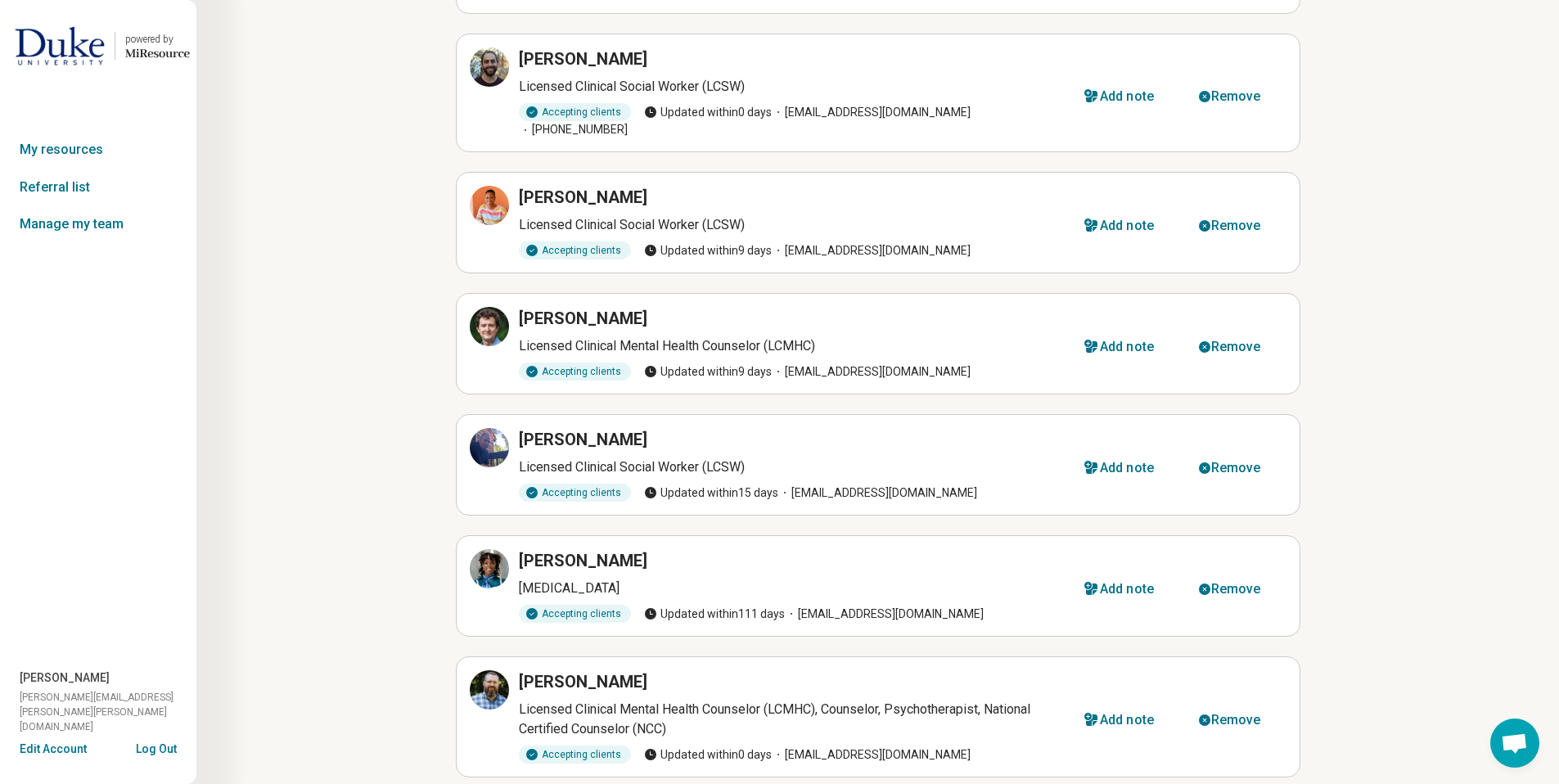
scroll to position [256, 0]
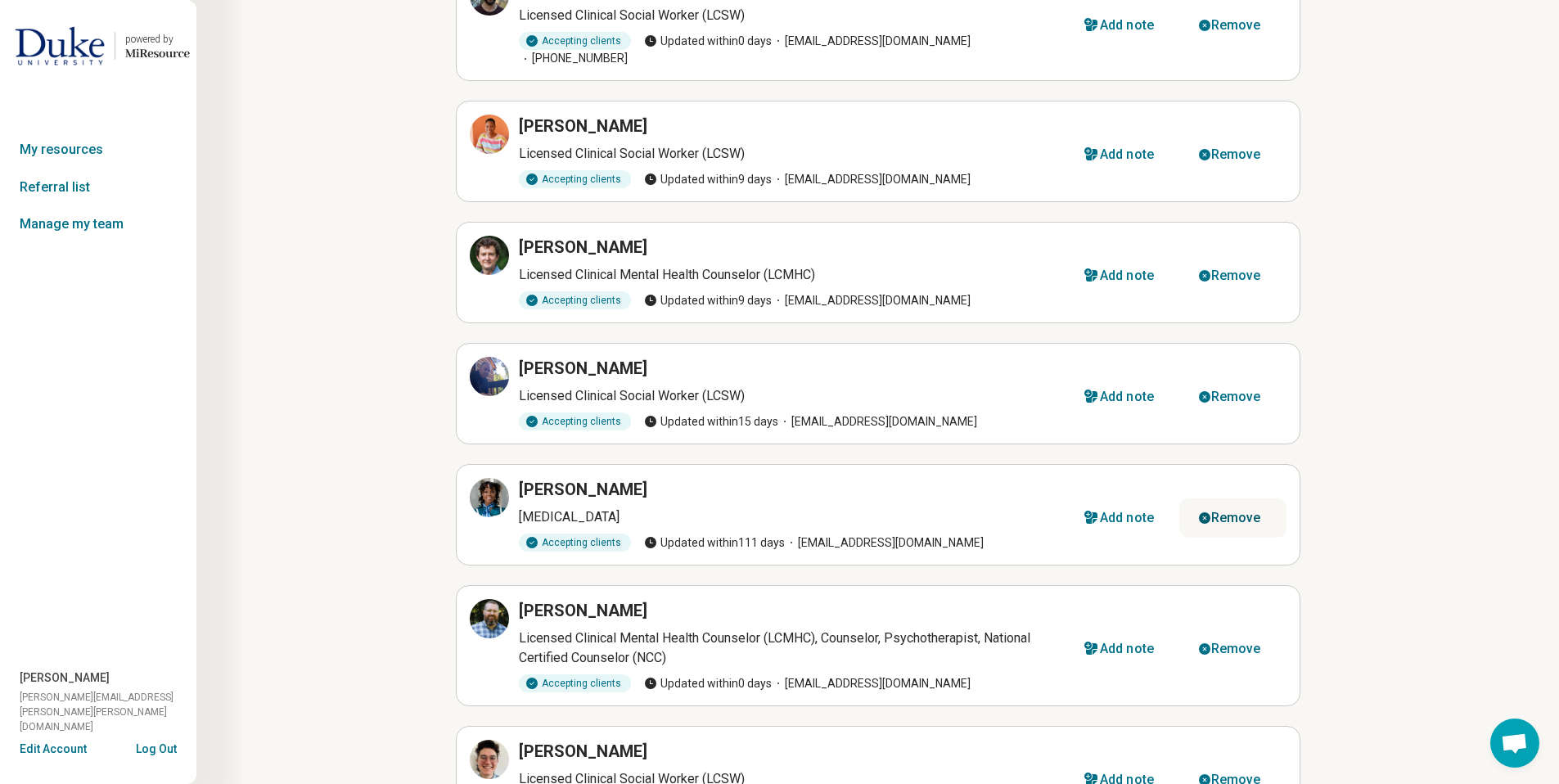
click at [1217, 511] on div "Remove" at bounding box center [1236, 518] width 50 height 13
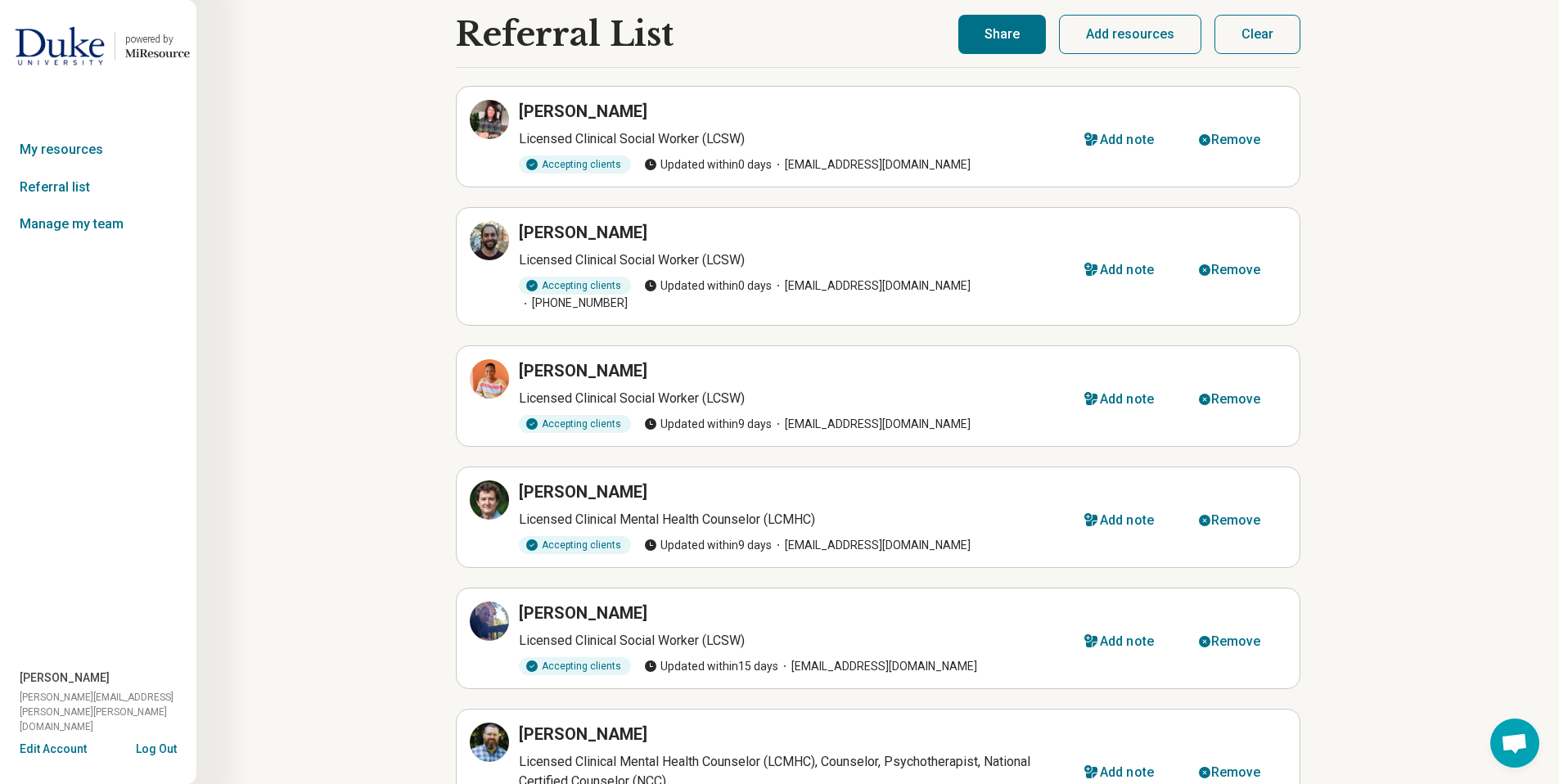
scroll to position [0, 0]
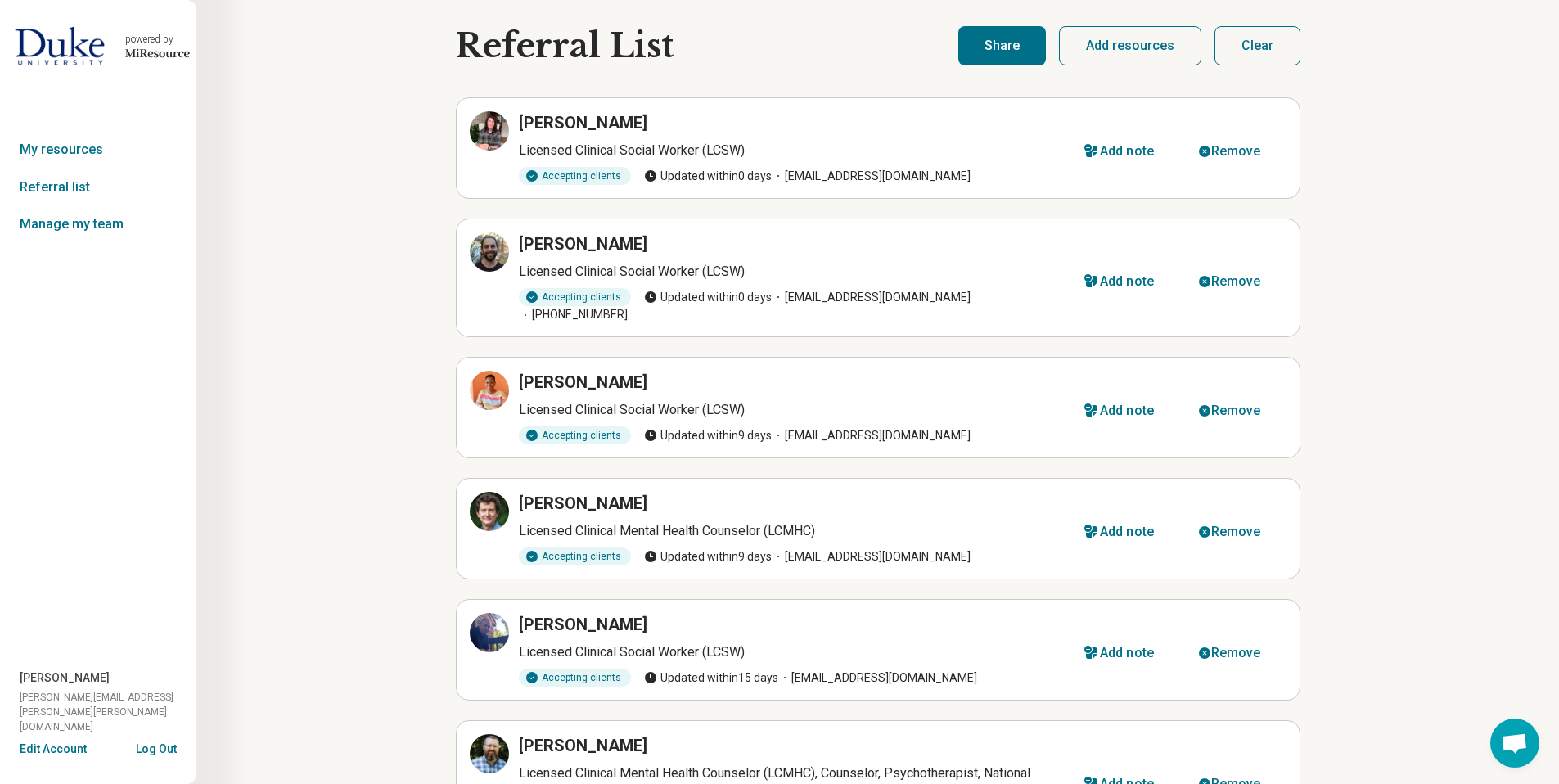
click at [1029, 47] on button "Share" at bounding box center [1002, 46] width 88 height 40
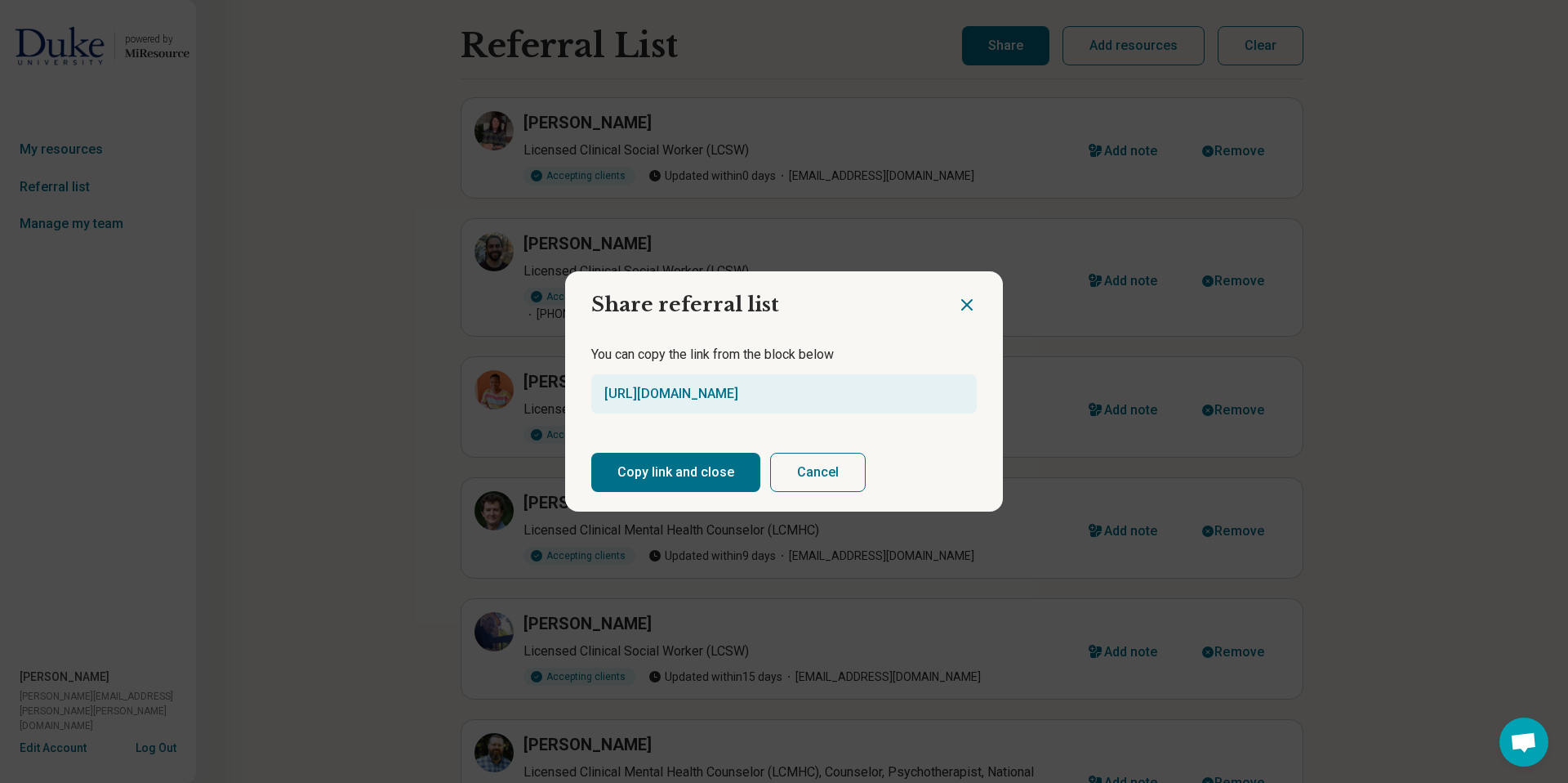
click at [691, 477] on button "Copy link and close" at bounding box center [675, 473] width 169 height 39
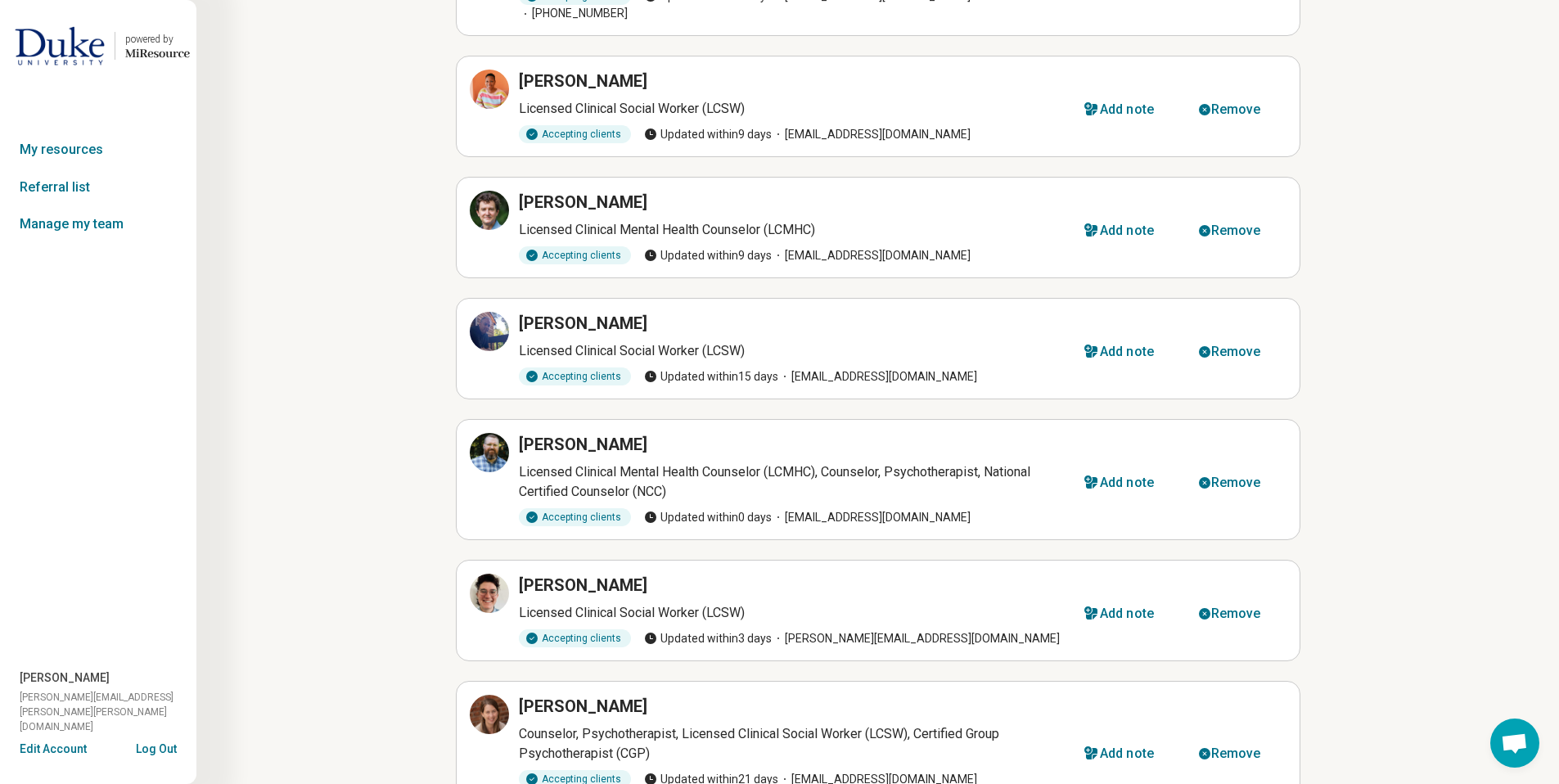
scroll to position [499, 0]
